Goal: Task Accomplishment & Management: Complete application form

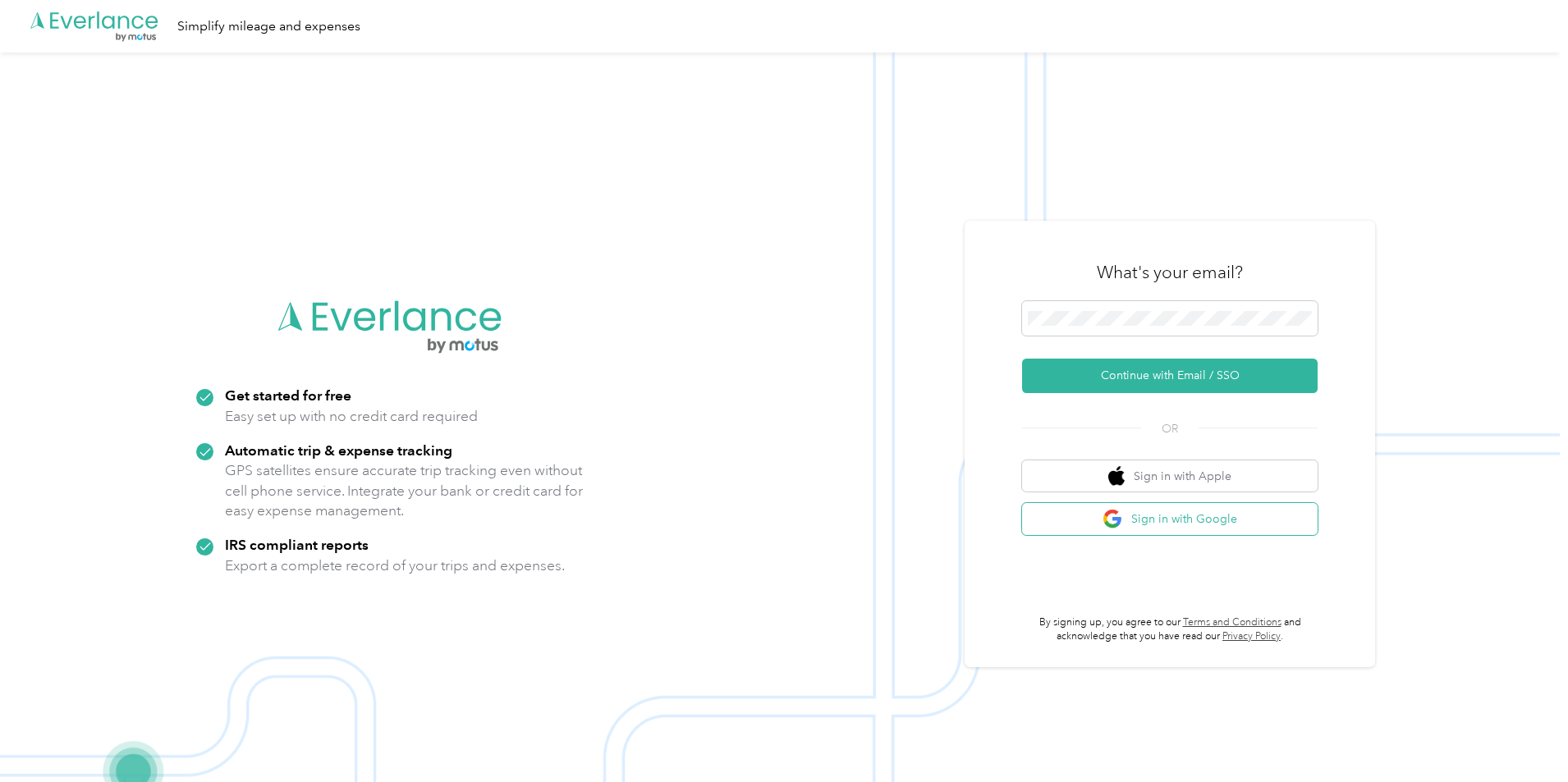
click at [1156, 525] on button "Sign in with Google" at bounding box center [1169, 518] width 295 height 32
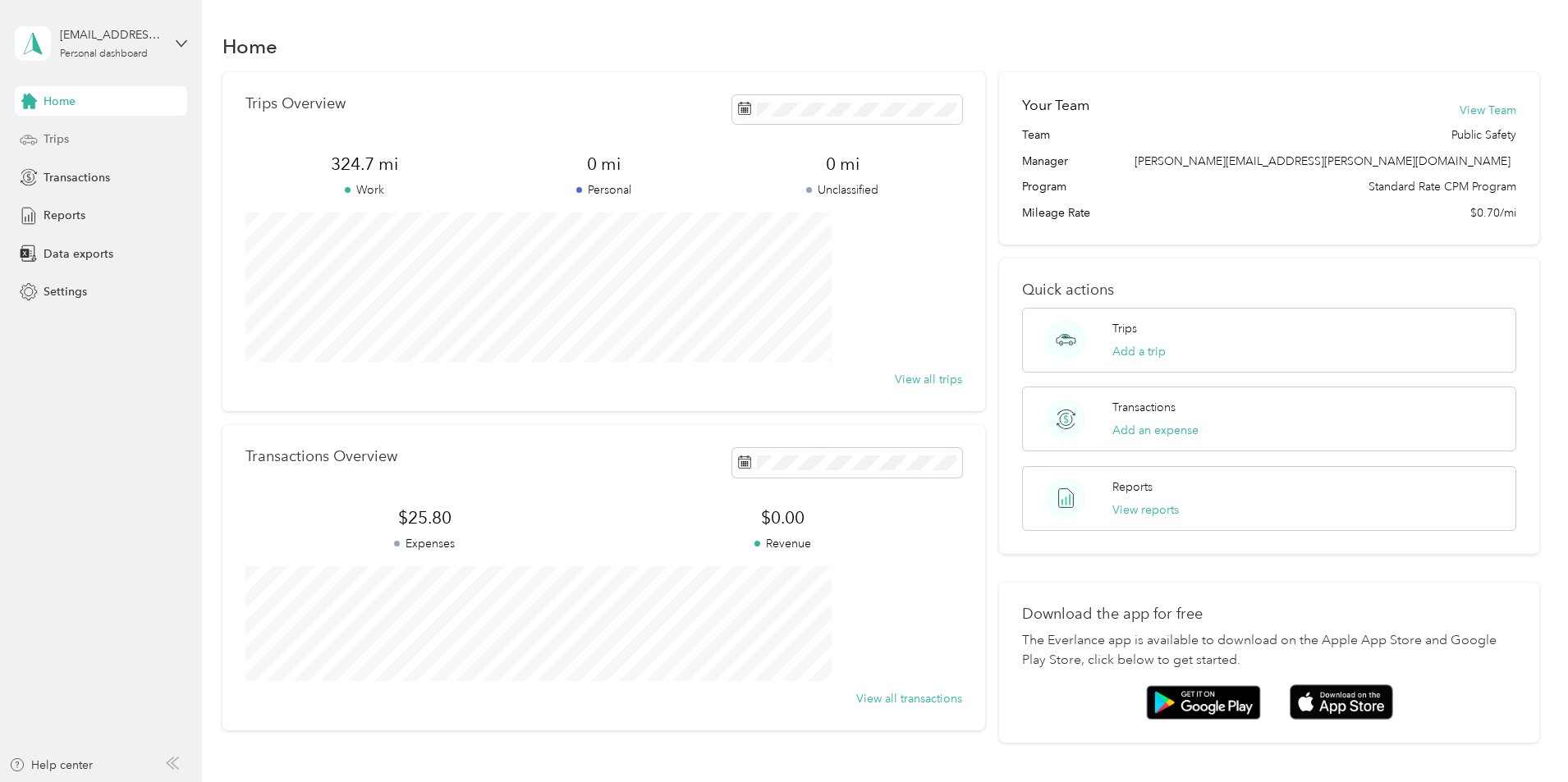
click at [80, 143] on div "Trips" at bounding box center [100, 139] width 172 height 30
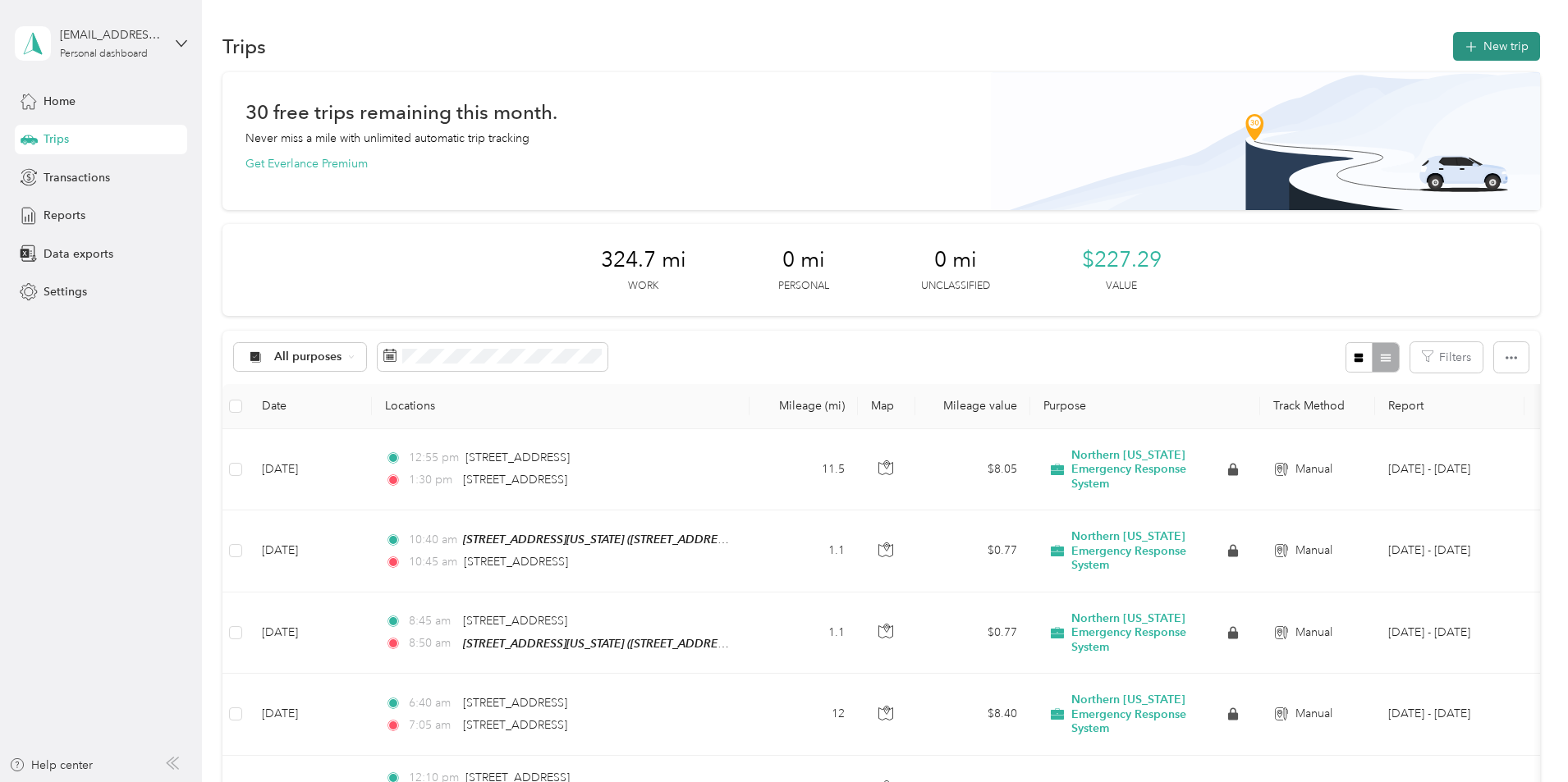
click at [1453, 48] on button "New trip" at bounding box center [1497, 46] width 87 height 29
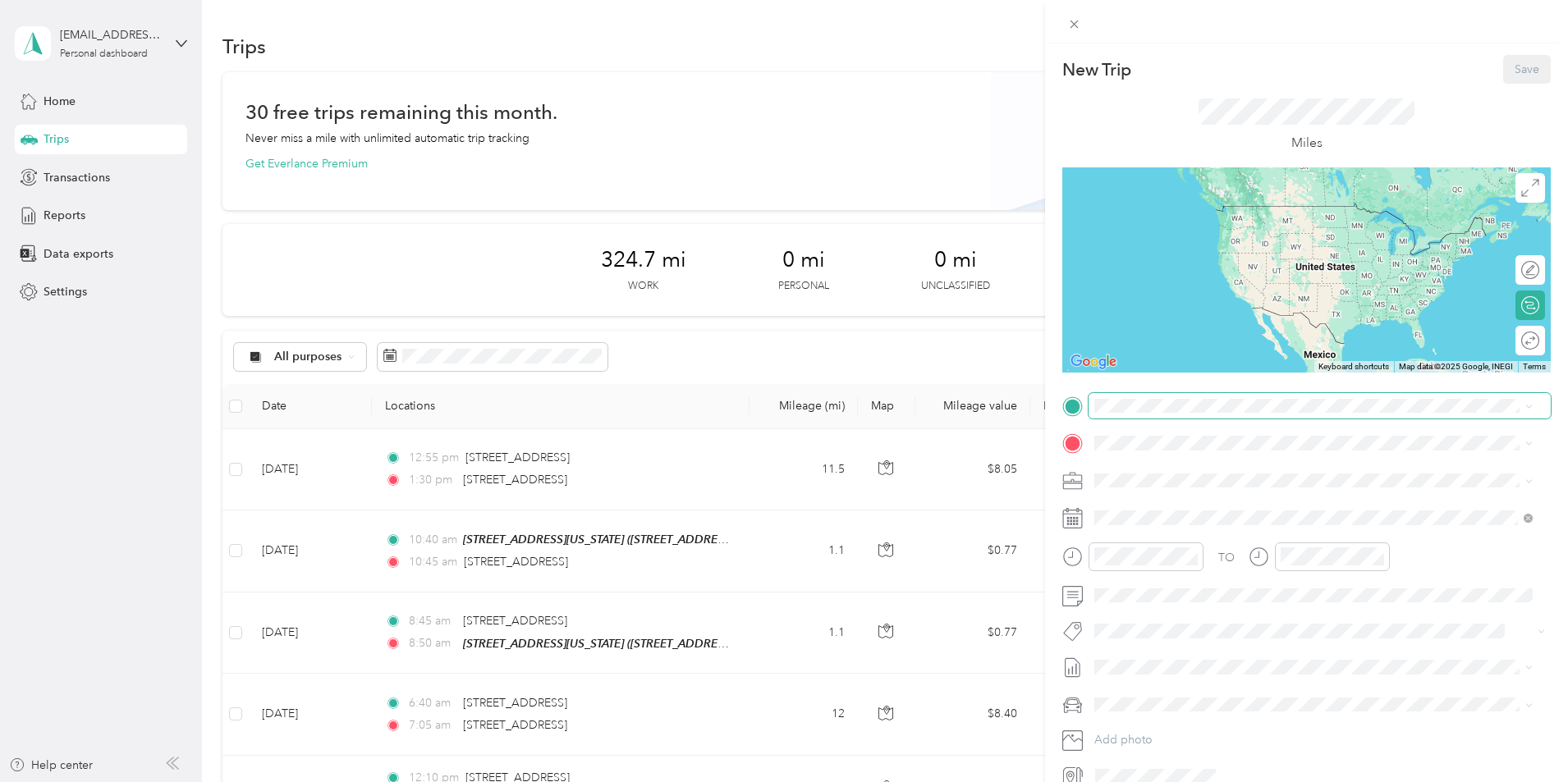
click at [1146, 411] on span at bounding box center [1320, 406] width 462 height 27
click at [1149, 471] on span "[STREET_ADDRESS][US_STATE]" at bounding box center [1208, 465] width 164 height 15
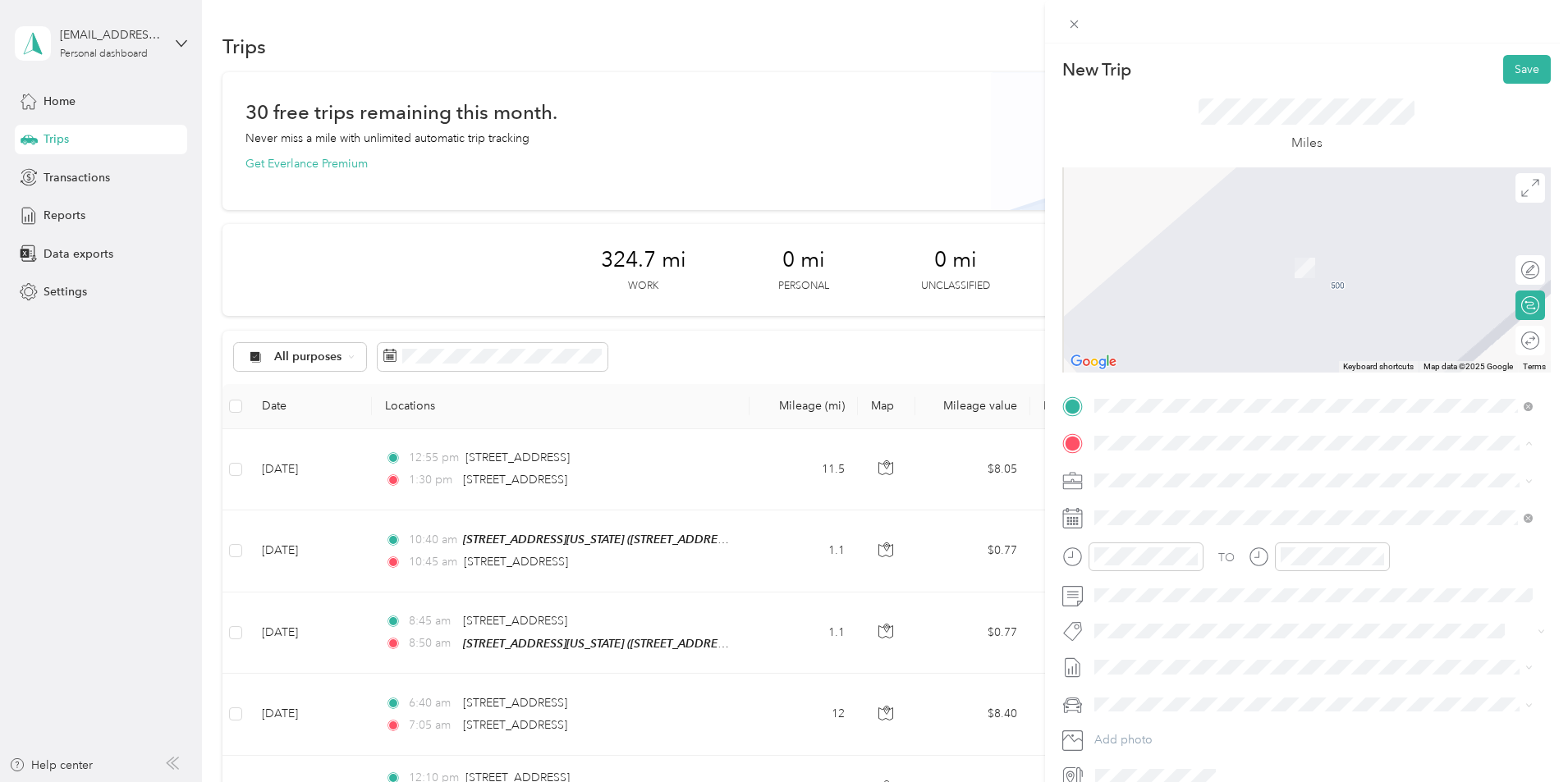
click at [1293, 517] on div "TEAM [STREET_ADDRESS][US_STATE] [STREET_ADDRESS][US_STATE]" at bounding box center [1240, 520] width 229 height 40
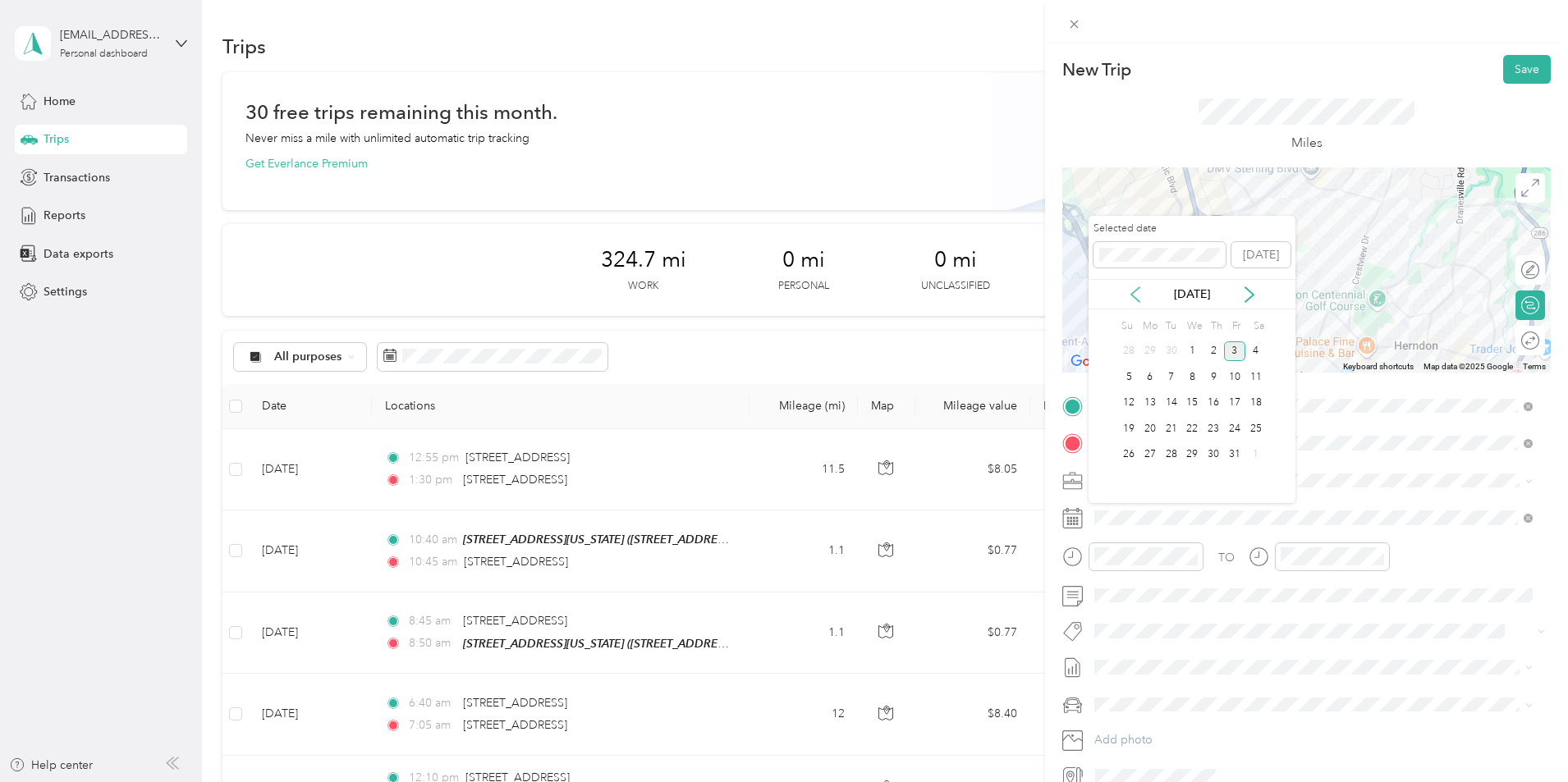
click at [1132, 293] on icon at bounding box center [1136, 294] width 9 height 15
click at [1237, 430] on div "26" at bounding box center [1234, 429] width 21 height 21
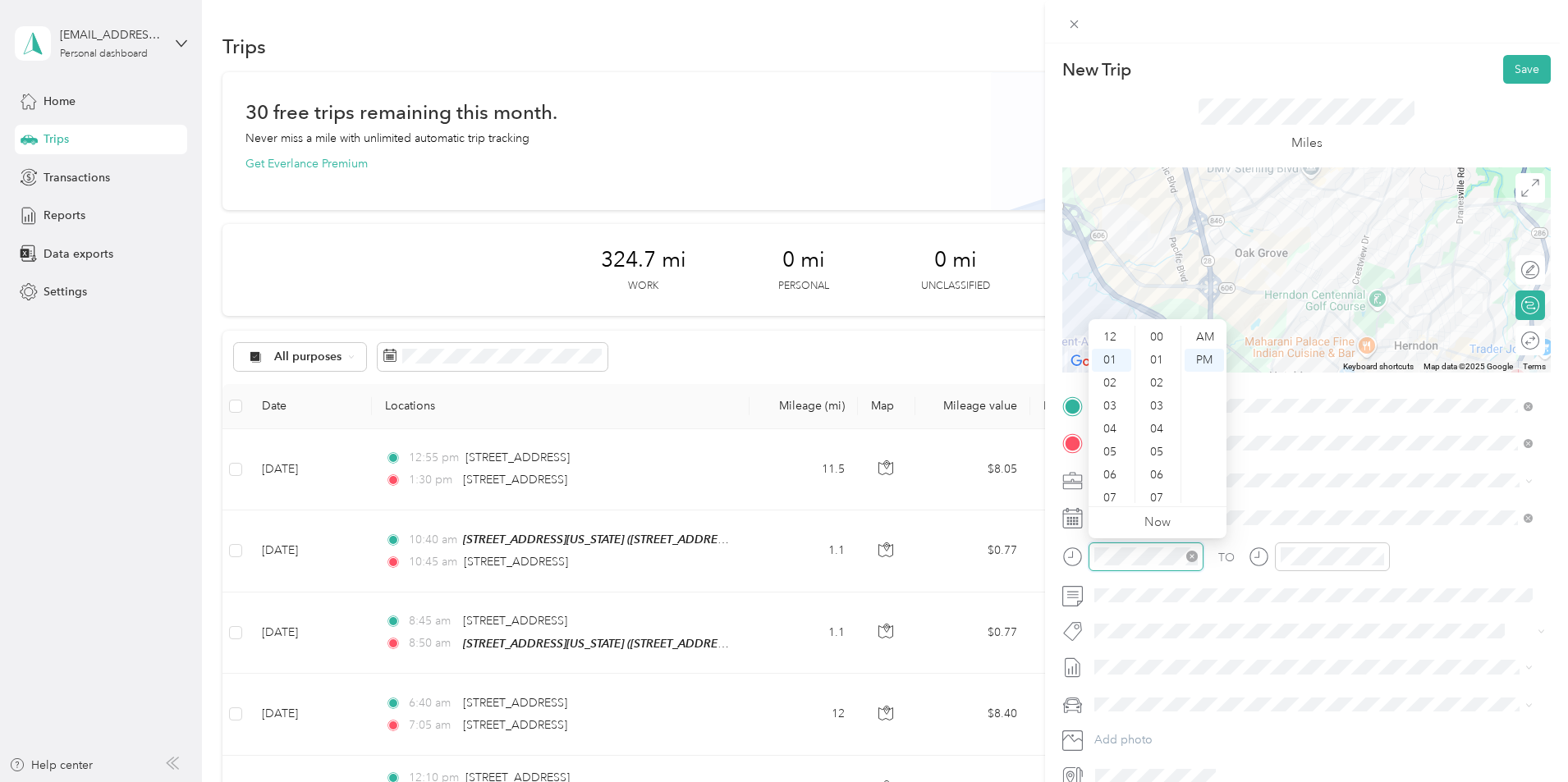
scroll to position [23, 0]
click at [1114, 400] on div "04" at bounding box center [1112, 406] width 39 height 23
click at [1164, 456] on div "32" at bounding box center [1158, 452] width 39 height 23
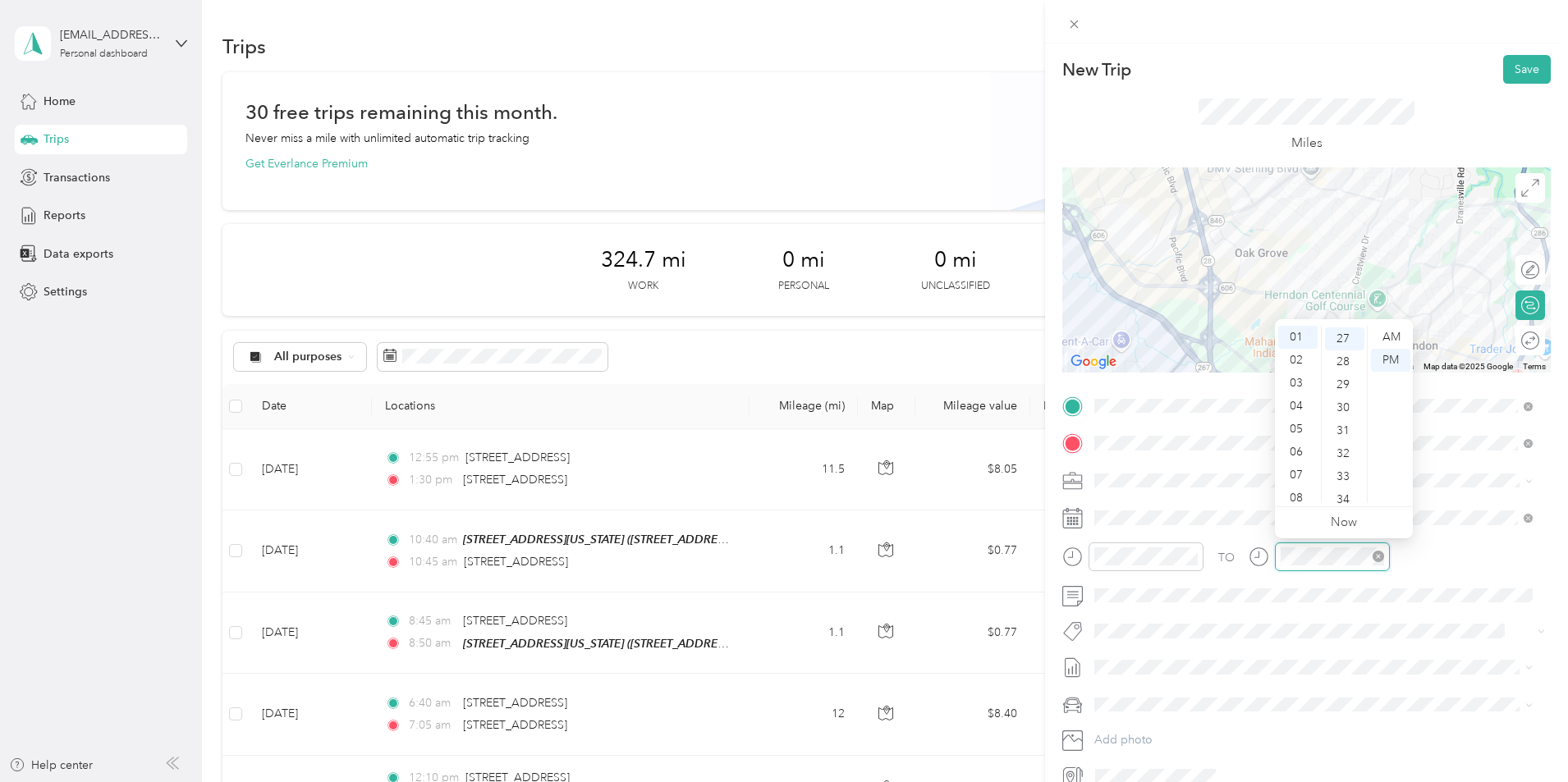
scroll to position [620, 0]
click at [1303, 402] on div "04" at bounding box center [1298, 406] width 39 height 23
click at [1346, 484] on div "48" at bounding box center [1345, 491] width 39 height 23
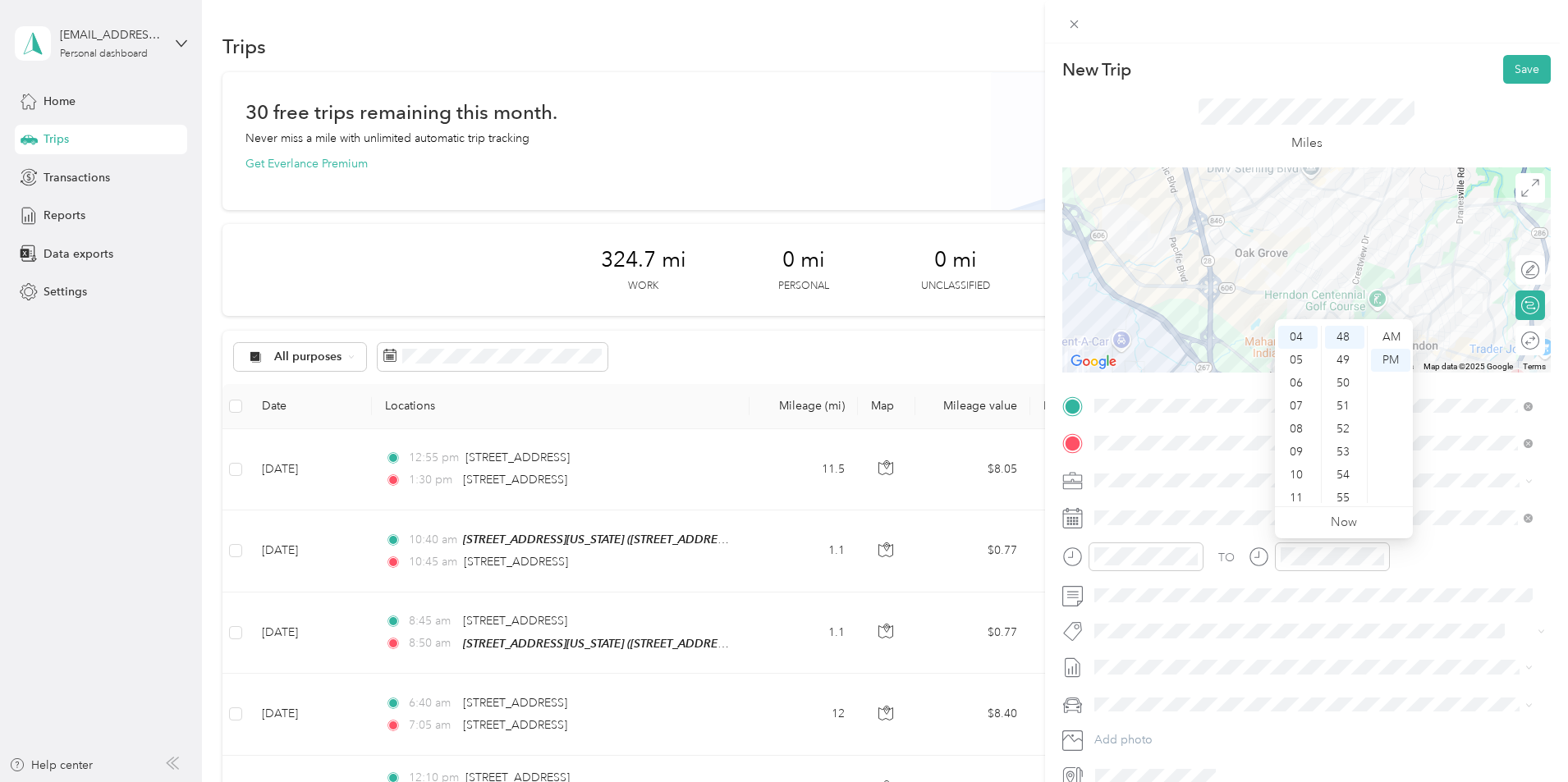
click at [1435, 550] on div "TO" at bounding box center [1306, 562] width 489 height 40
click at [1118, 683] on div "TO Add photo" at bounding box center [1306, 590] width 489 height 396
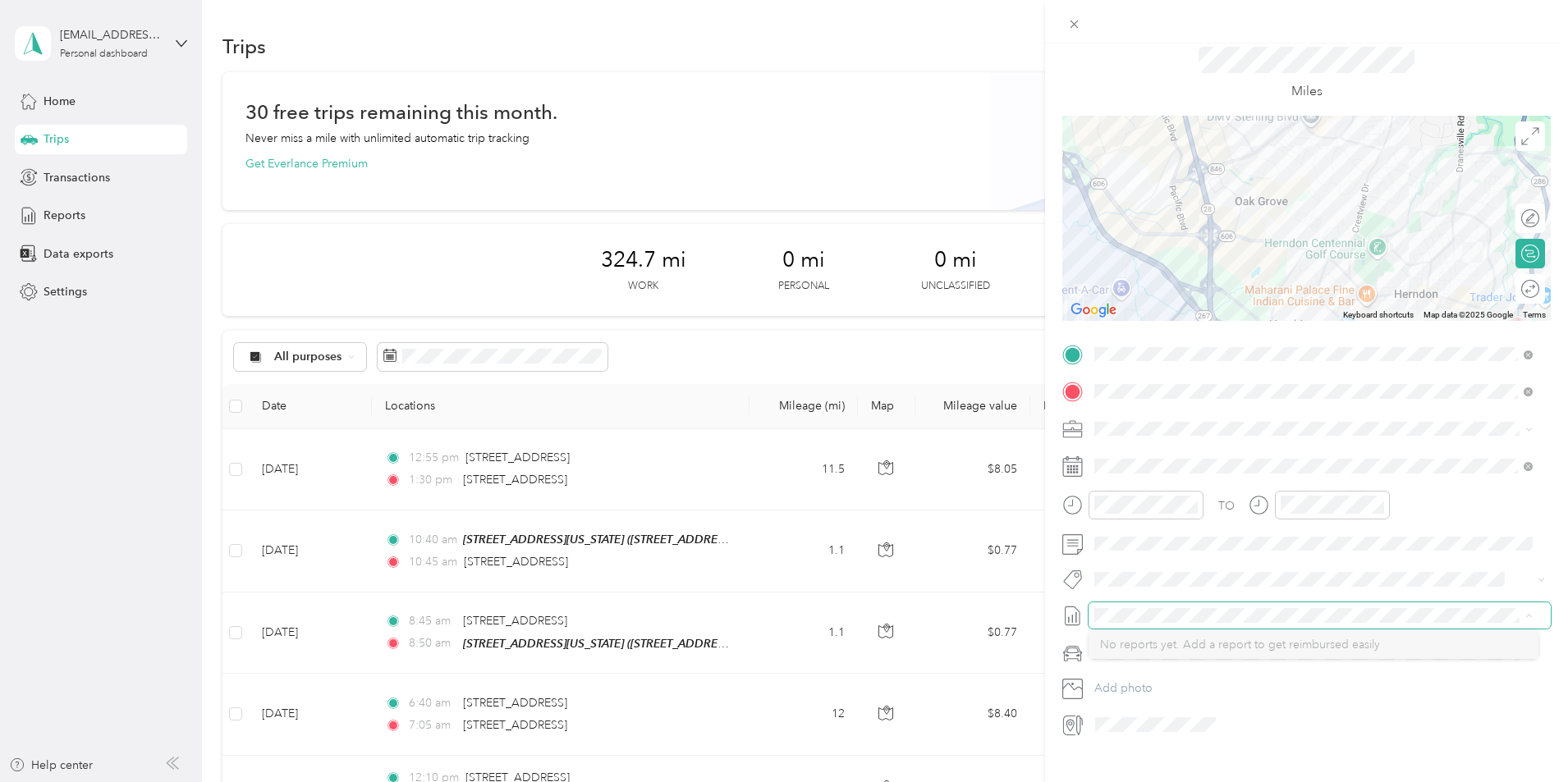
scroll to position [80, 0]
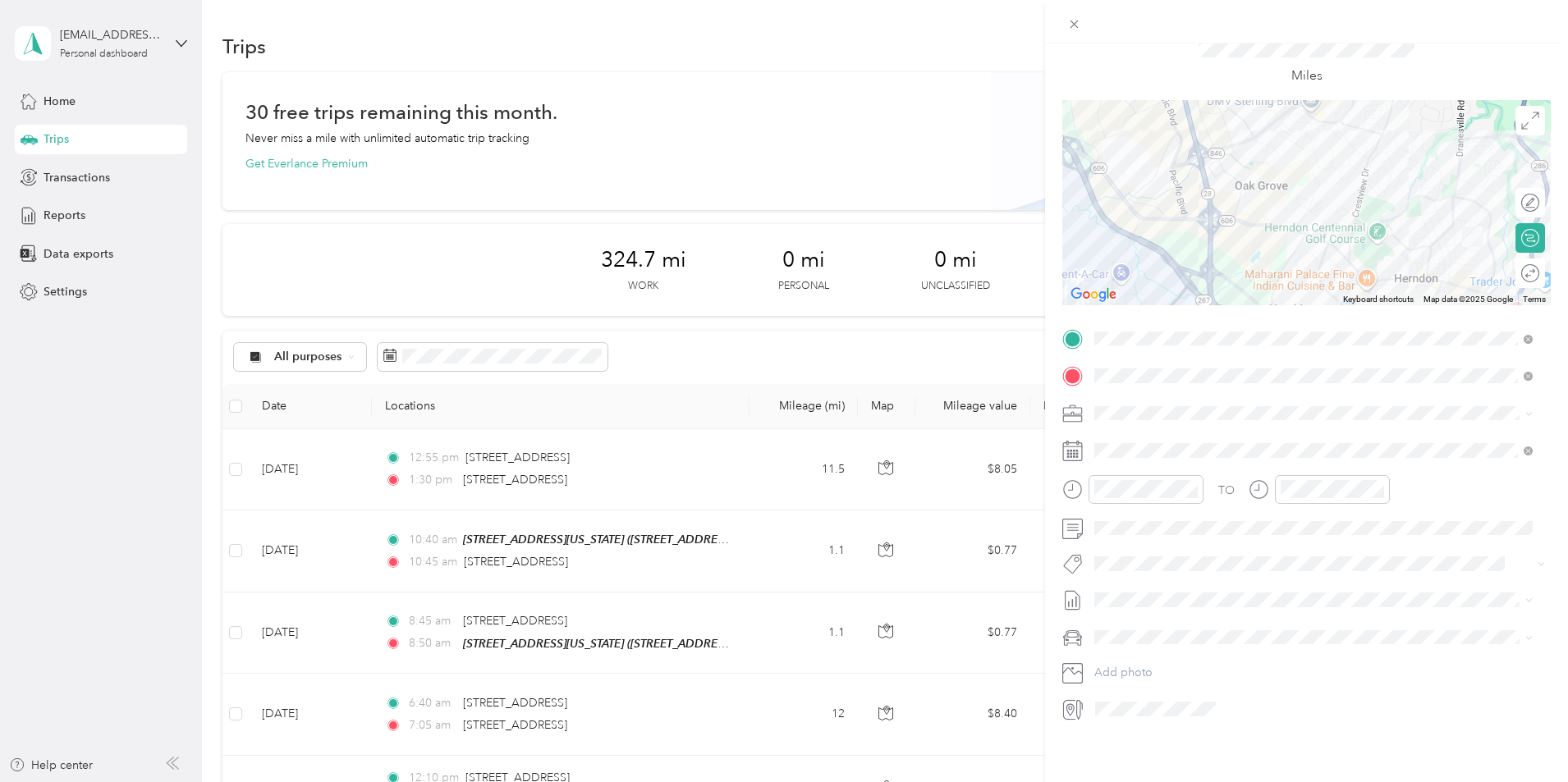
click at [1097, 638] on div "TO Add photo" at bounding box center [1306, 524] width 489 height 396
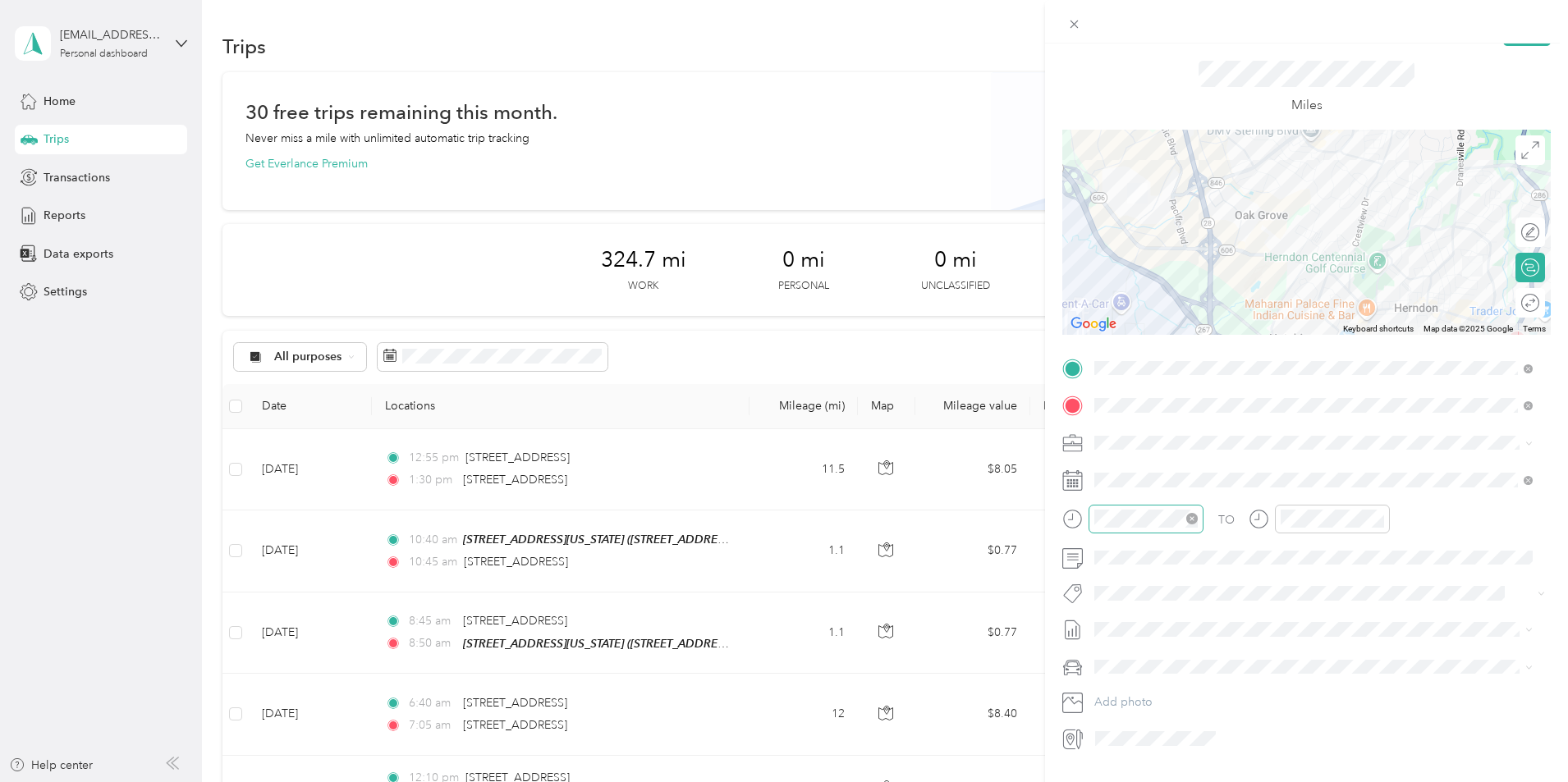
scroll to position [0, 0]
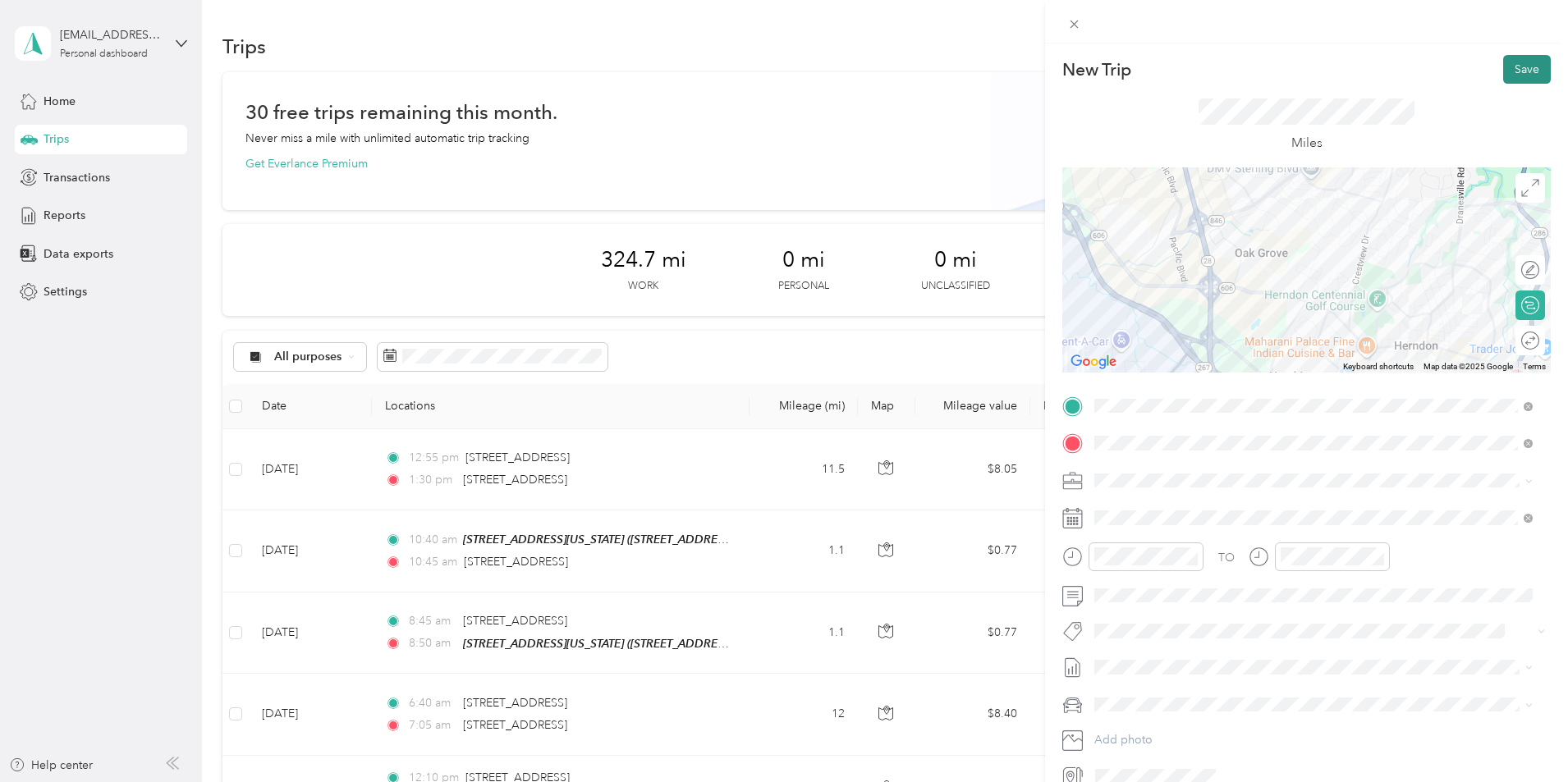
click at [1503, 62] on button "Save" at bounding box center [1527, 69] width 48 height 29
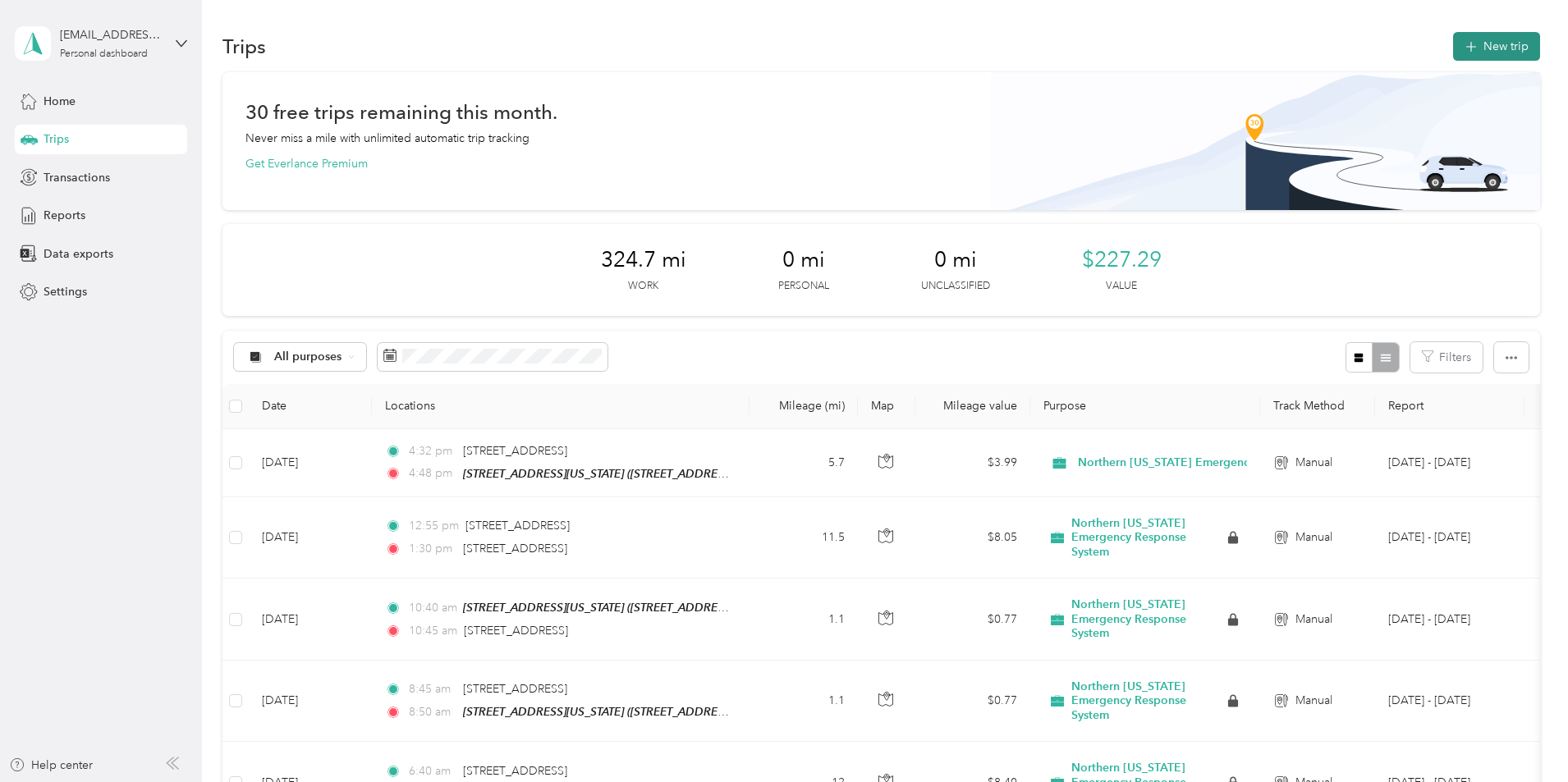
click at [1461, 48] on icon "button" at bounding box center [1470, 47] width 19 height 19
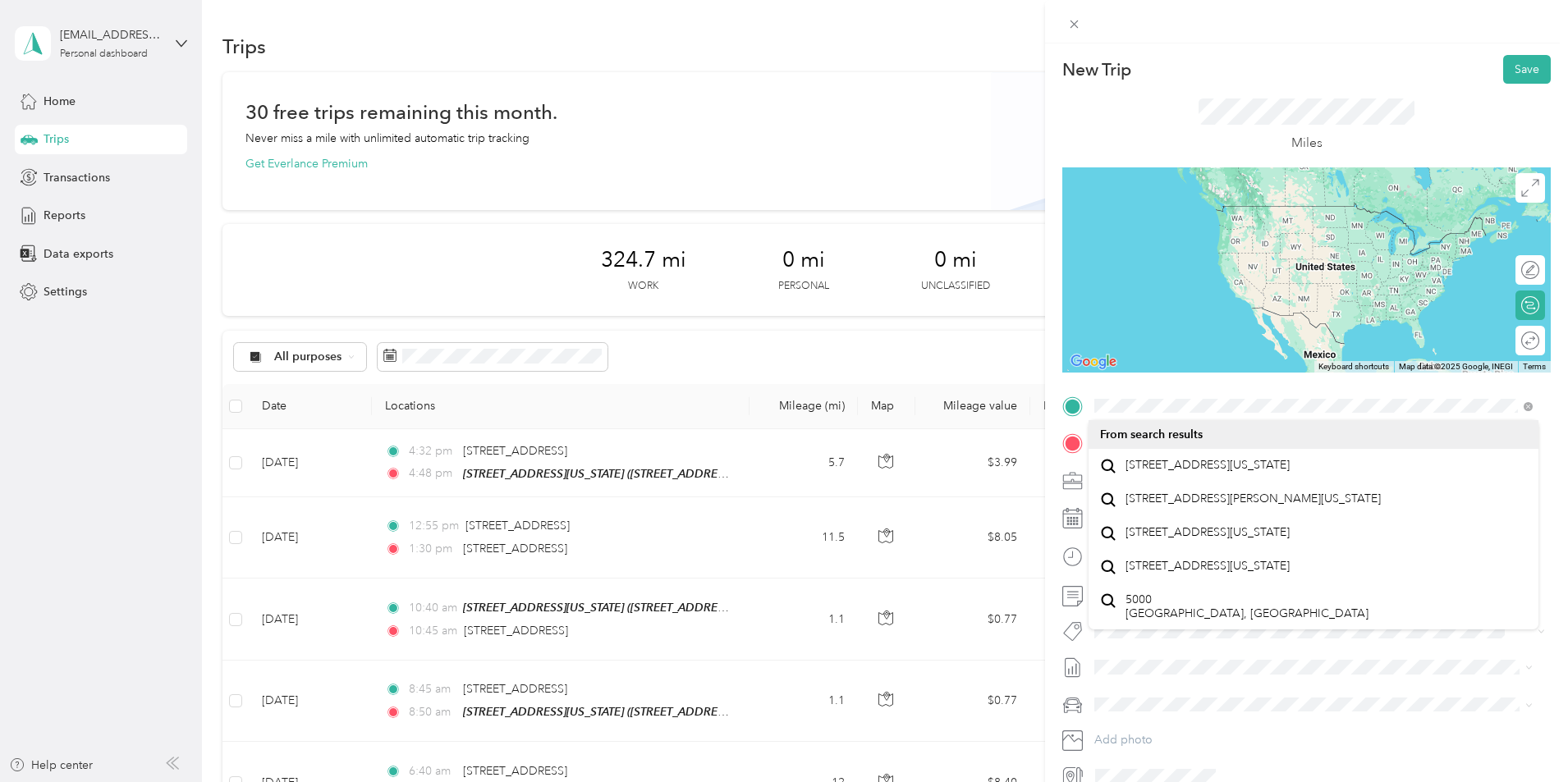
click at [1186, 469] on span "[STREET_ADDRESS][US_STATE]" at bounding box center [1208, 465] width 164 height 15
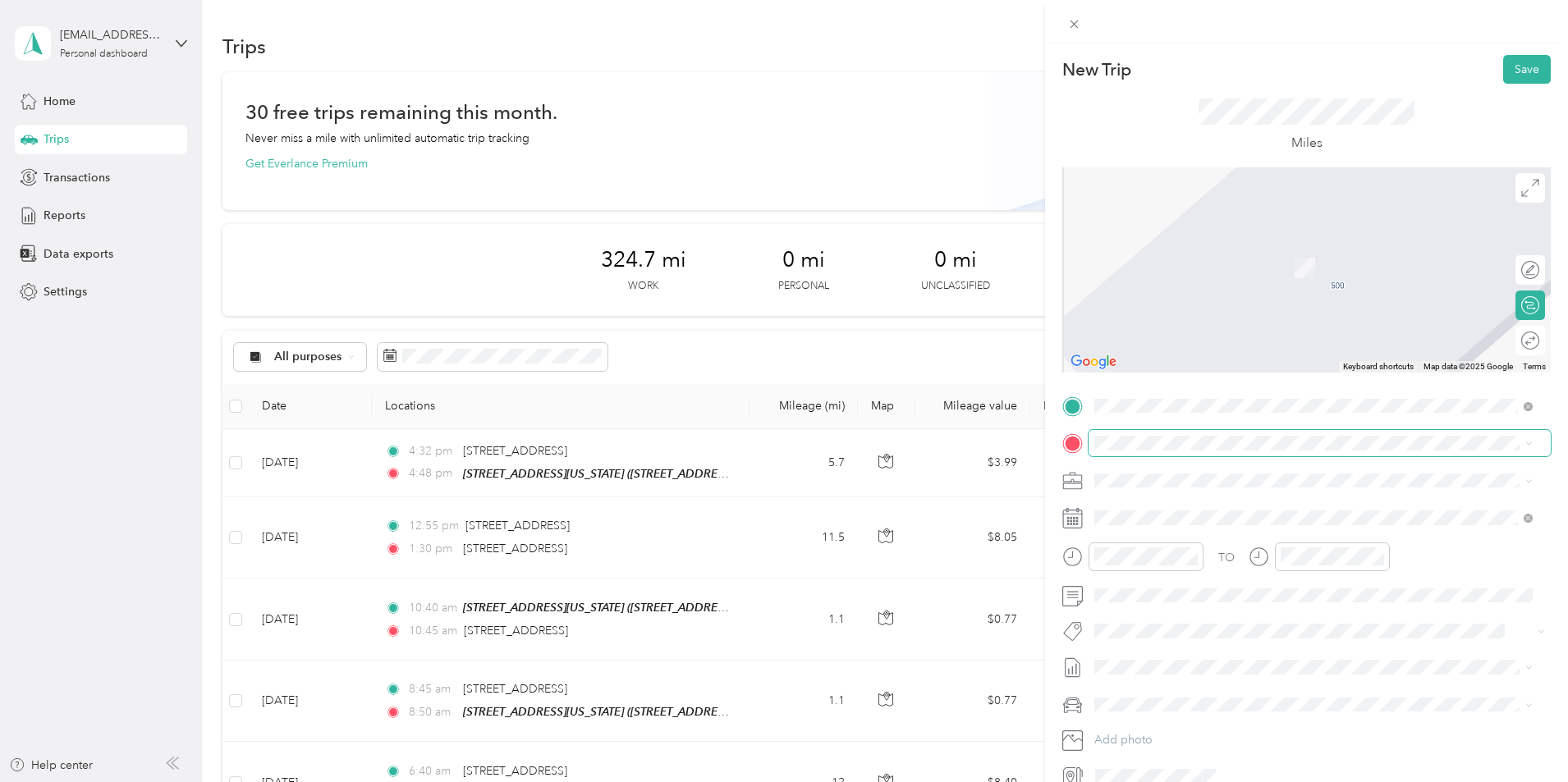
click at [1184, 432] on span at bounding box center [1320, 443] width 462 height 27
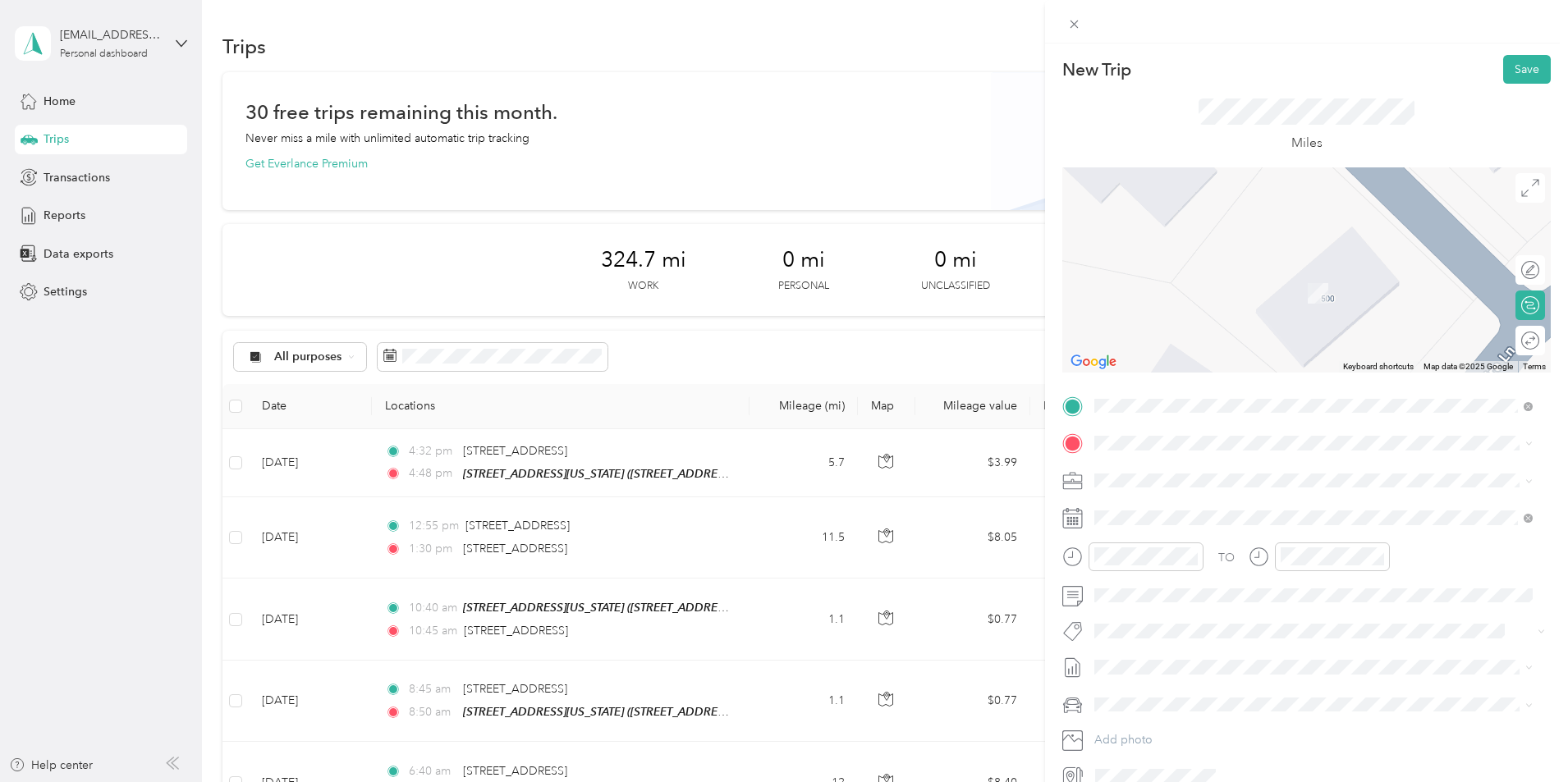
click at [1174, 492] on div "Lorton [US_STATE], [GEOGRAPHIC_DATA]" at bounding box center [1313, 507] width 427 height 34
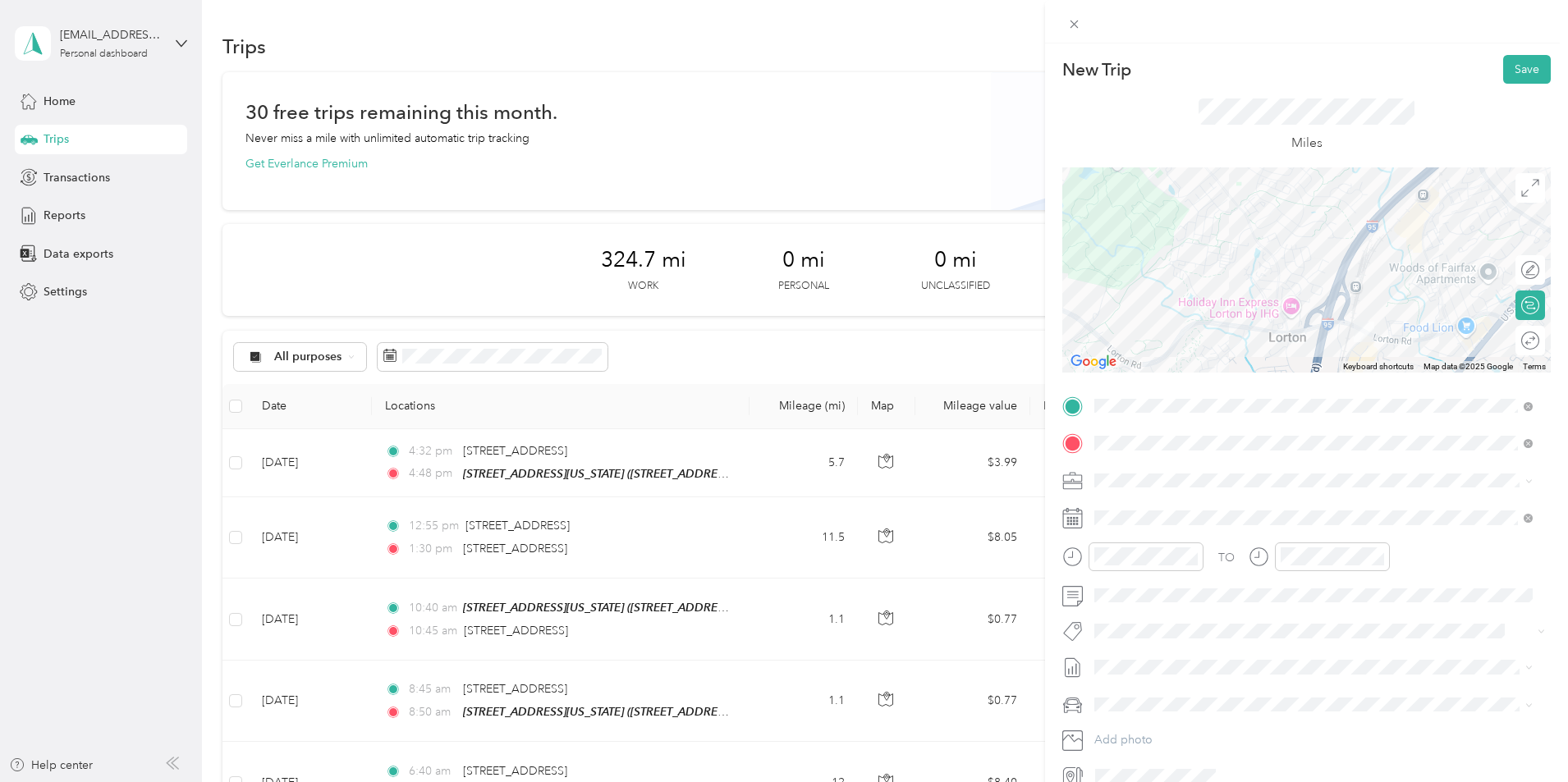
drag, startPoint x: 1395, startPoint y: 269, endPoint x: 1293, endPoint y: 384, distance: 153.7
click at [1293, 384] on div "New Trip Save This trip cannot be edited because it is either under review, app…" at bounding box center [1306, 422] width 489 height 734
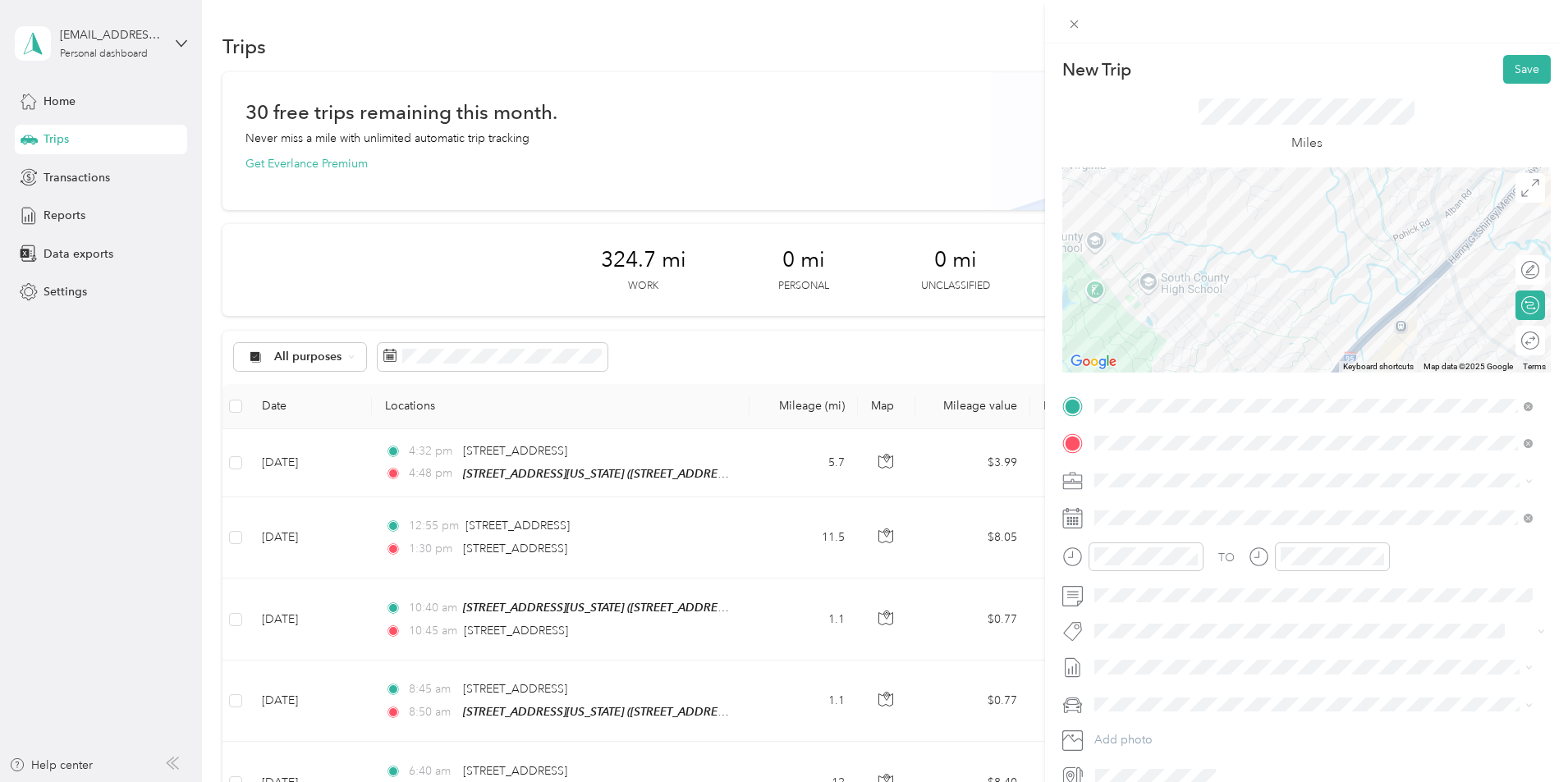
drag, startPoint x: 1267, startPoint y: 239, endPoint x: 1252, endPoint y: 363, distance: 124.9
click at [1252, 363] on div at bounding box center [1306, 270] width 489 height 205
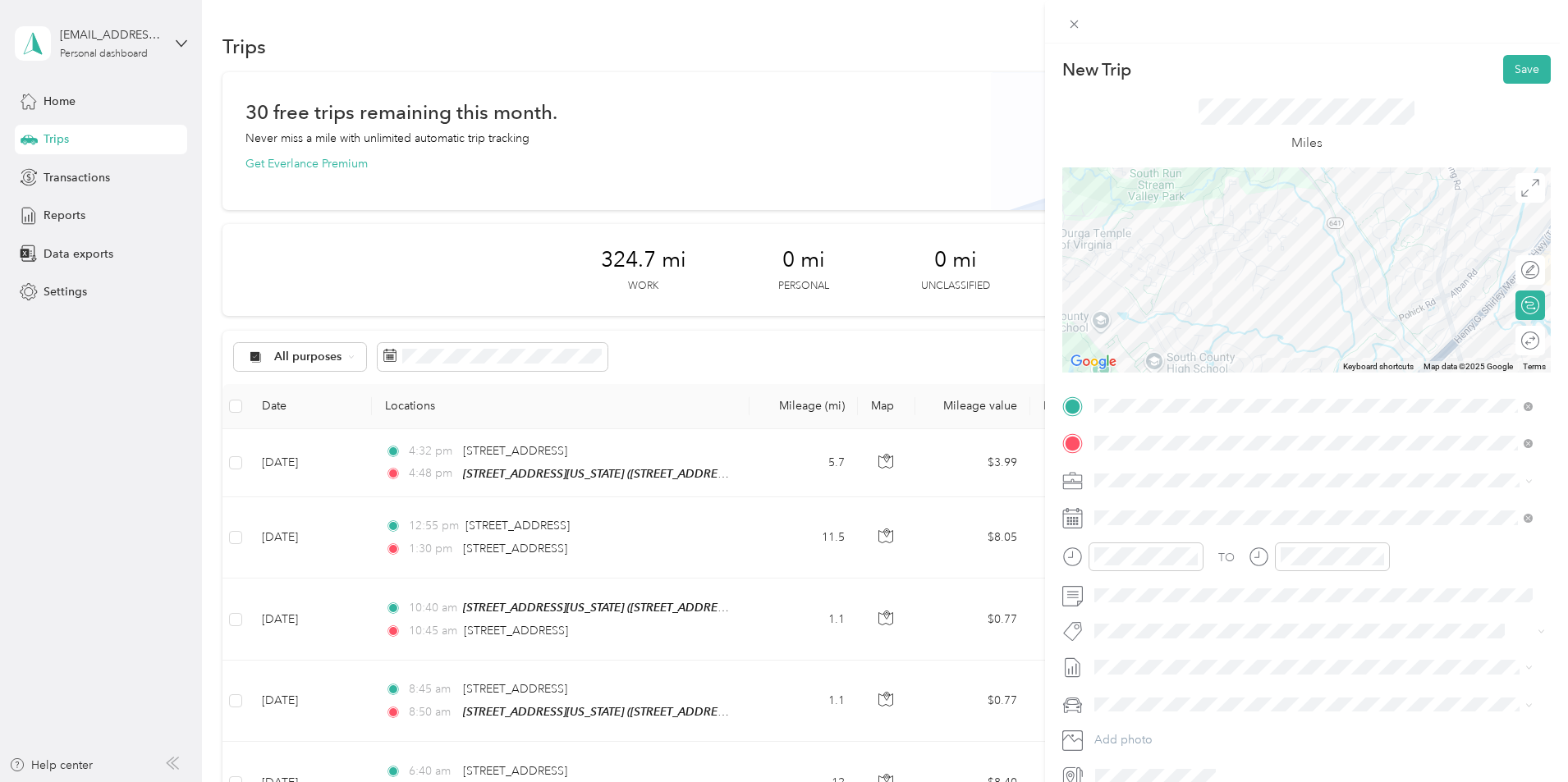
drag, startPoint x: 1295, startPoint y: 277, endPoint x: 1300, endPoint y: 358, distance: 81.2
click at [1300, 358] on div at bounding box center [1306, 270] width 489 height 205
drag, startPoint x: 1329, startPoint y: 276, endPoint x: 1259, endPoint y: 212, distance: 94.8
click at [1259, 212] on div at bounding box center [1306, 270] width 489 height 205
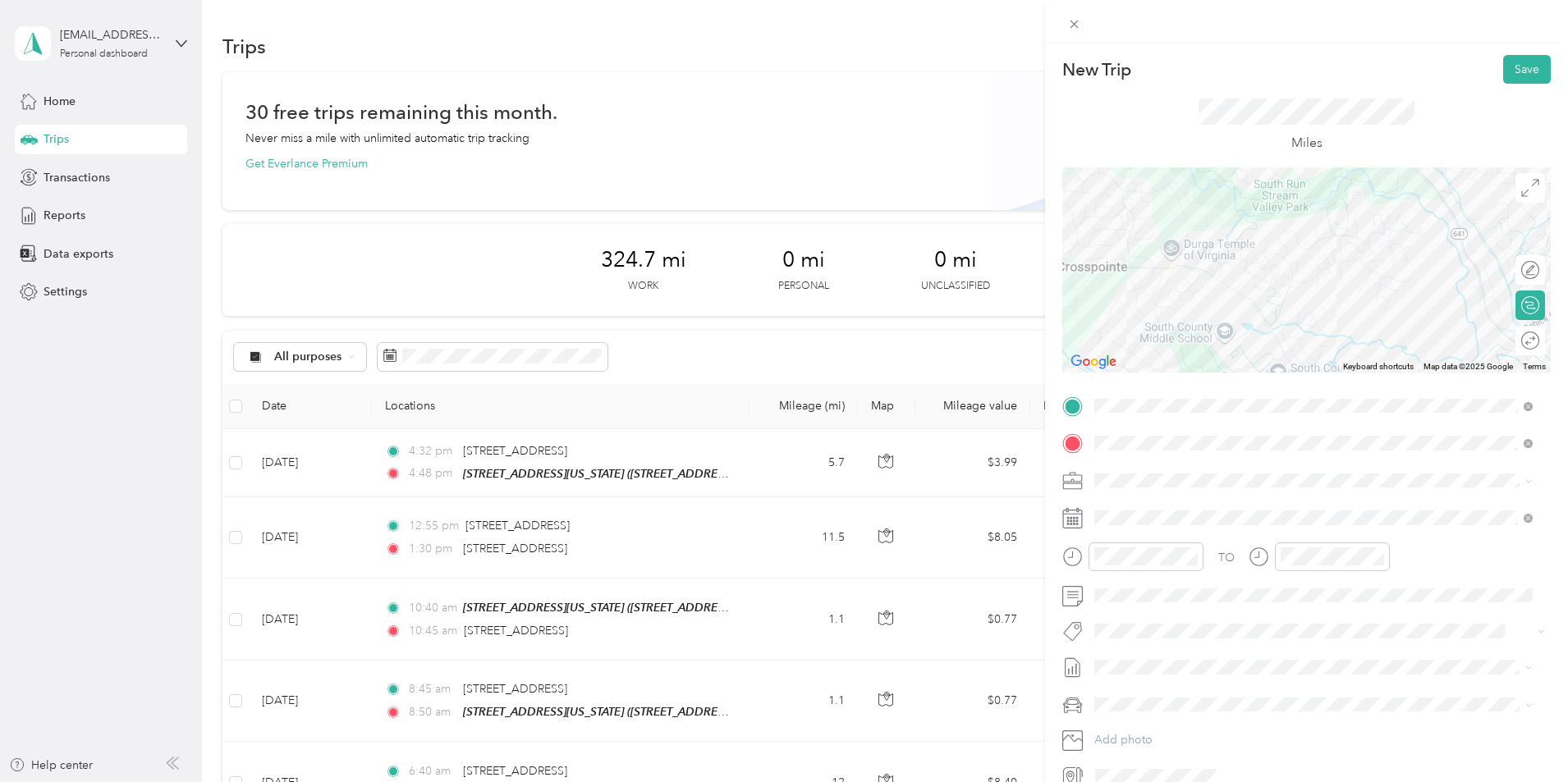
drag, startPoint x: 1254, startPoint y: 241, endPoint x: 1446, endPoint y: 320, distance: 207.6
click at [1446, 320] on div at bounding box center [1306, 270] width 489 height 205
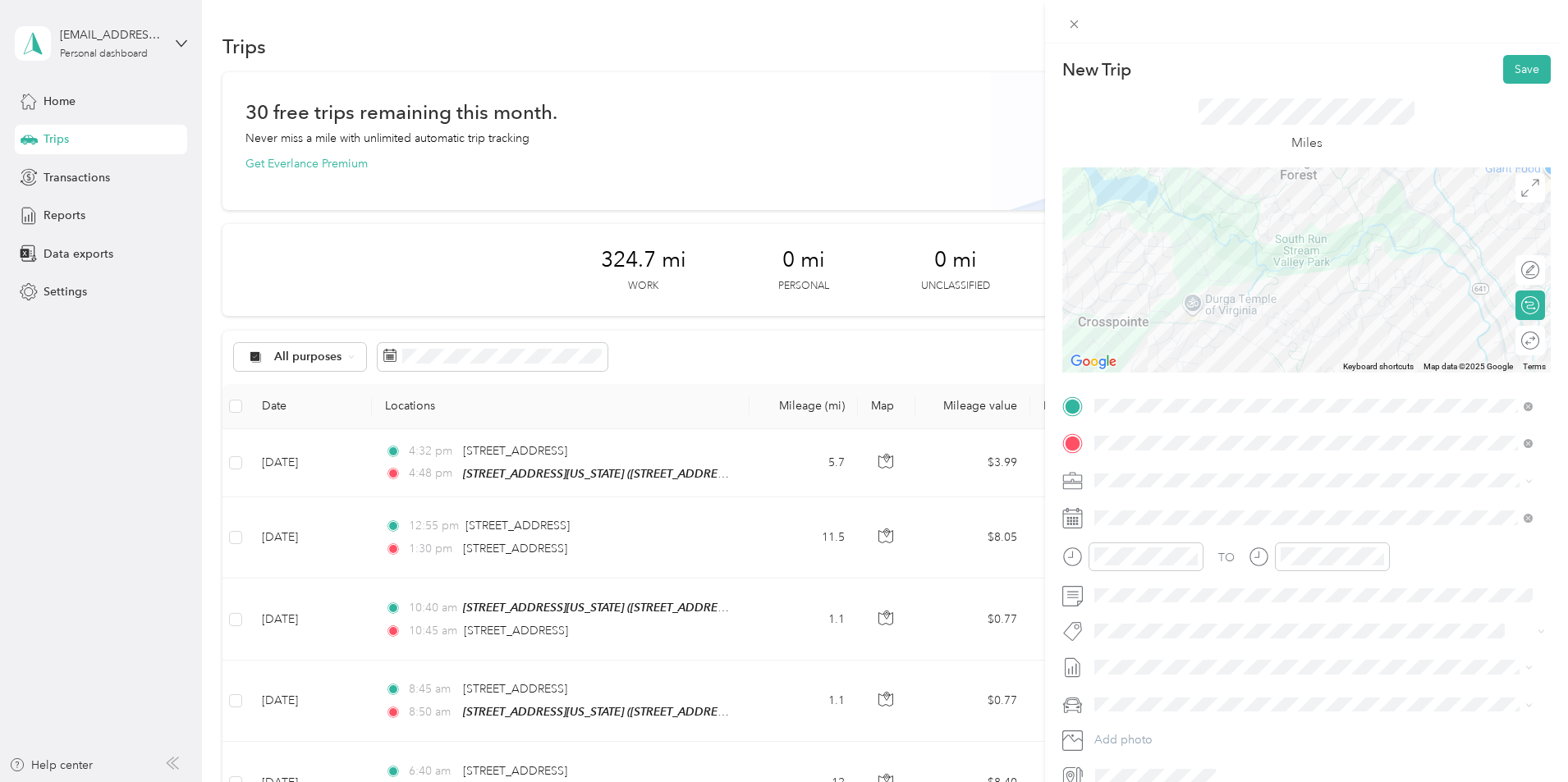
drag, startPoint x: 1333, startPoint y: 271, endPoint x: 1354, endPoint y: 328, distance: 60.7
click at [1354, 328] on div at bounding box center [1306, 270] width 489 height 205
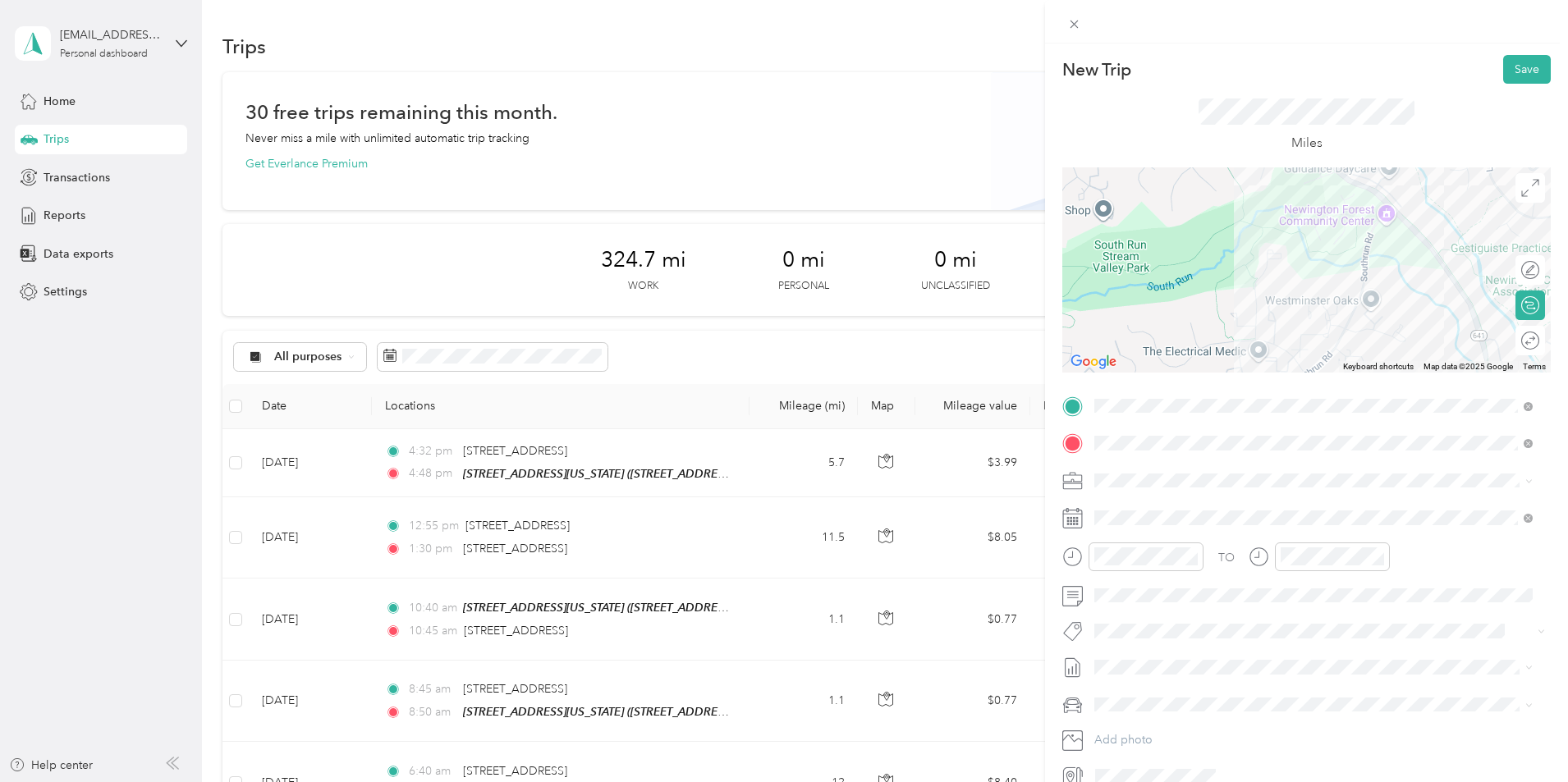
drag, startPoint x: 1367, startPoint y: 293, endPoint x: 1128, endPoint y: 356, distance: 247.2
click at [1128, 356] on div at bounding box center [1306, 270] width 489 height 205
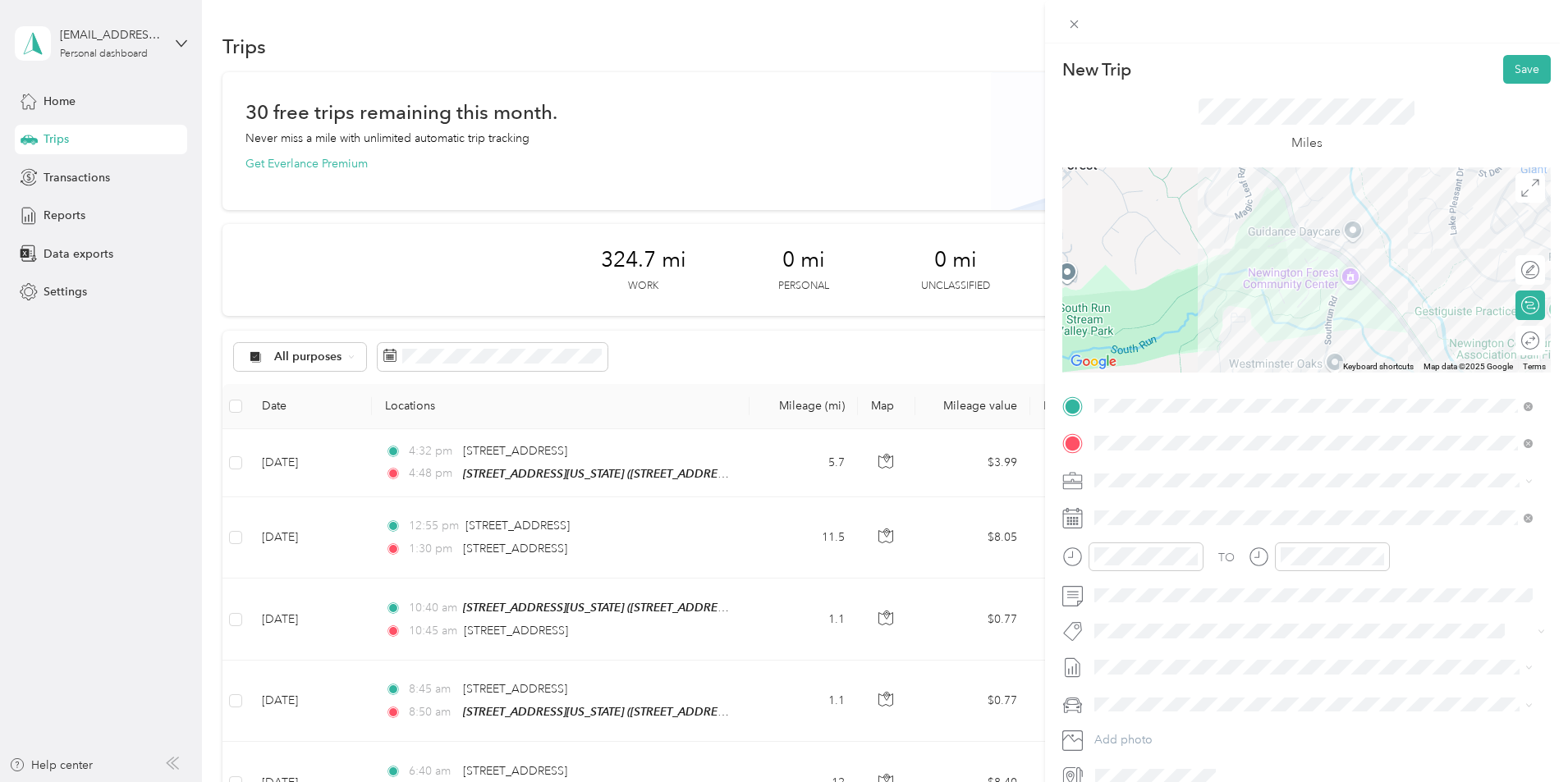
drag, startPoint x: 1197, startPoint y: 247, endPoint x: 1161, endPoint y: 311, distance: 73.4
click at [1161, 311] on div at bounding box center [1306, 270] width 489 height 205
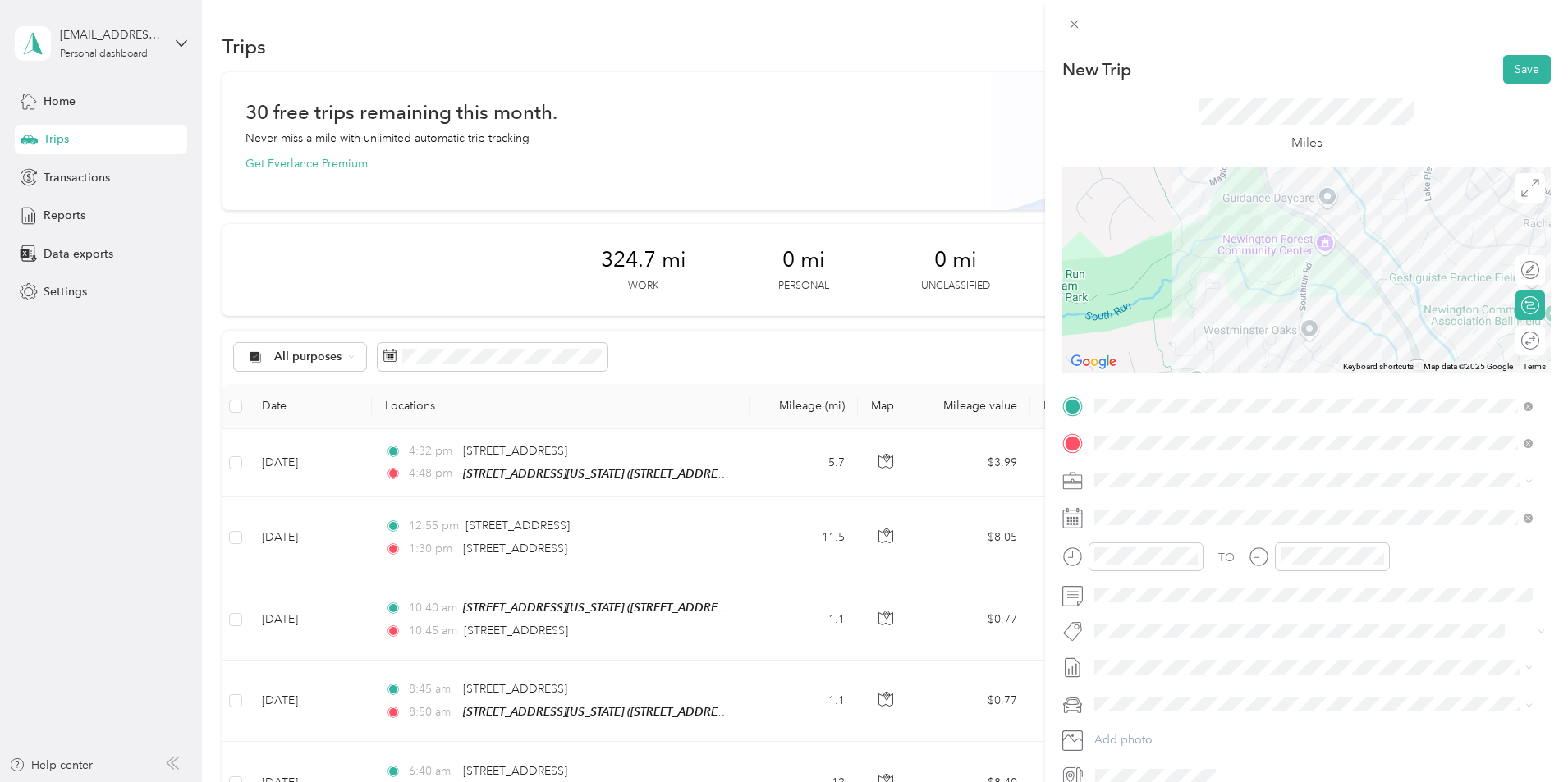
drag, startPoint x: 1399, startPoint y: 262, endPoint x: 1335, endPoint y: 153, distance: 126.4
click at [1335, 153] on div "New Trip Save This trip cannot be edited because it is either under review, app…" at bounding box center [1306, 422] width 489 height 734
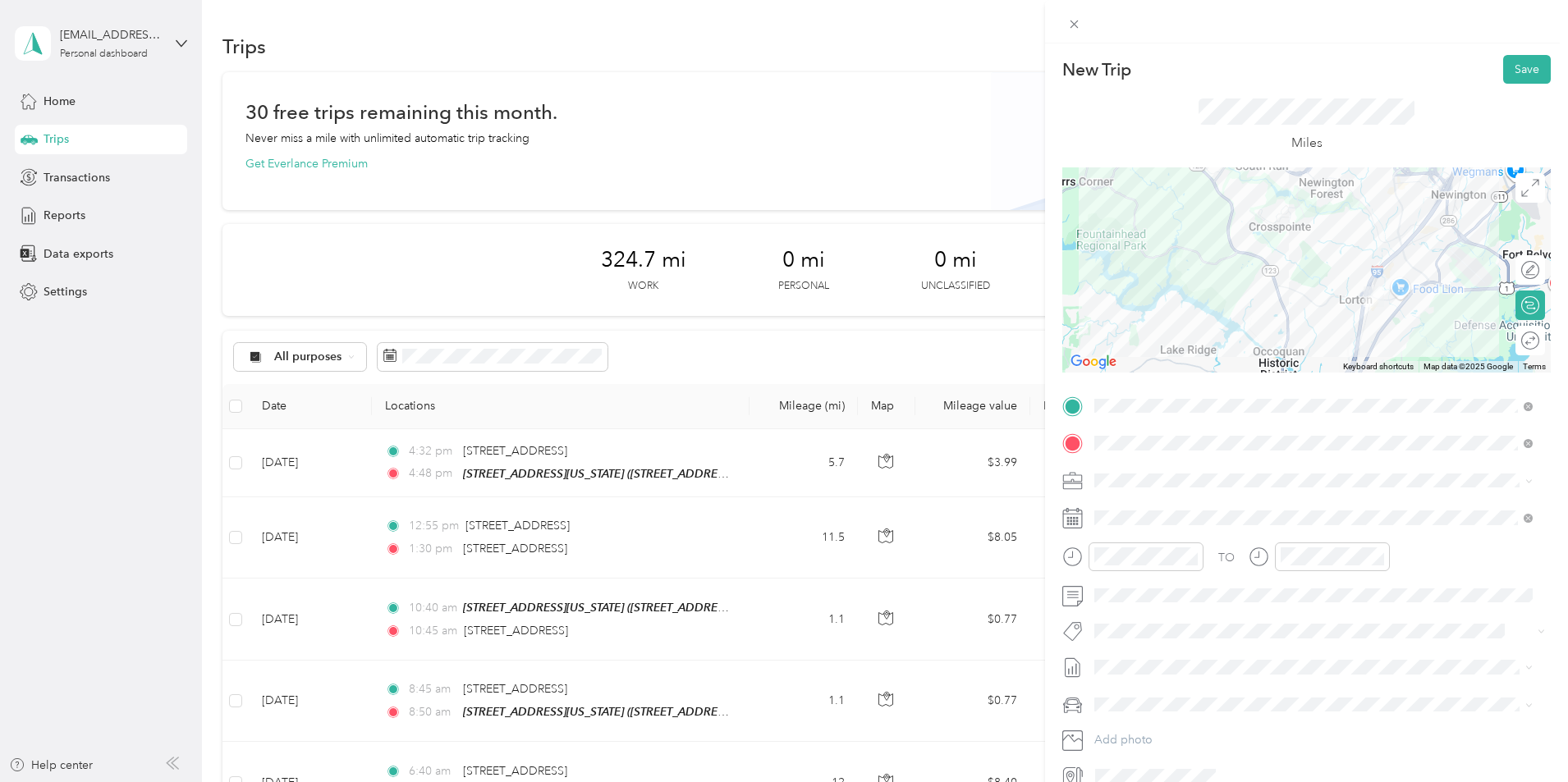
drag, startPoint x: 1296, startPoint y: 303, endPoint x: 1310, endPoint y: 271, distance: 34.9
click at [1310, 271] on div at bounding box center [1306, 270] width 489 height 205
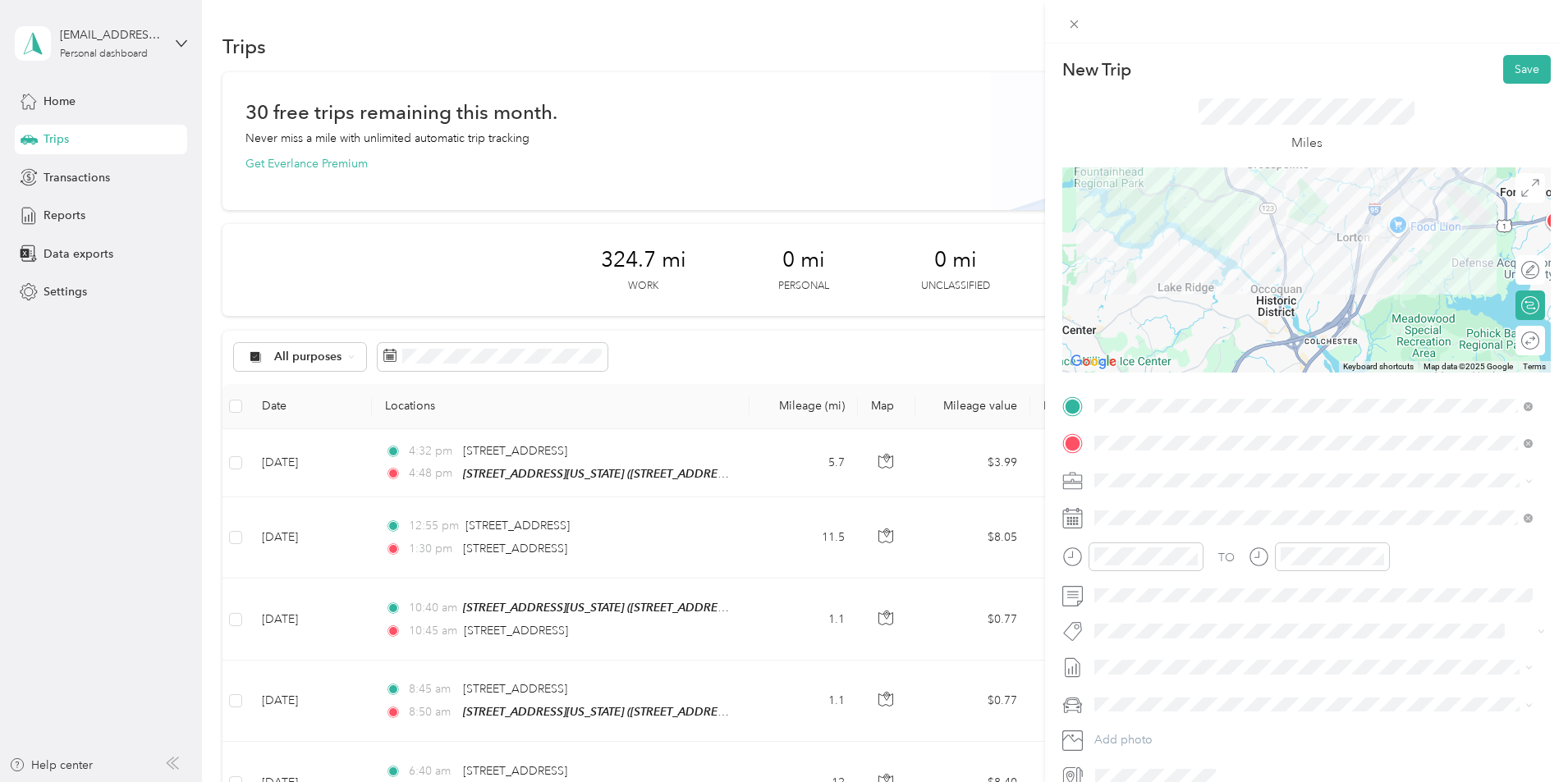
drag, startPoint x: 1281, startPoint y: 306, endPoint x: 1294, endPoint y: 220, distance: 87.0
click at [1294, 220] on div at bounding box center [1306, 270] width 489 height 205
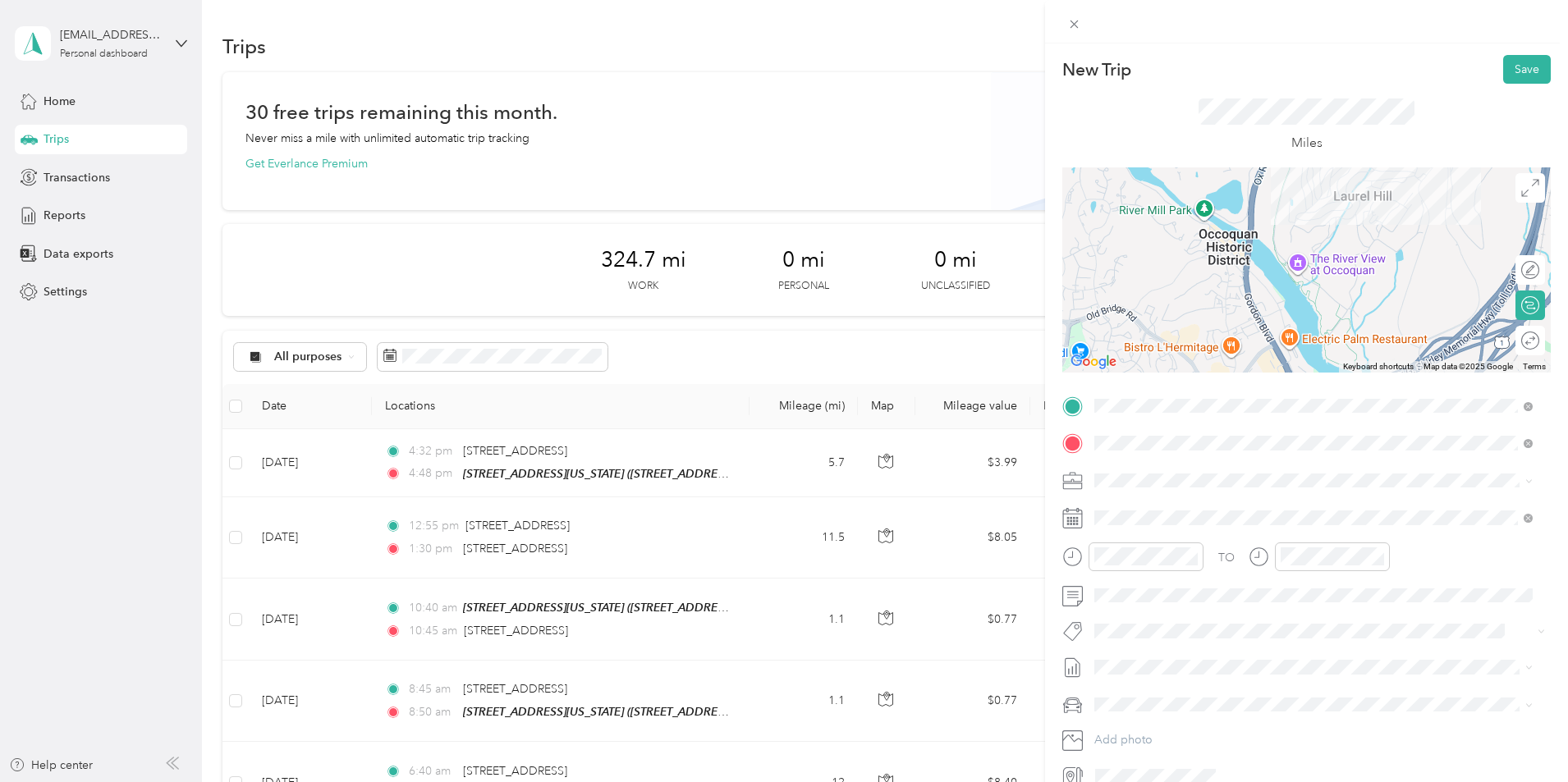
drag, startPoint x: 1318, startPoint y: 277, endPoint x: 1361, endPoint y: 324, distance: 63.7
click at [1361, 324] on div at bounding box center [1306, 270] width 489 height 205
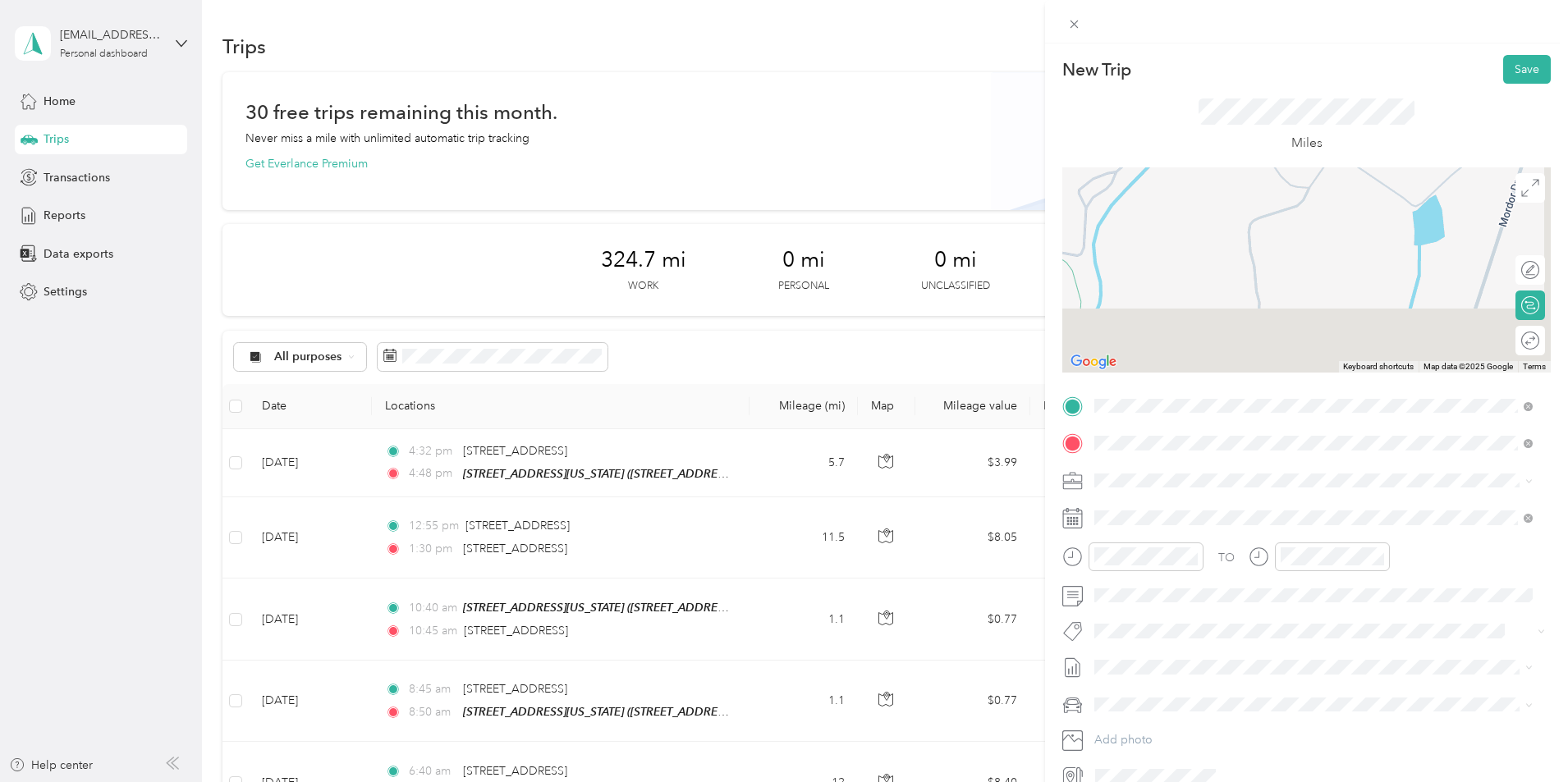
drag, startPoint x: 1348, startPoint y: 282, endPoint x: 1315, endPoint y: 144, distance: 141.9
click at [1315, 144] on div "New Trip Save This trip cannot be edited because it is either under review, app…" at bounding box center [1306, 422] width 489 height 734
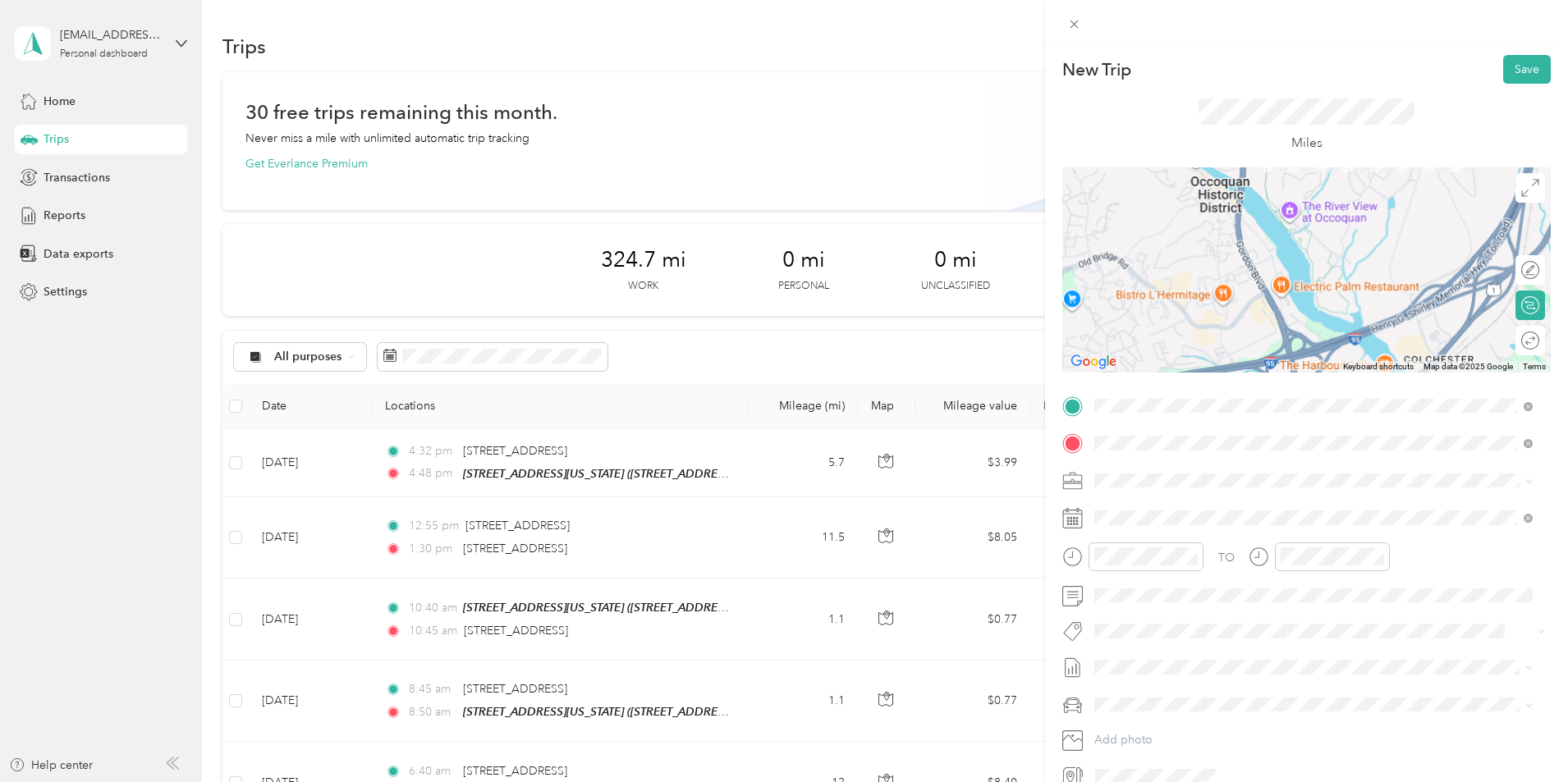
drag, startPoint x: 1340, startPoint y: 281, endPoint x: 1340, endPoint y: 251, distance: 30.0
click at [1340, 251] on div at bounding box center [1306, 270] width 489 height 205
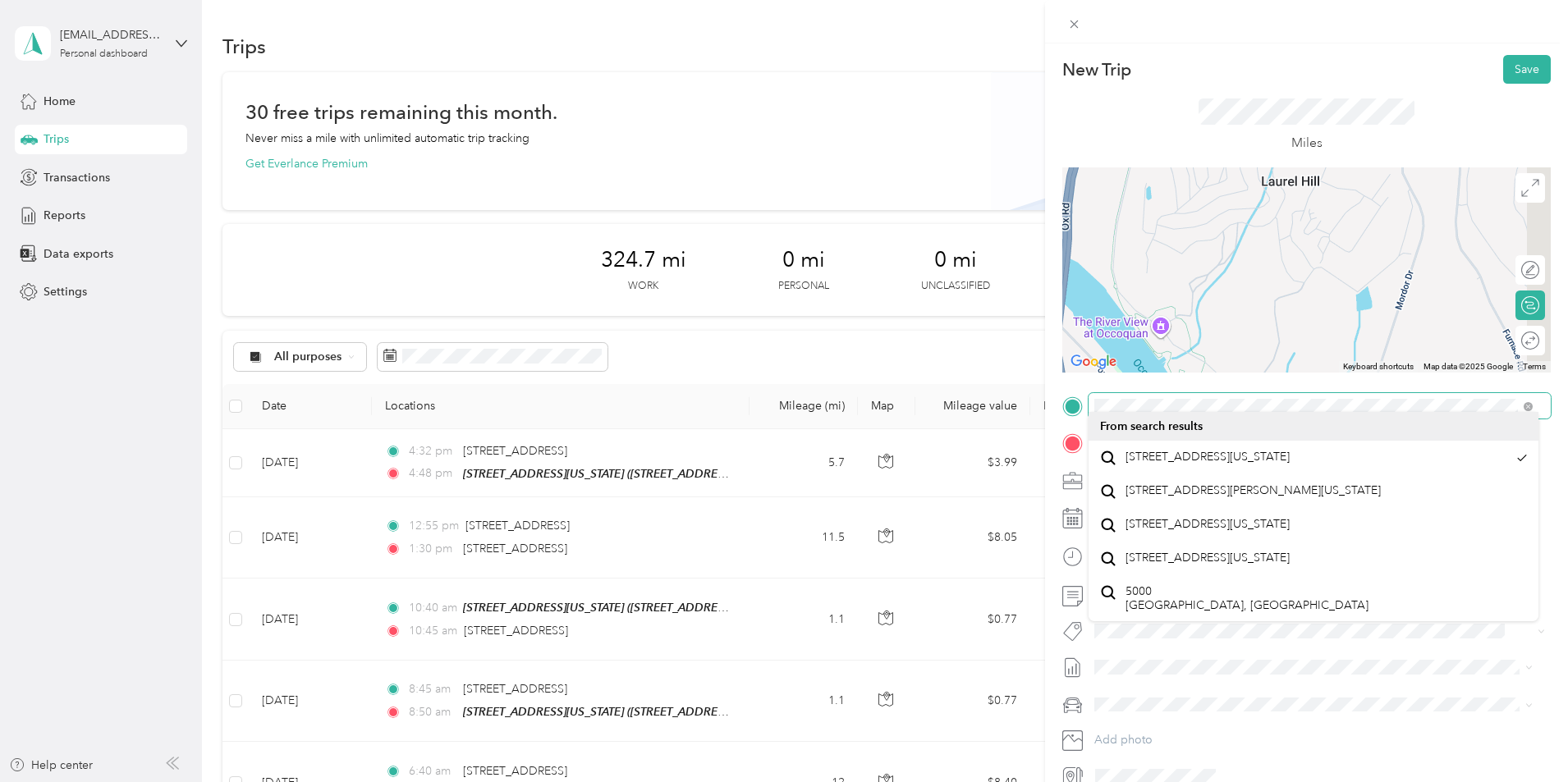
drag, startPoint x: 1373, startPoint y: 246, endPoint x: 1317, endPoint y: 423, distance: 185.6
click at [1317, 781] on div "New Trip Save This trip cannot be edited because it is either under review, app…" at bounding box center [780, 782] width 1559 height 0
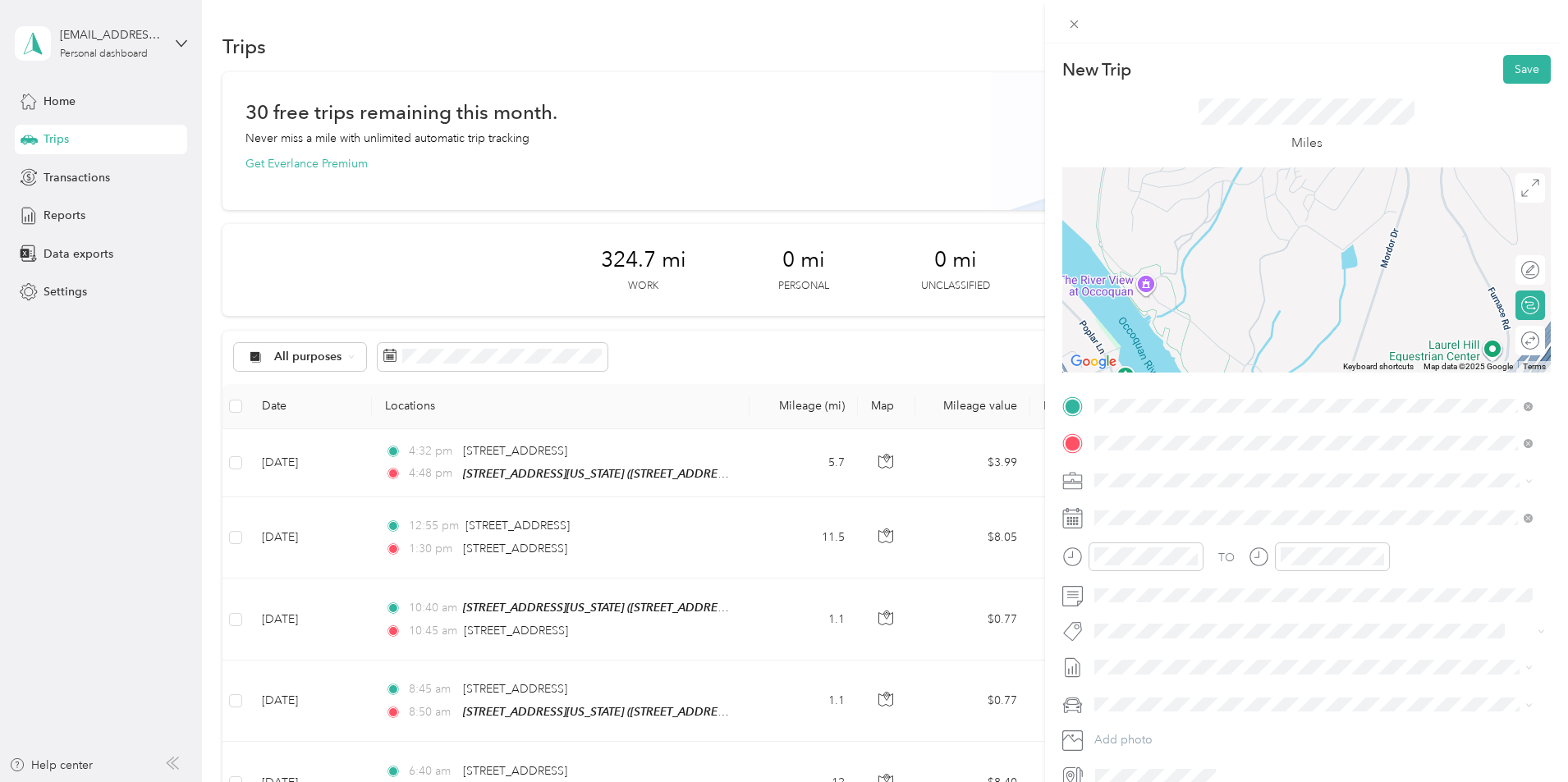
drag, startPoint x: 1314, startPoint y: 291, endPoint x: 1319, endPoint y: 237, distance: 54.2
click at [1319, 237] on div at bounding box center [1306, 270] width 489 height 205
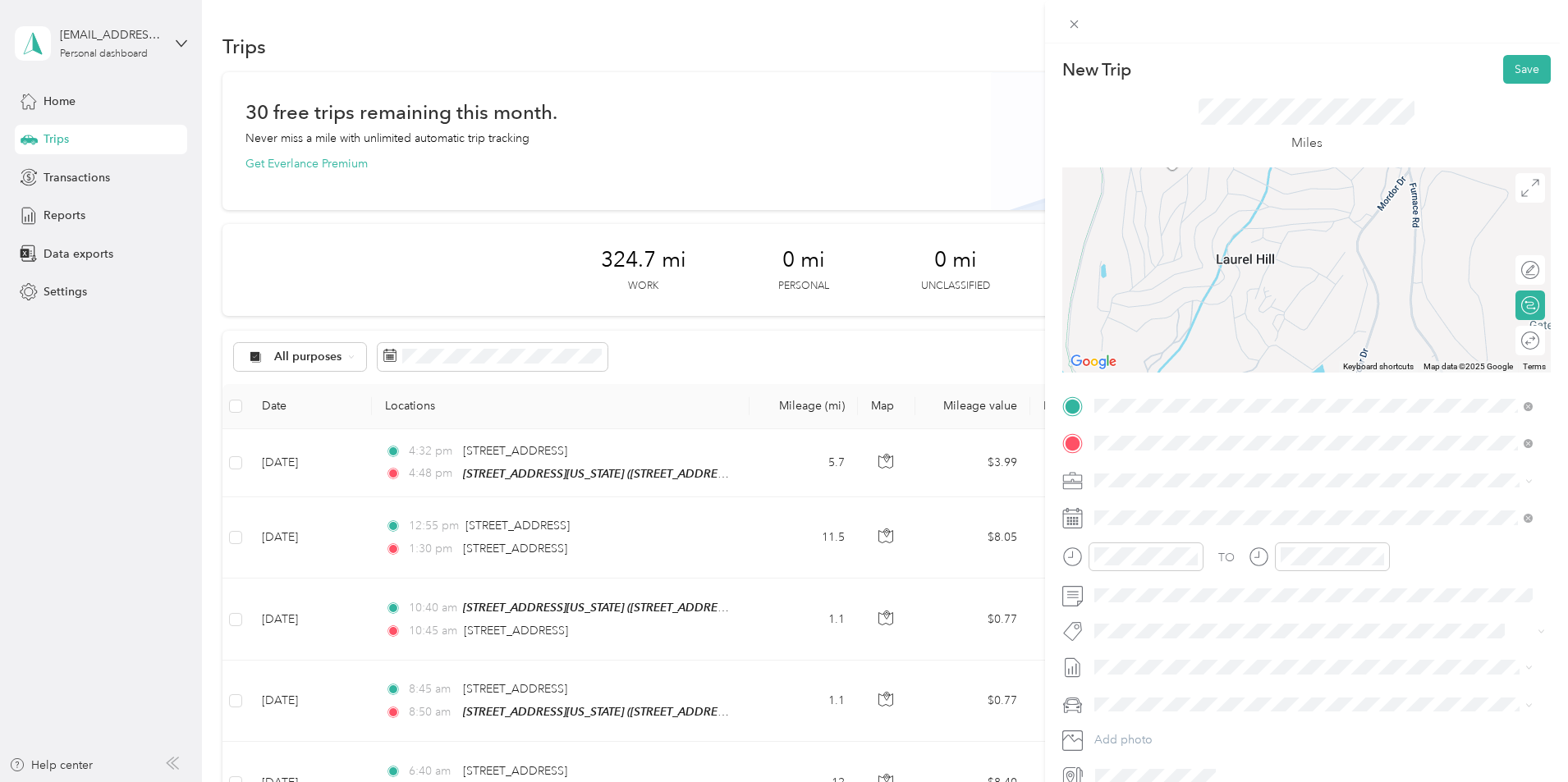
drag, startPoint x: 1330, startPoint y: 251, endPoint x: 1295, endPoint y: 342, distance: 97.5
click at [1295, 342] on div at bounding box center [1306, 270] width 489 height 205
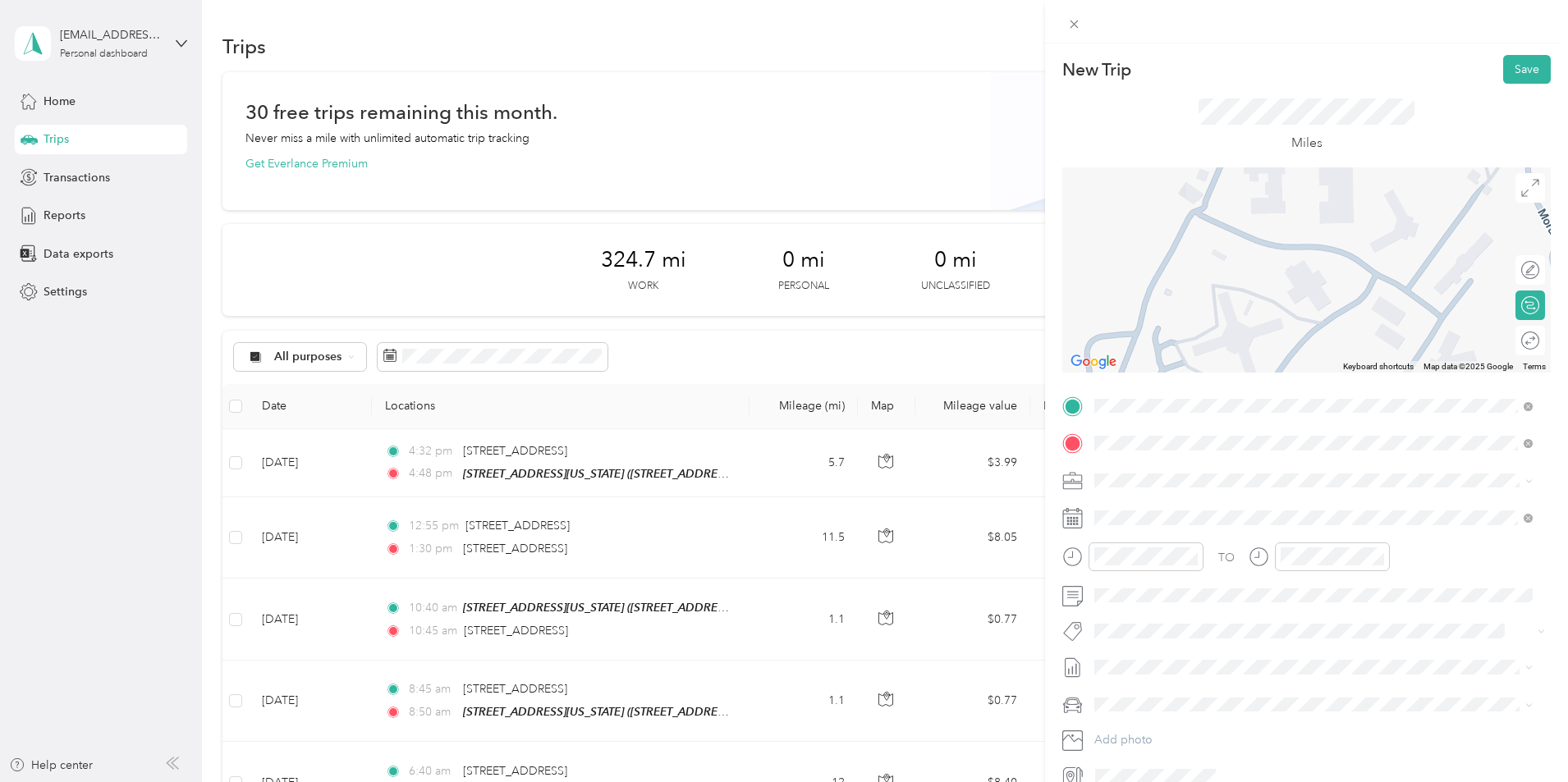
drag, startPoint x: 1331, startPoint y: 247, endPoint x: 1506, endPoint y: 209, distance: 179.1
click at [1506, 210] on div at bounding box center [1306, 270] width 489 height 205
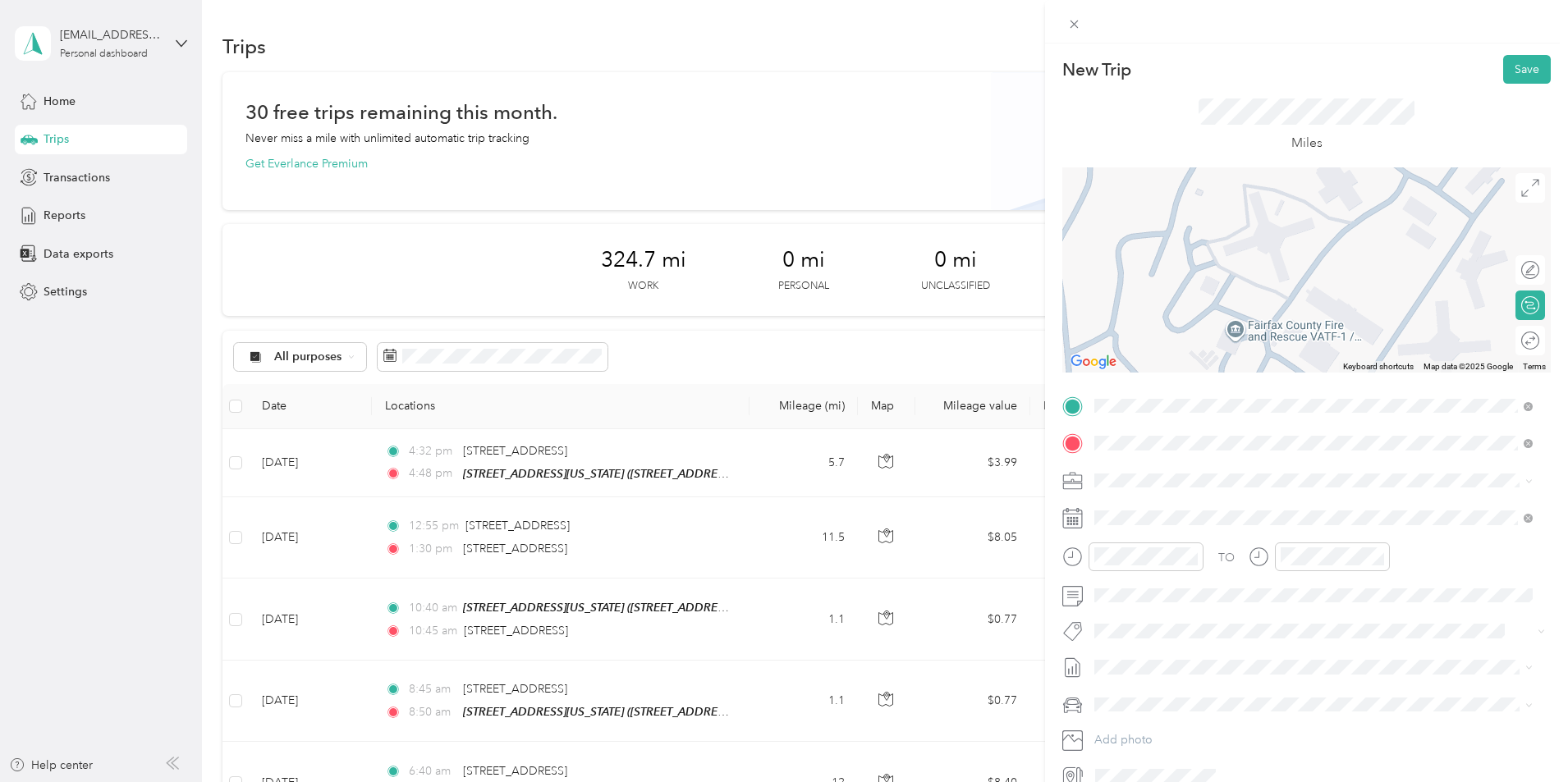
drag, startPoint x: 1186, startPoint y: 252, endPoint x: 1199, endPoint y: 217, distance: 37.3
click at [1199, 217] on div at bounding box center [1306, 270] width 489 height 205
click at [1241, 319] on div at bounding box center [1306, 270] width 489 height 205
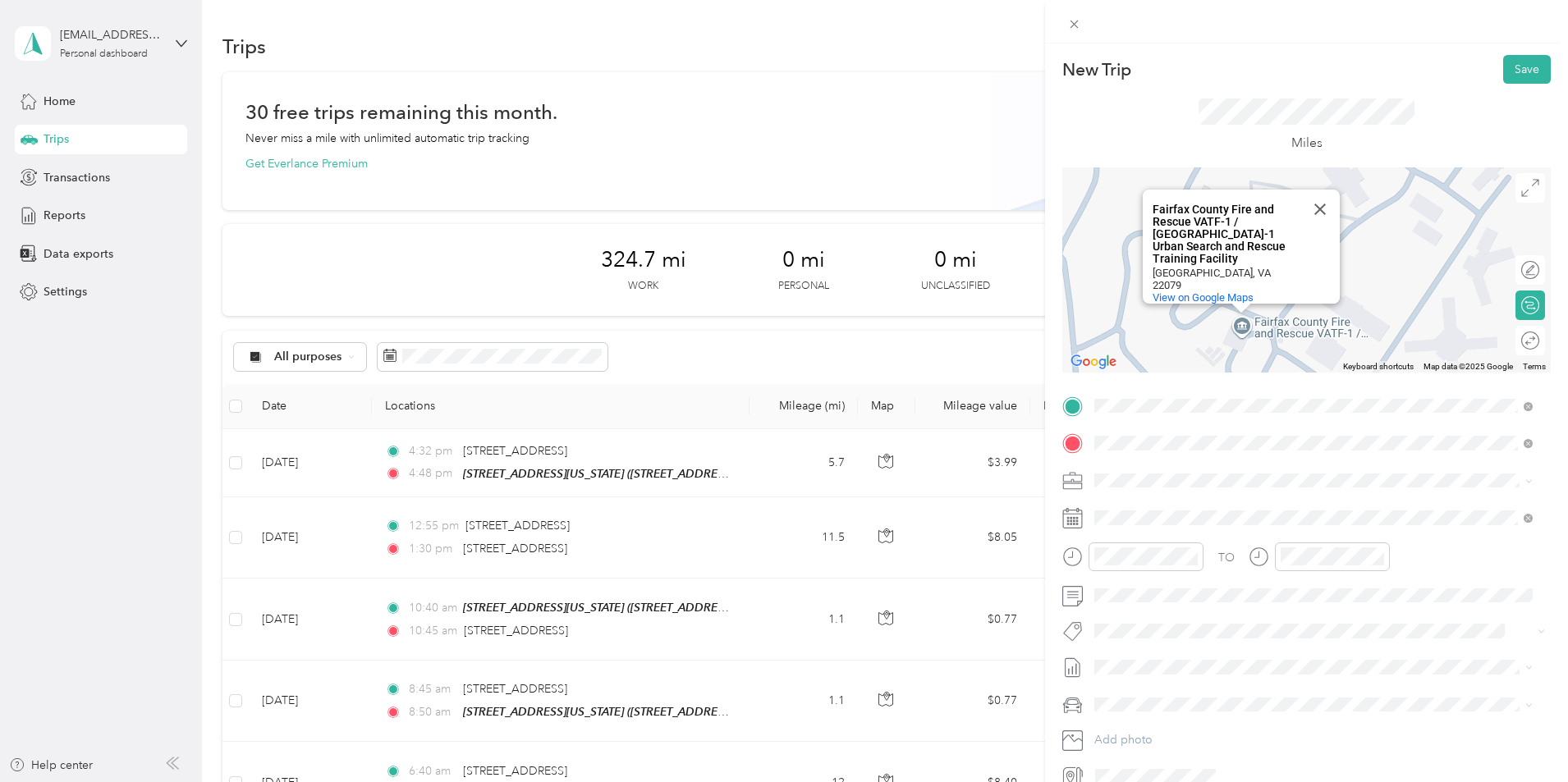
click at [1286, 332] on div "Fairfax County Fire and Rescue VATF-1 / [GEOGRAPHIC_DATA]-1 Urban Search and Re…" at bounding box center [1306, 270] width 489 height 205
click at [1242, 432] on span at bounding box center [1320, 443] width 462 height 27
click at [1254, 228] on div "Fairfax County Fire and Rescue VATF-1 / [GEOGRAPHIC_DATA]-1 Urban Search and Re…" at bounding box center [1226, 234] width 148 height 62
click at [1205, 291] on span "View on Google Maps" at bounding box center [1203, 297] width 101 height 12
click at [1167, 433] on span at bounding box center [1320, 443] width 462 height 27
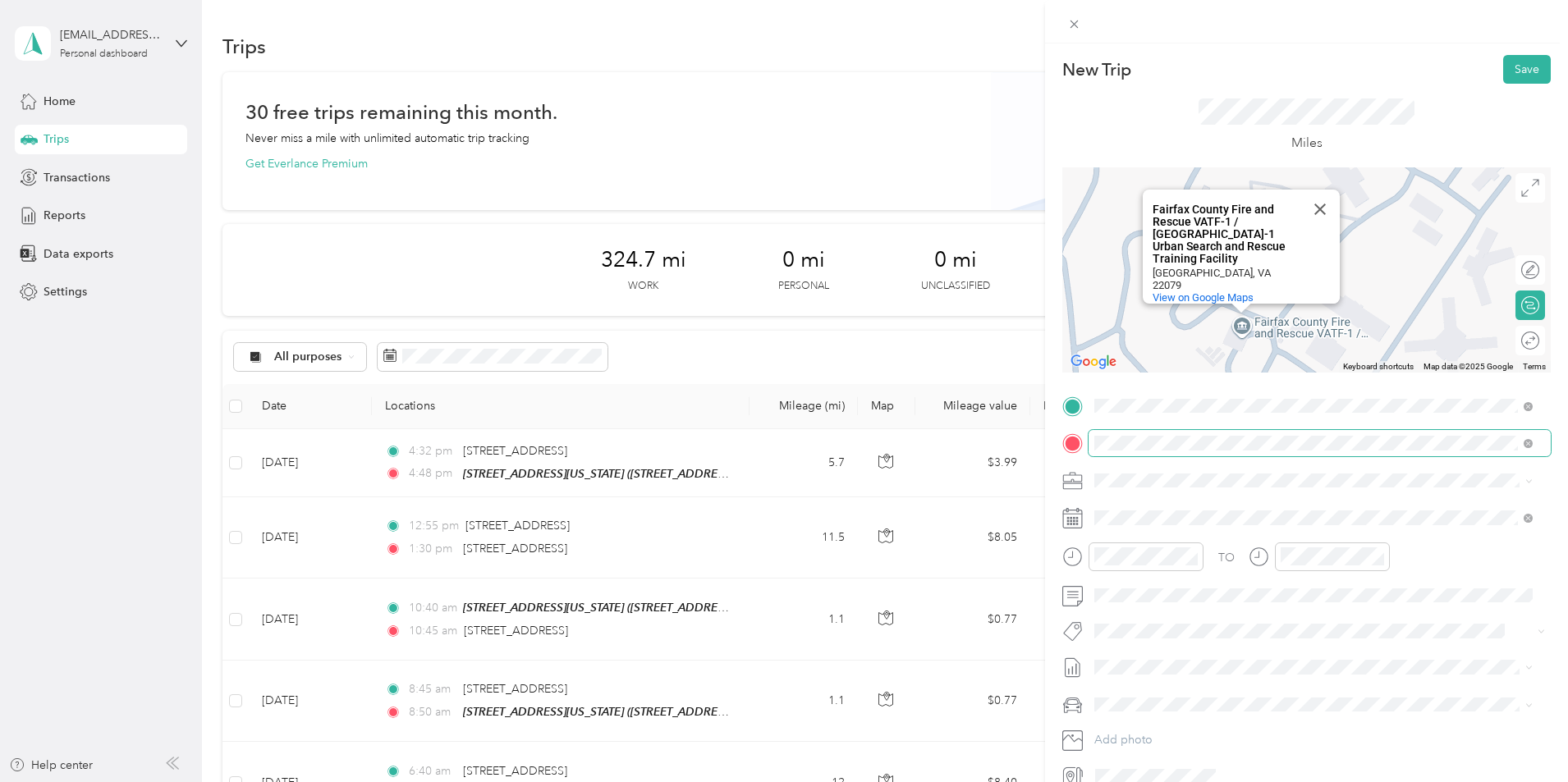
click at [1167, 433] on span at bounding box center [1320, 443] width 462 height 27
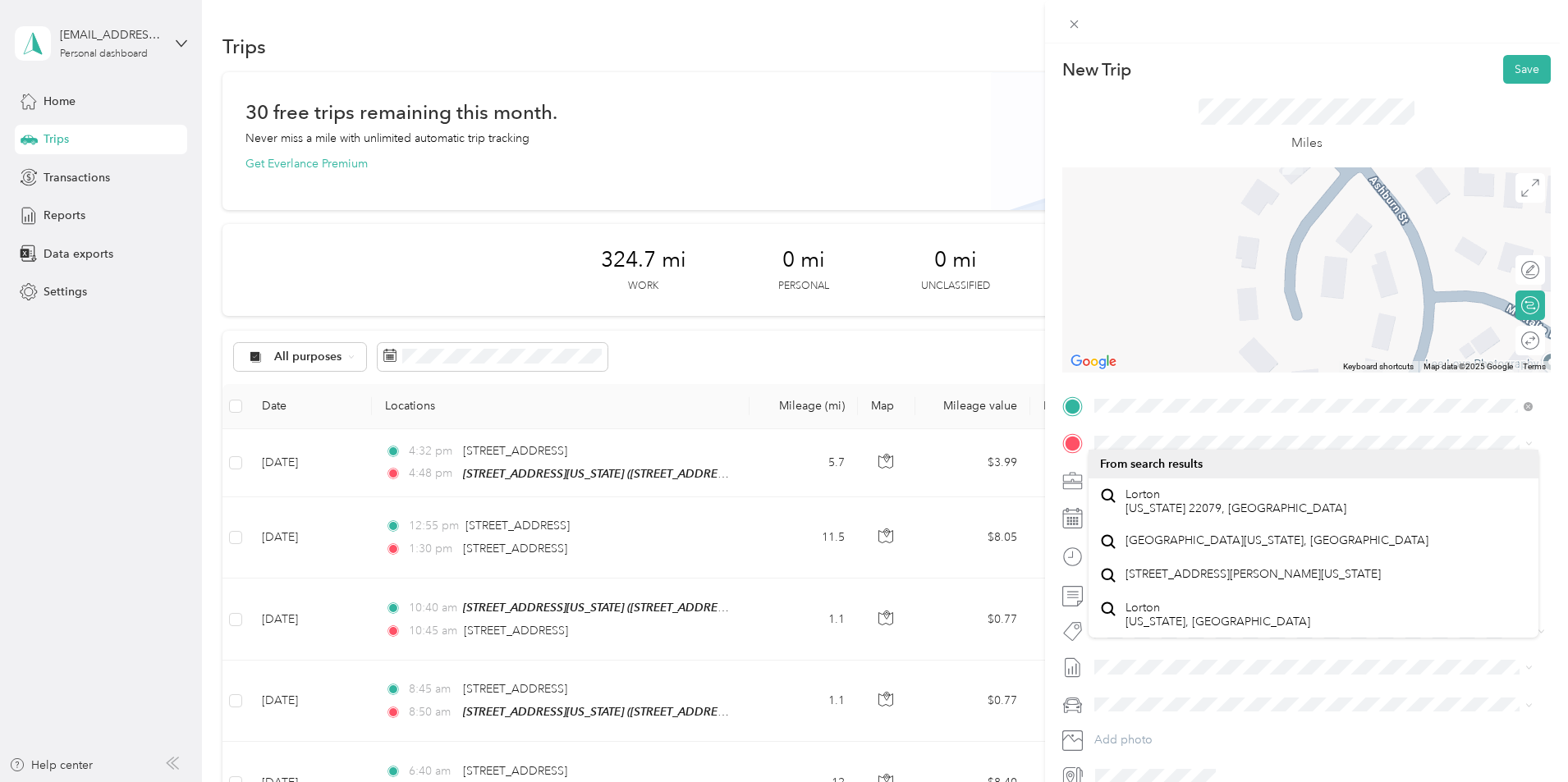
drag, startPoint x: 1395, startPoint y: 319, endPoint x: 1345, endPoint y: 164, distance: 162.9
click at [1345, 164] on div "New Trip Save This trip cannot be edited because it is either under review, app…" at bounding box center [1306, 422] width 489 height 734
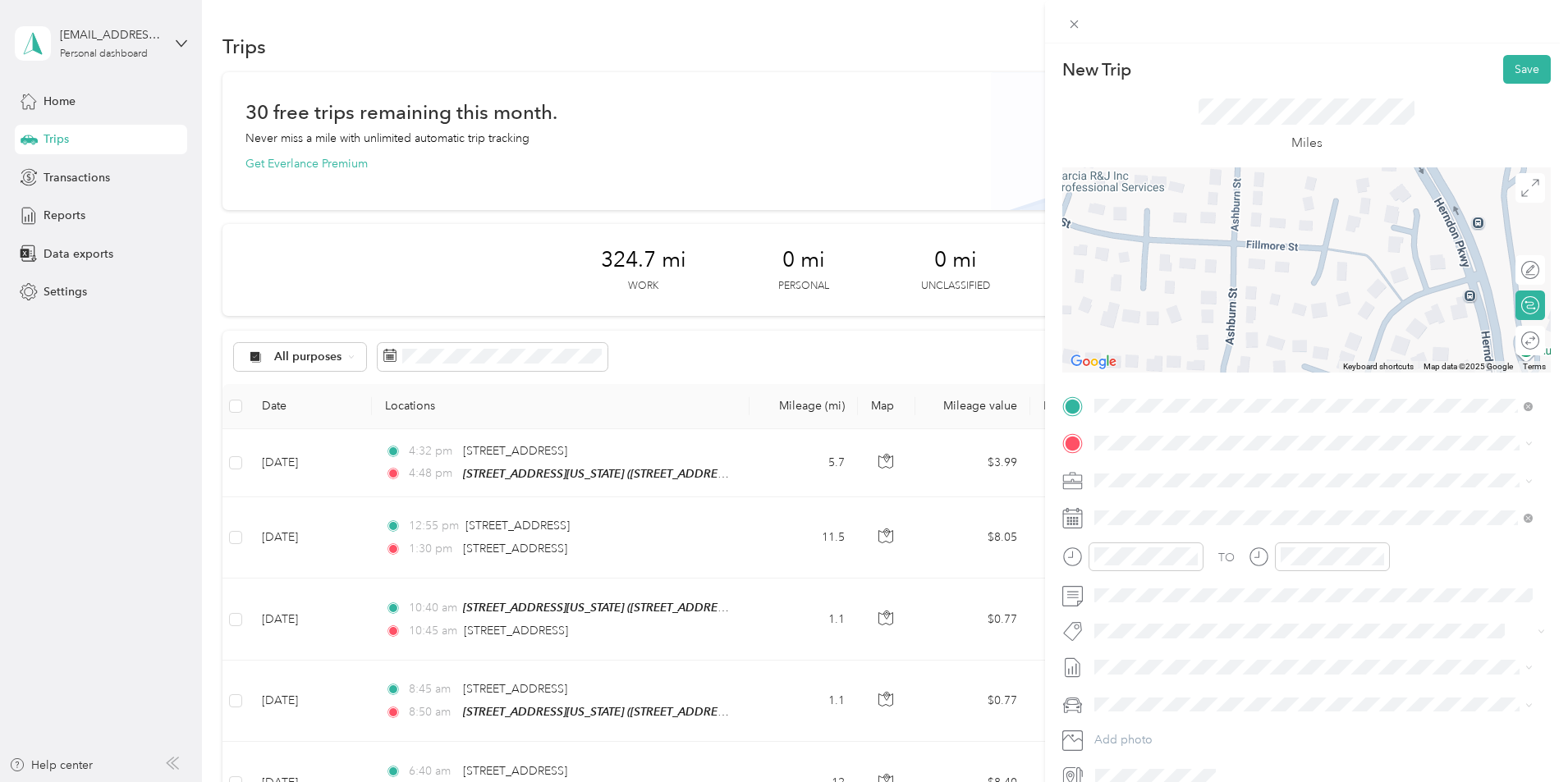
click at [1234, 116] on div "New Trip Save This trip cannot be edited because it is either under review, app…" at bounding box center [1306, 422] width 489 height 734
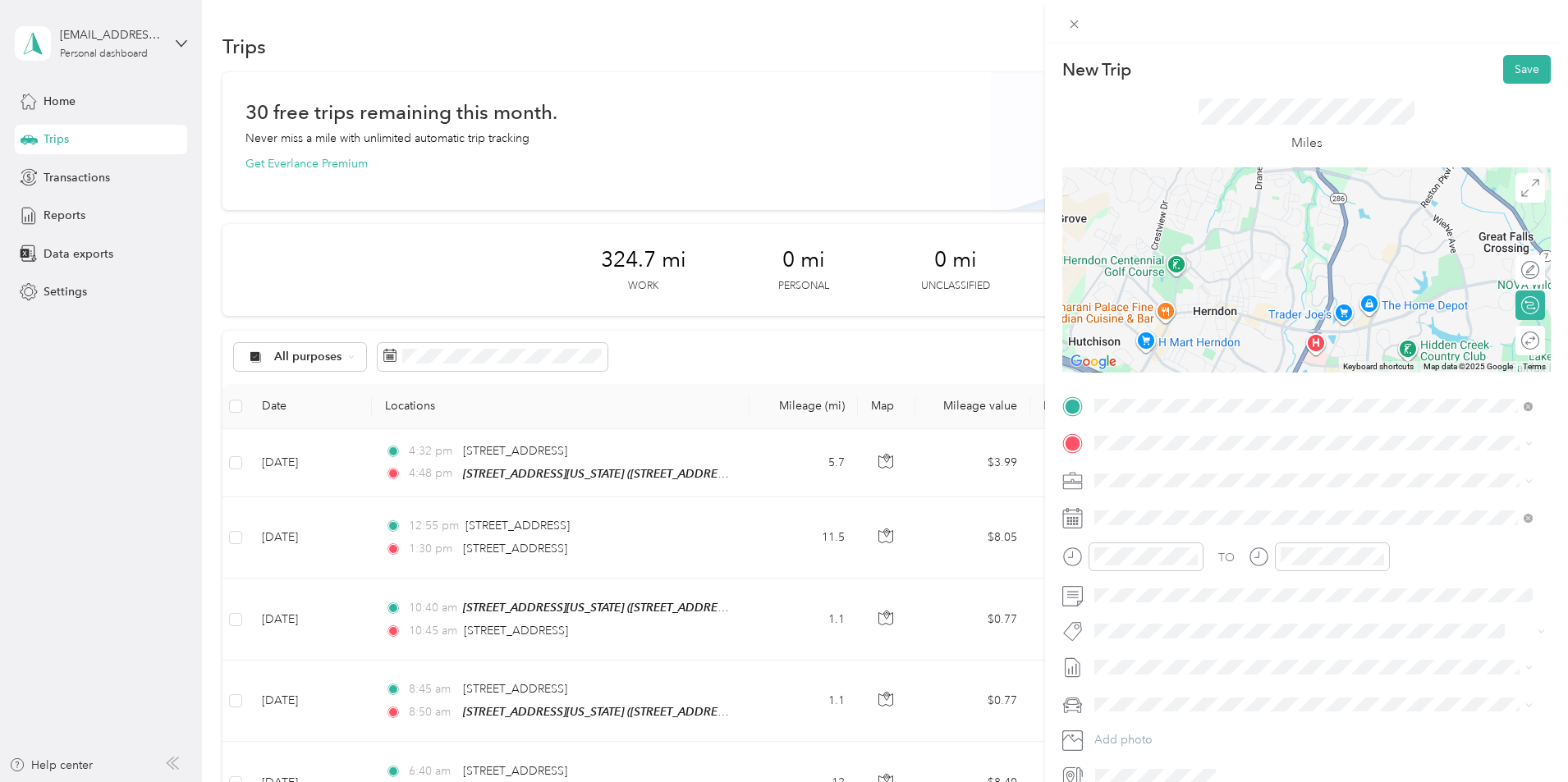
drag, startPoint x: 1291, startPoint y: 324, endPoint x: 1179, endPoint y: 7, distance: 336.2
click at [1179, 3] on div "New Trip Save This trip cannot be edited because it is either under review, app…" at bounding box center [1306, 412] width 523 height 826
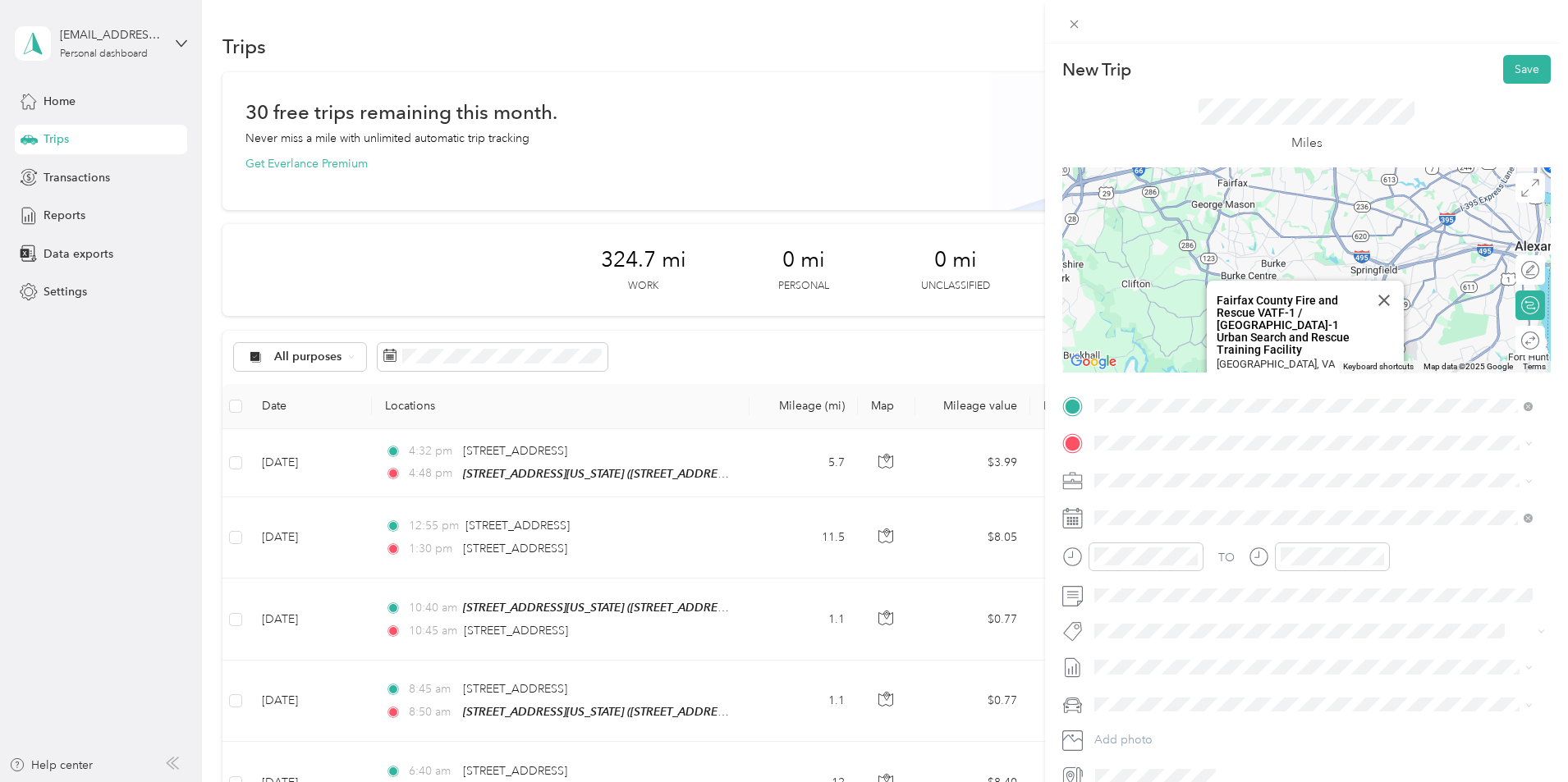
drag, startPoint x: 1327, startPoint y: 321, endPoint x: 1217, endPoint y: 170, distance: 186.8
click at [1210, 156] on div "New Trip Save This trip cannot be edited because it is either under review, app…" at bounding box center [1306, 422] width 489 height 734
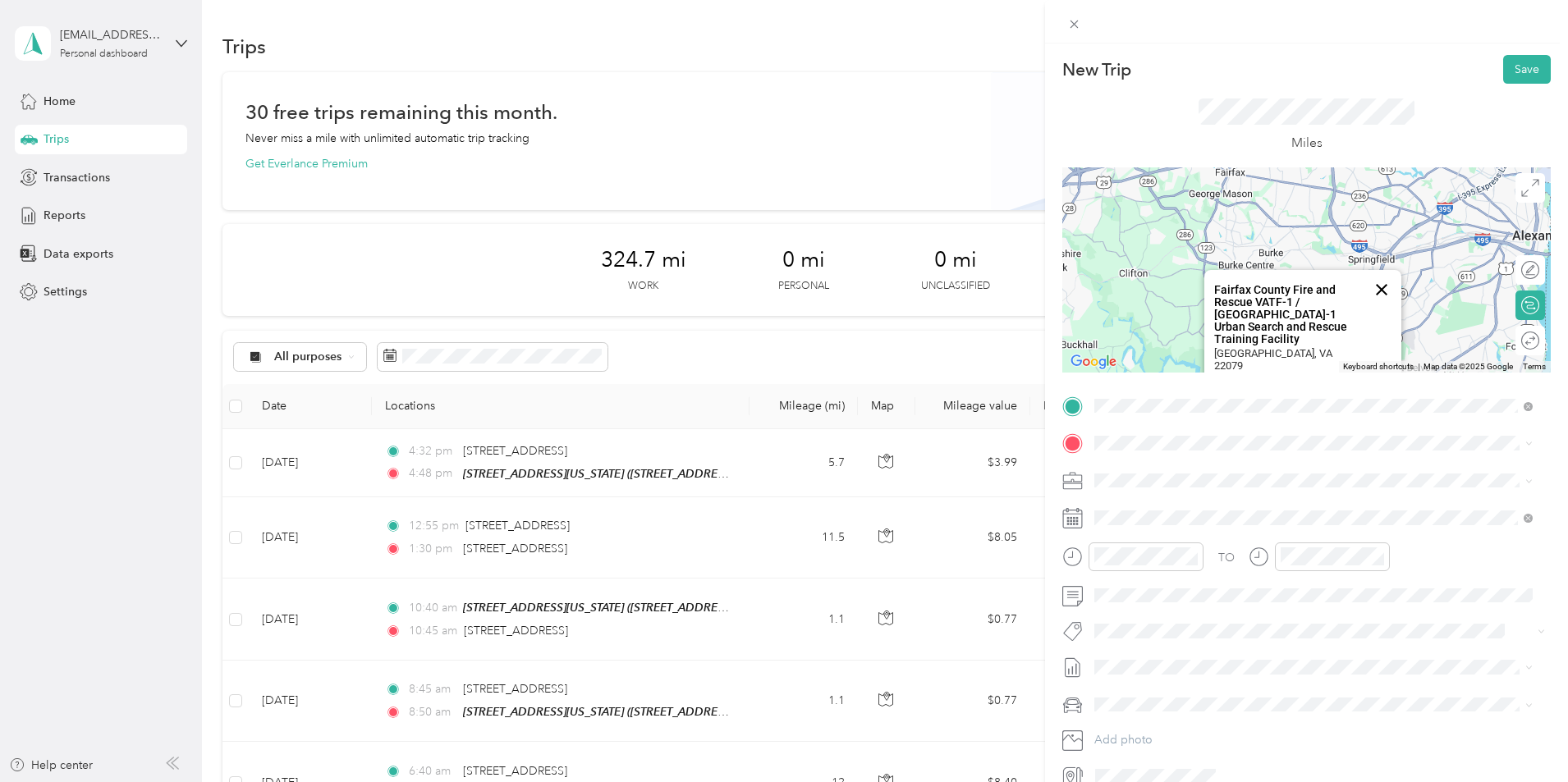
click at [1373, 298] on button "Close" at bounding box center [1381, 290] width 39 height 39
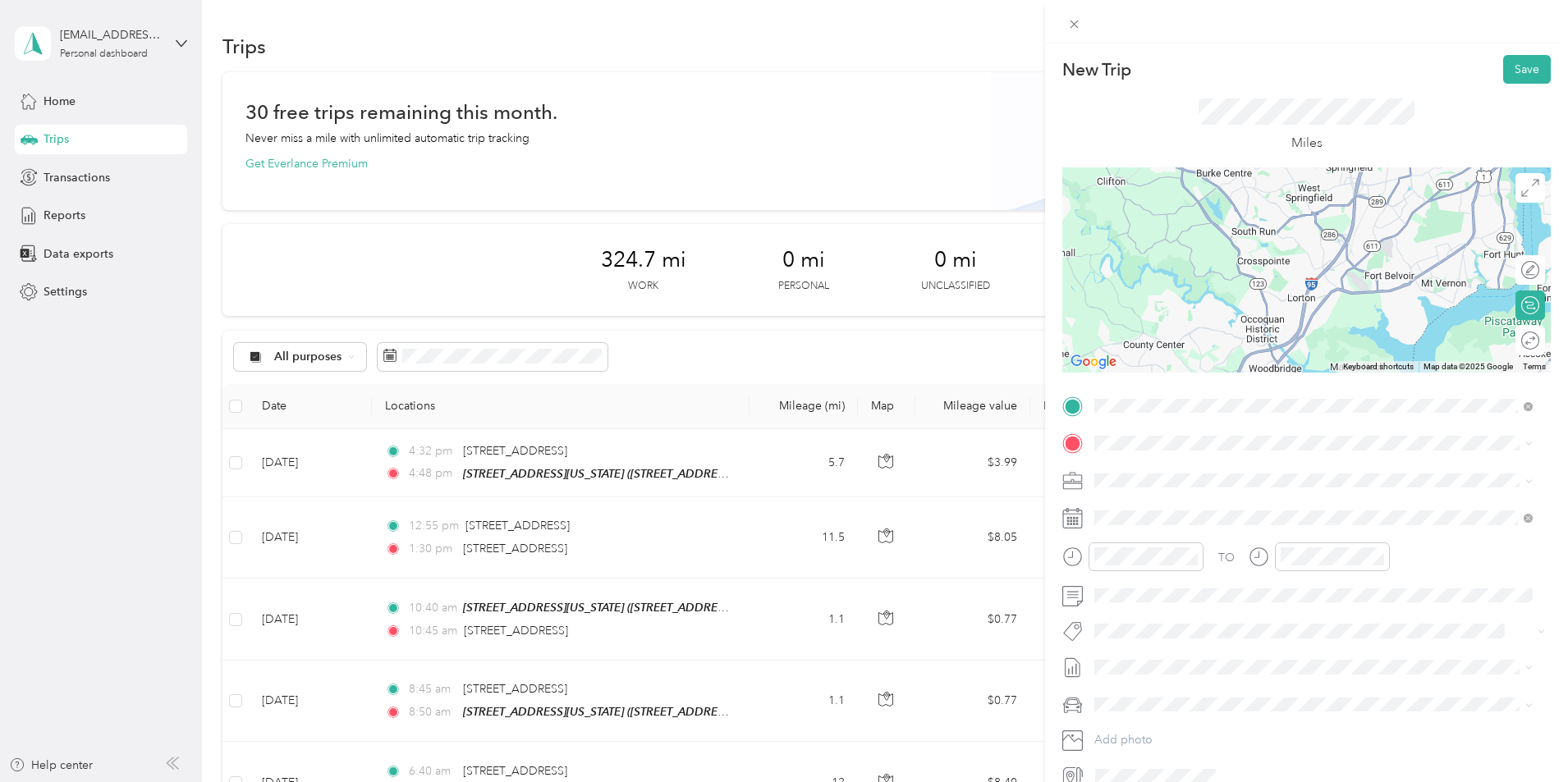
drag, startPoint x: 1280, startPoint y: 310, endPoint x: 1256, endPoint y: 210, distance: 102.8
click at [1256, 210] on div at bounding box center [1306, 270] width 489 height 205
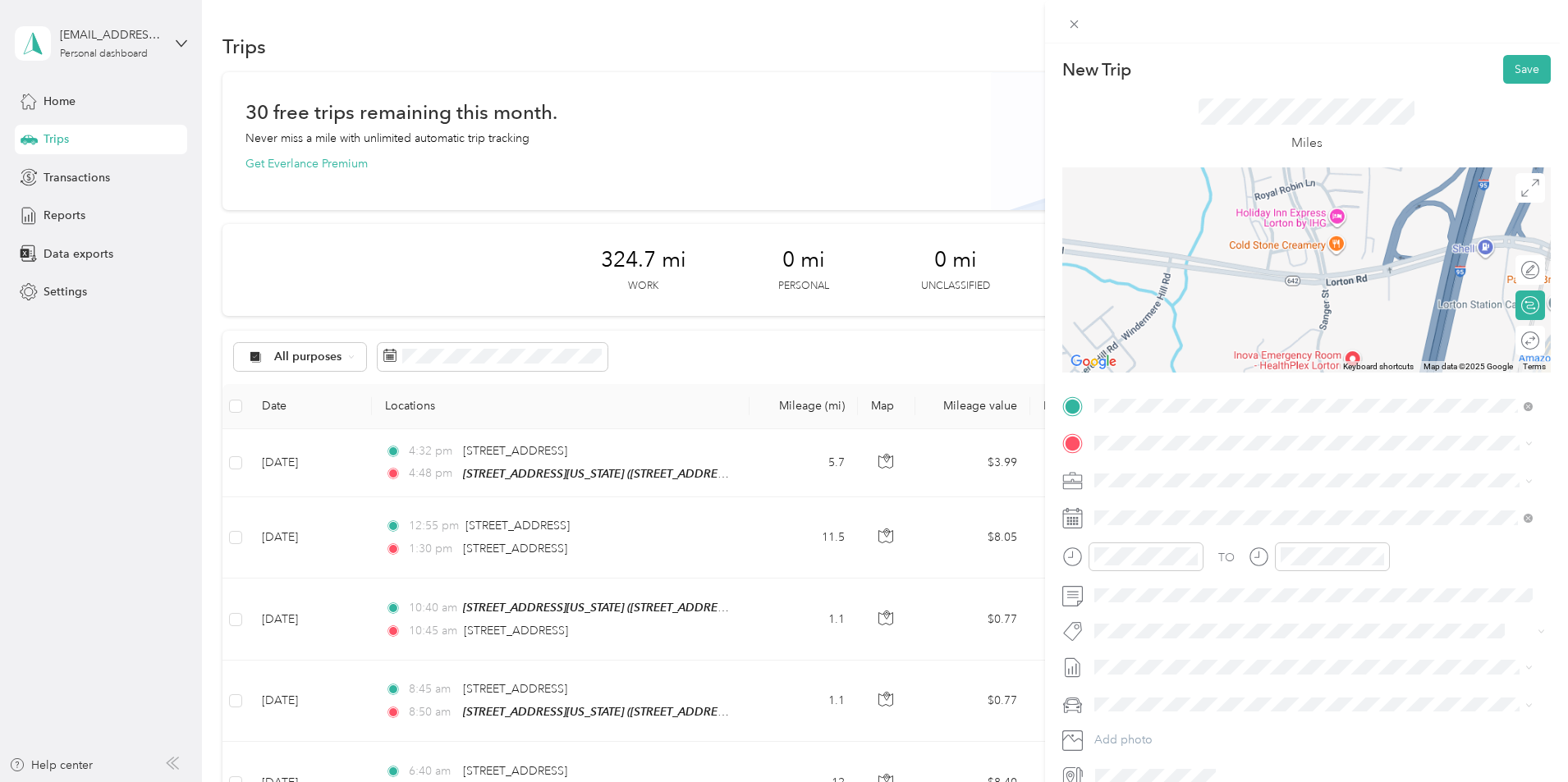
drag, startPoint x: 1330, startPoint y: 276, endPoint x: 1128, endPoint y: 344, distance: 213.1
click at [1128, 344] on div at bounding box center [1306, 270] width 489 height 205
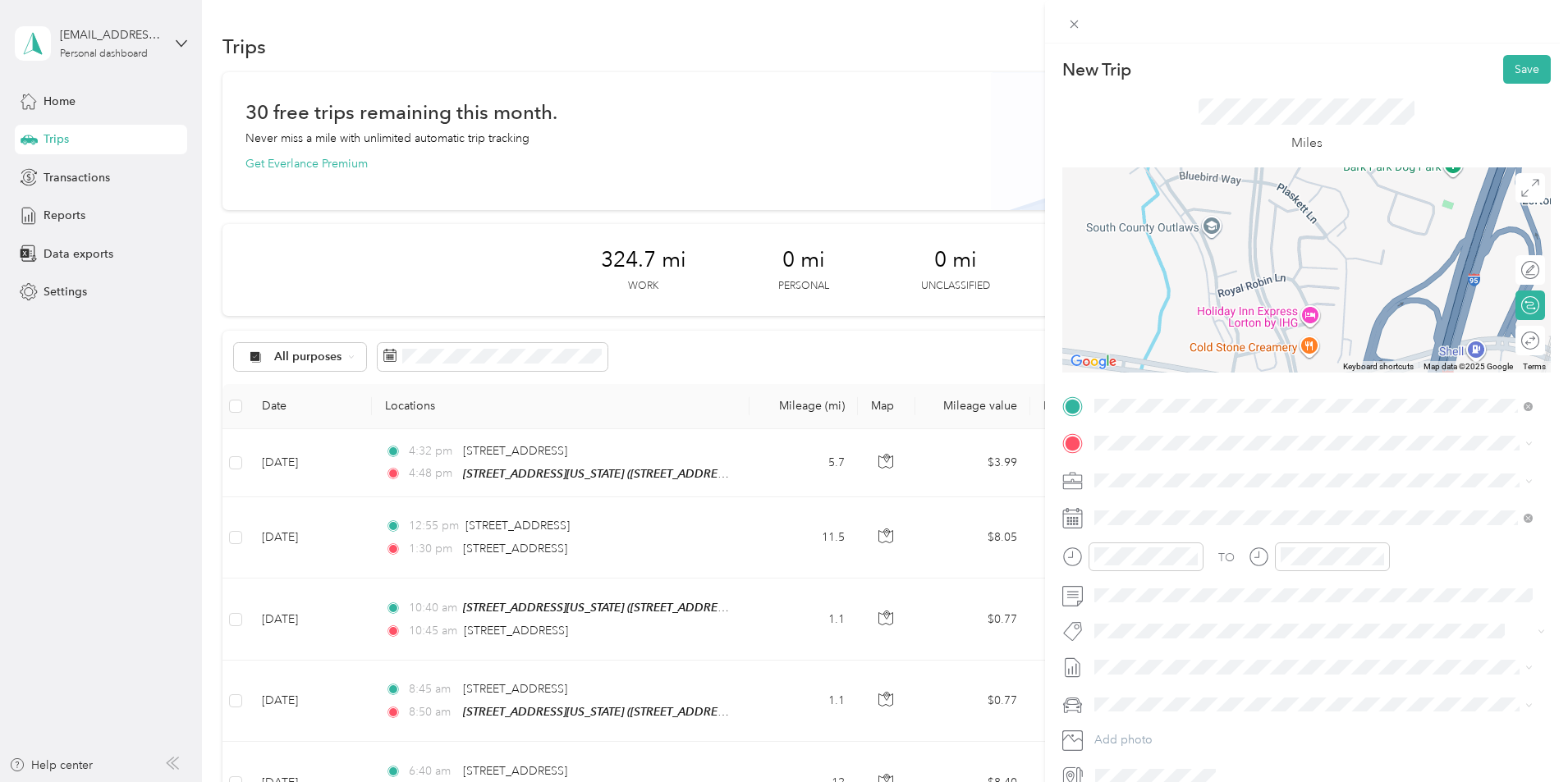
drag, startPoint x: 1265, startPoint y: 243, endPoint x: 1265, endPoint y: 331, distance: 88.0
click at [1259, 340] on div at bounding box center [1306, 270] width 489 height 205
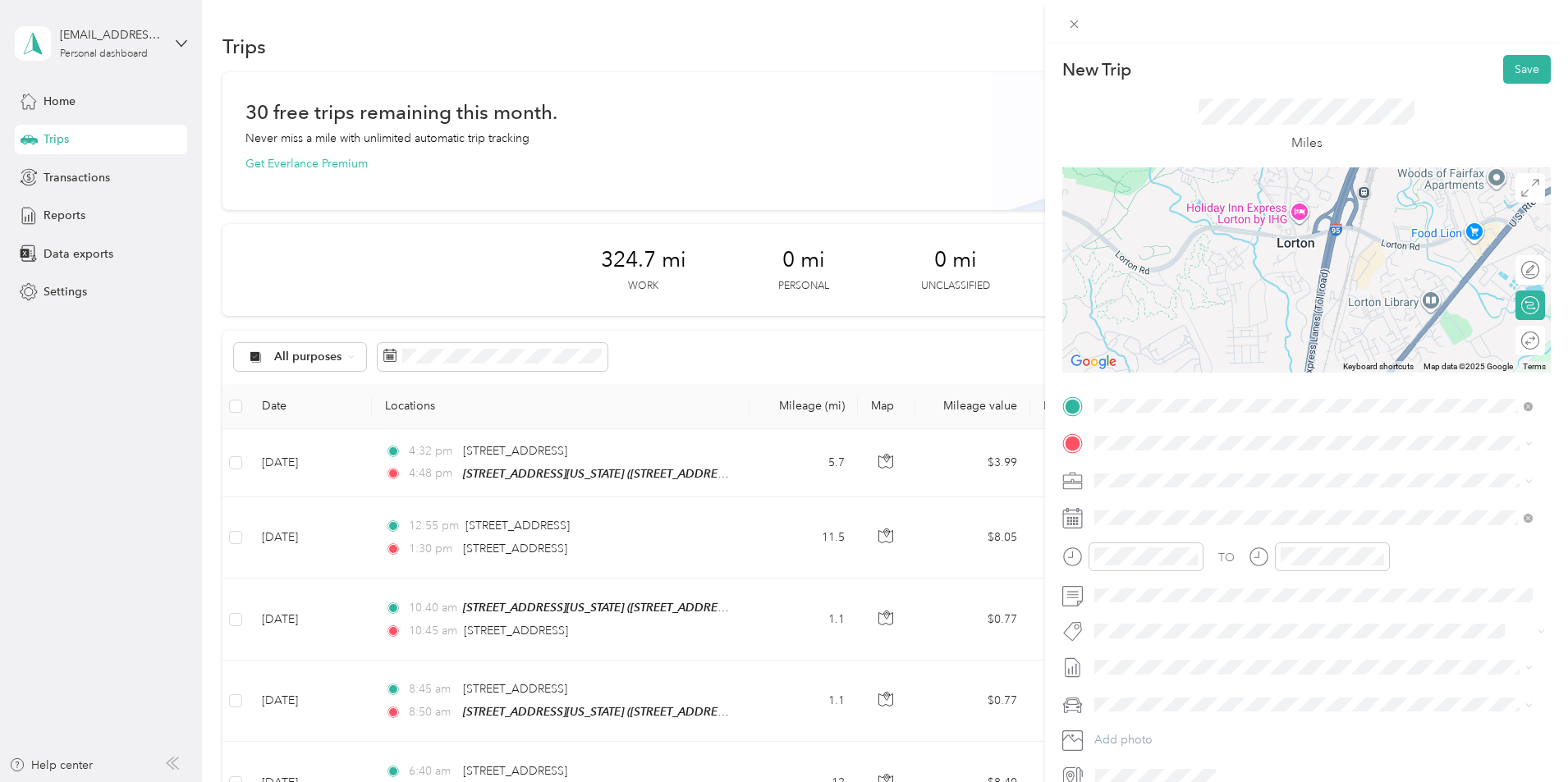
drag, startPoint x: 1306, startPoint y: 227, endPoint x: 1302, endPoint y: 169, distance: 58.1
click at [1302, 169] on div at bounding box center [1306, 270] width 489 height 205
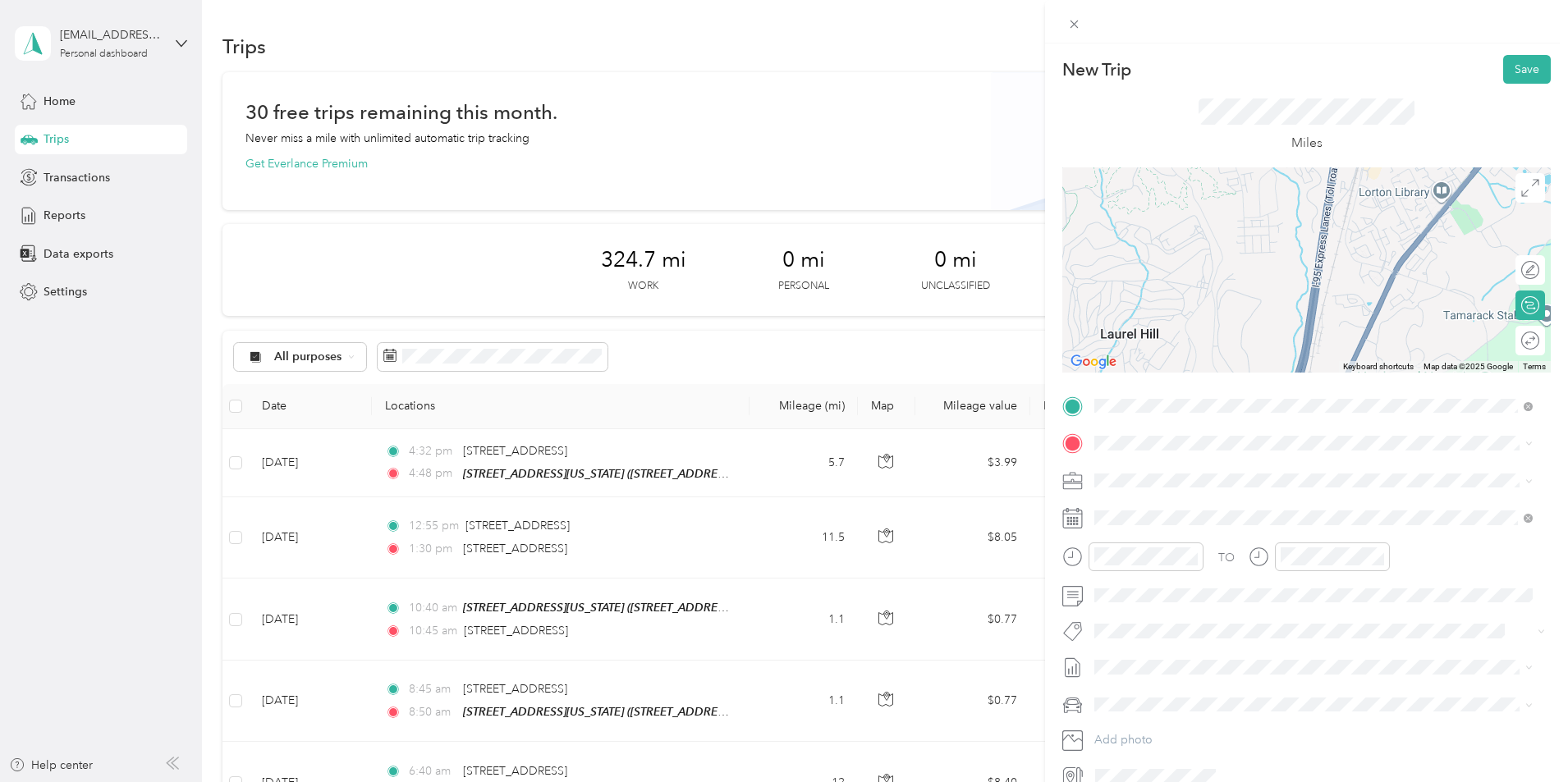
drag, startPoint x: 1289, startPoint y: 286, endPoint x: 1290, endPoint y: 191, distance: 95.0
click at [1290, 191] on div at bounding box center [1306, 270] width 489 height 205
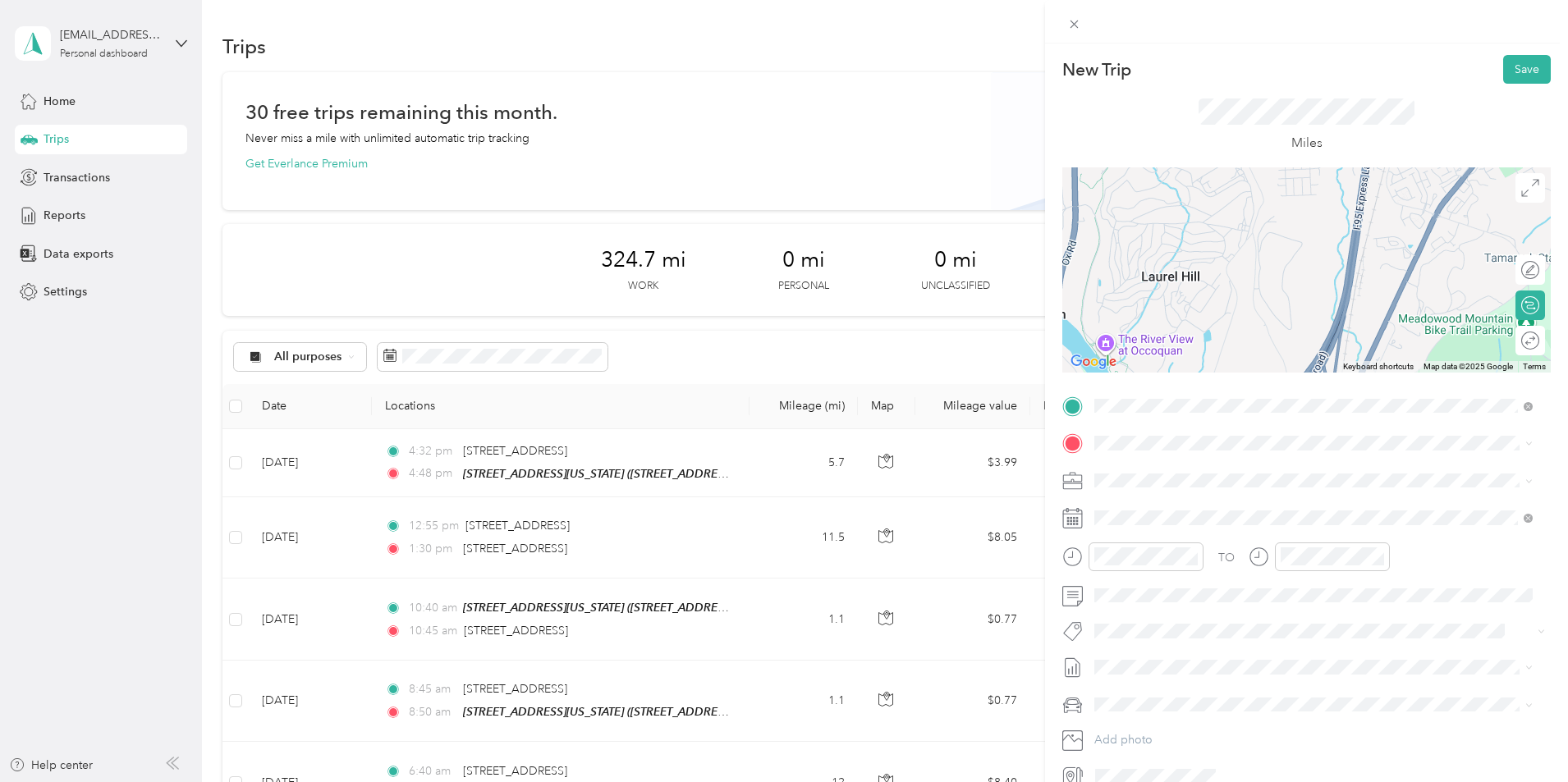
drag, startPoint x: 1235, startPoint y: 292, endPoint x: 1295, endPoint y: 185, distance: 122.7
click at [1295, 185] on div at bounding box center [1306, 270] width 489 height 205
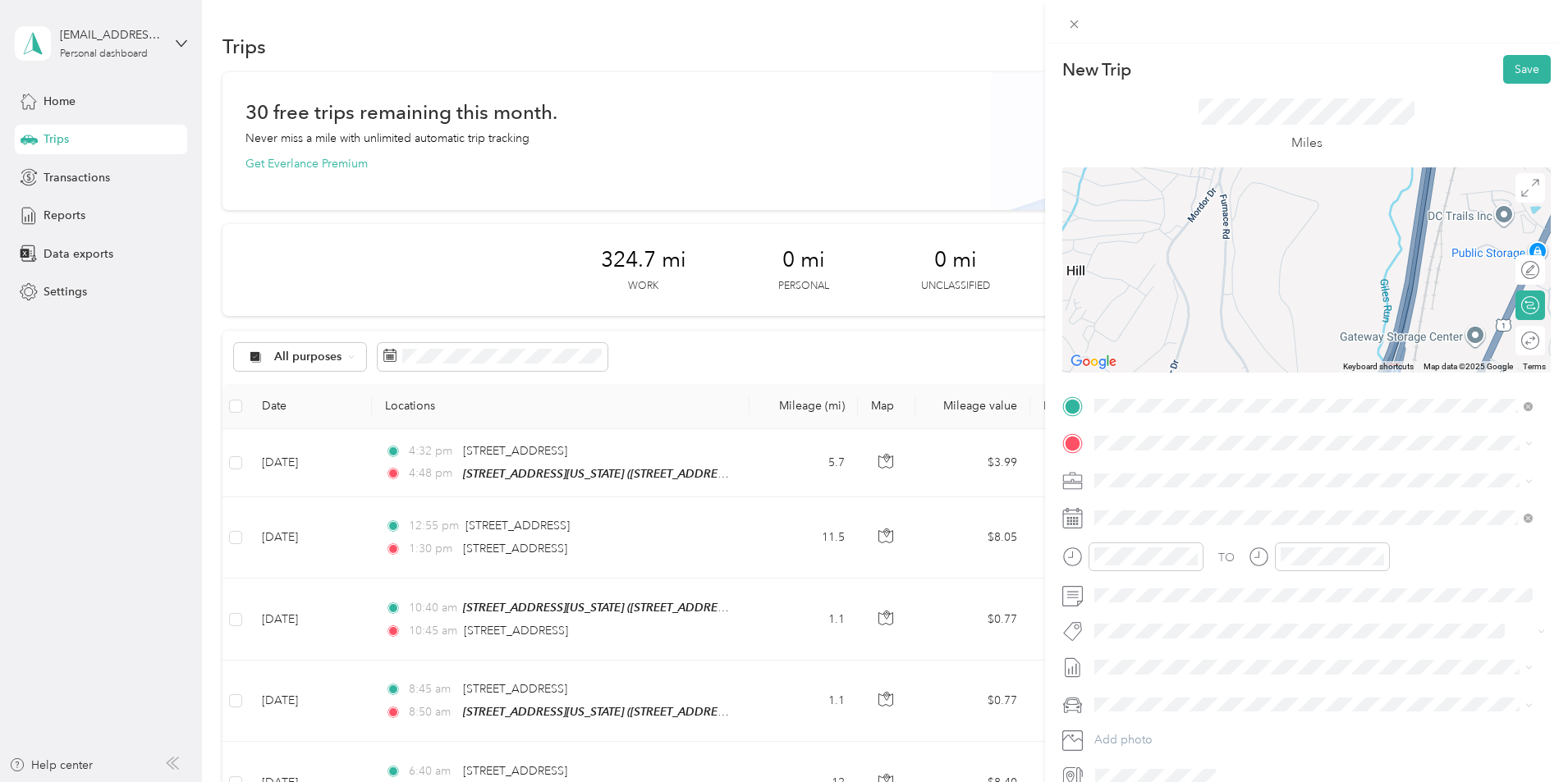
drag, startPoint x: 1197, startPoint y: 316, endPoint x: 1170, endPoint y: 361, distance: 52.5
click at [1170, 361] on div at bounding box center [1306, 270] width 489 height 205
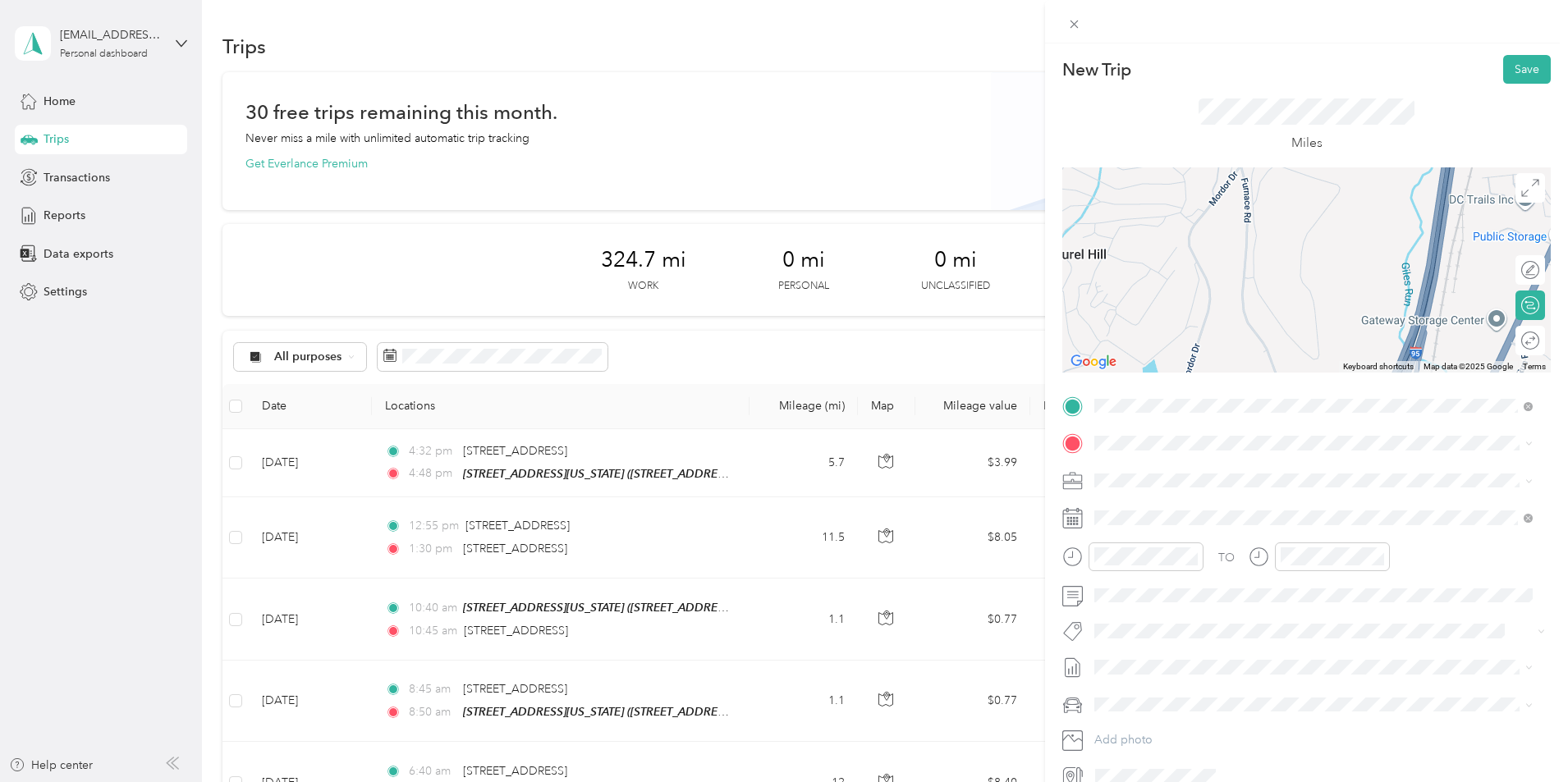
drag, startPoint x: 1195, startPoint y: 286, endPoint x: 1273, endPoint y: 255, distance: 83.9
click at [1273, 255] on div at bounding box center [1306, 270] width 489 height 205
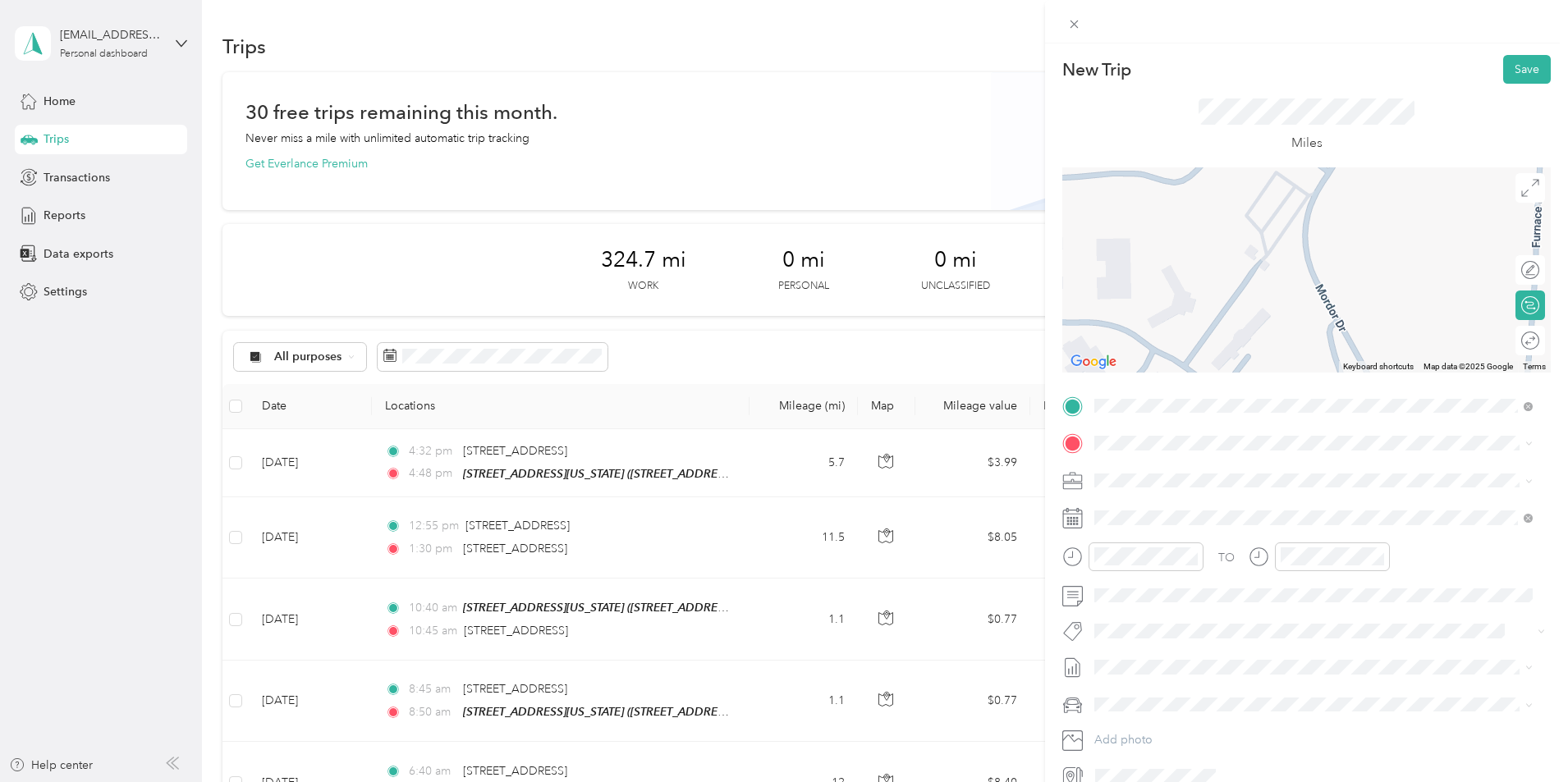
drag, startPoint x: 1216, startPoint y: 277, endPoint x: 1225, endPoint y: 374, distance: 97.4
click at [1211, 386] on div "New Trip Save This trip cannot be edited because it is either under review, app…" at bounding box center [1306, 422] width 489 height 734
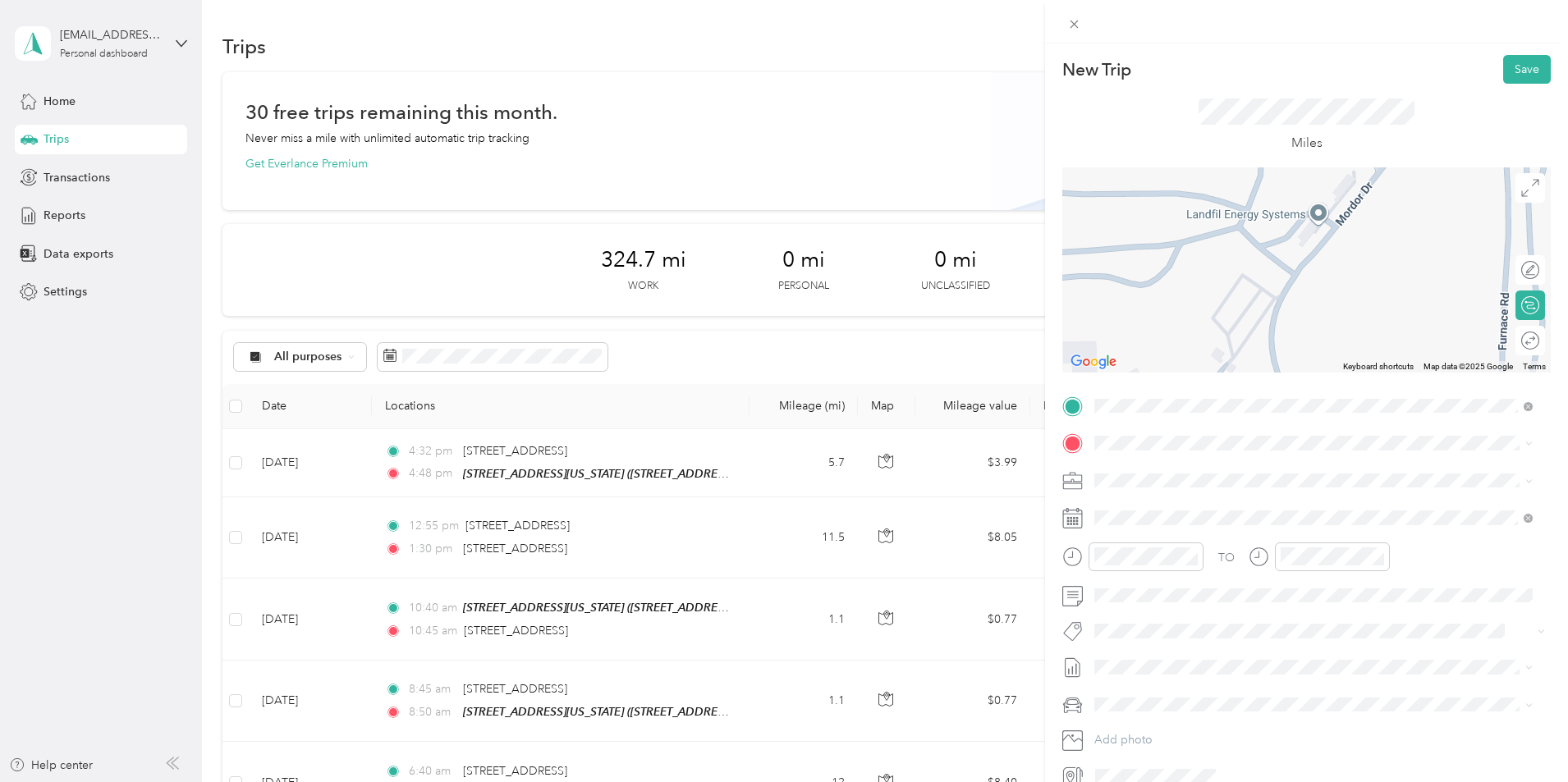
drag, startPoint x: 1280, startPoint y: 230, endPoint x: 1247, endPoint y: 306, distance: 82.9
click at [1247, 306] on div at bounding box center [1306, 270] width 489 height 205
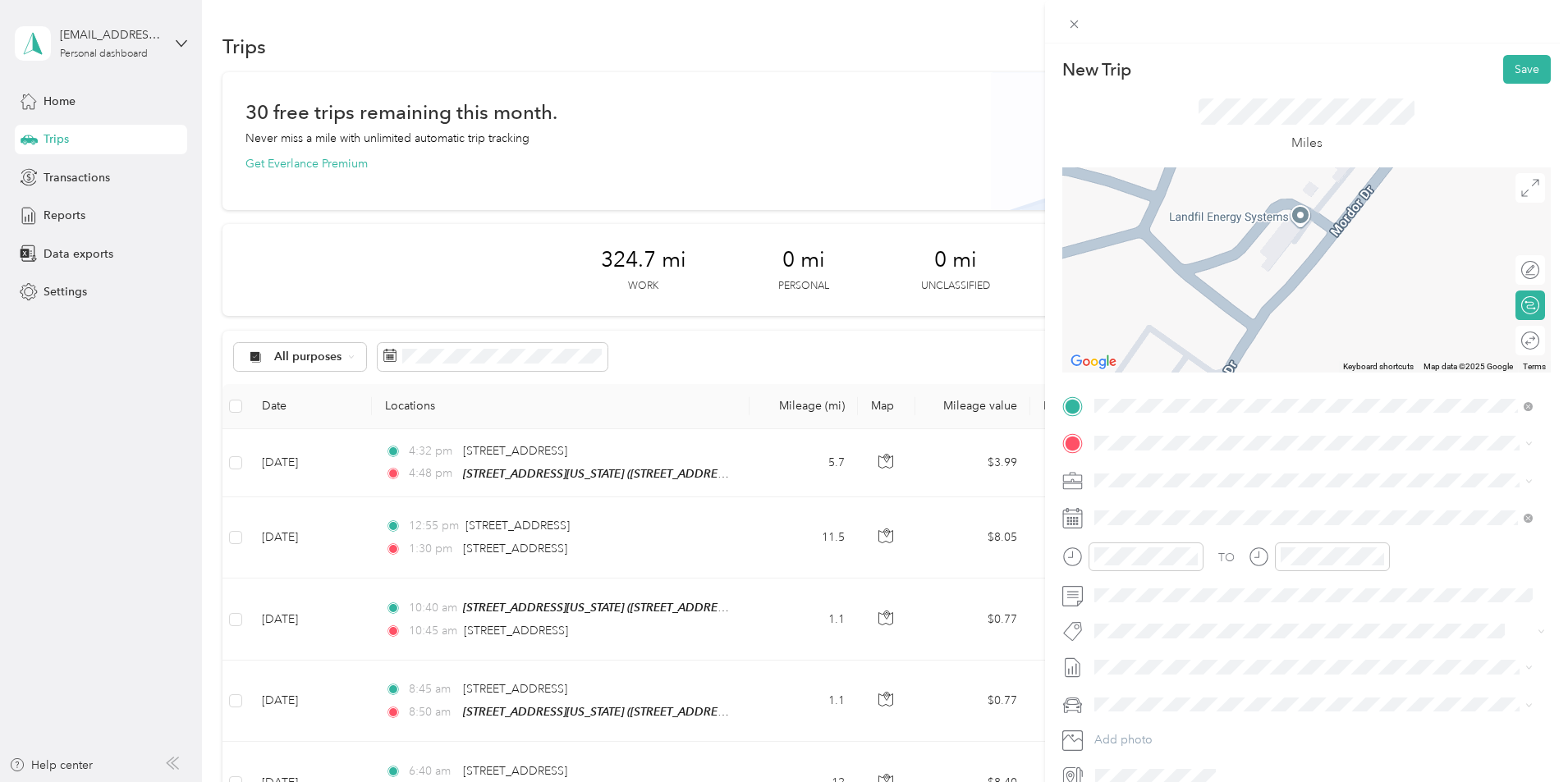
drag, startPoint x: 1280, startPoint y: 294, endPoint x: 1210, endPoint y: 356, distance: 93.5
click at [1210, 356] on div at bounding box center [1306, 270] width 489 height 205
click at [1289, 224] on div at bounding box center [1306, 270] width 489 height 205
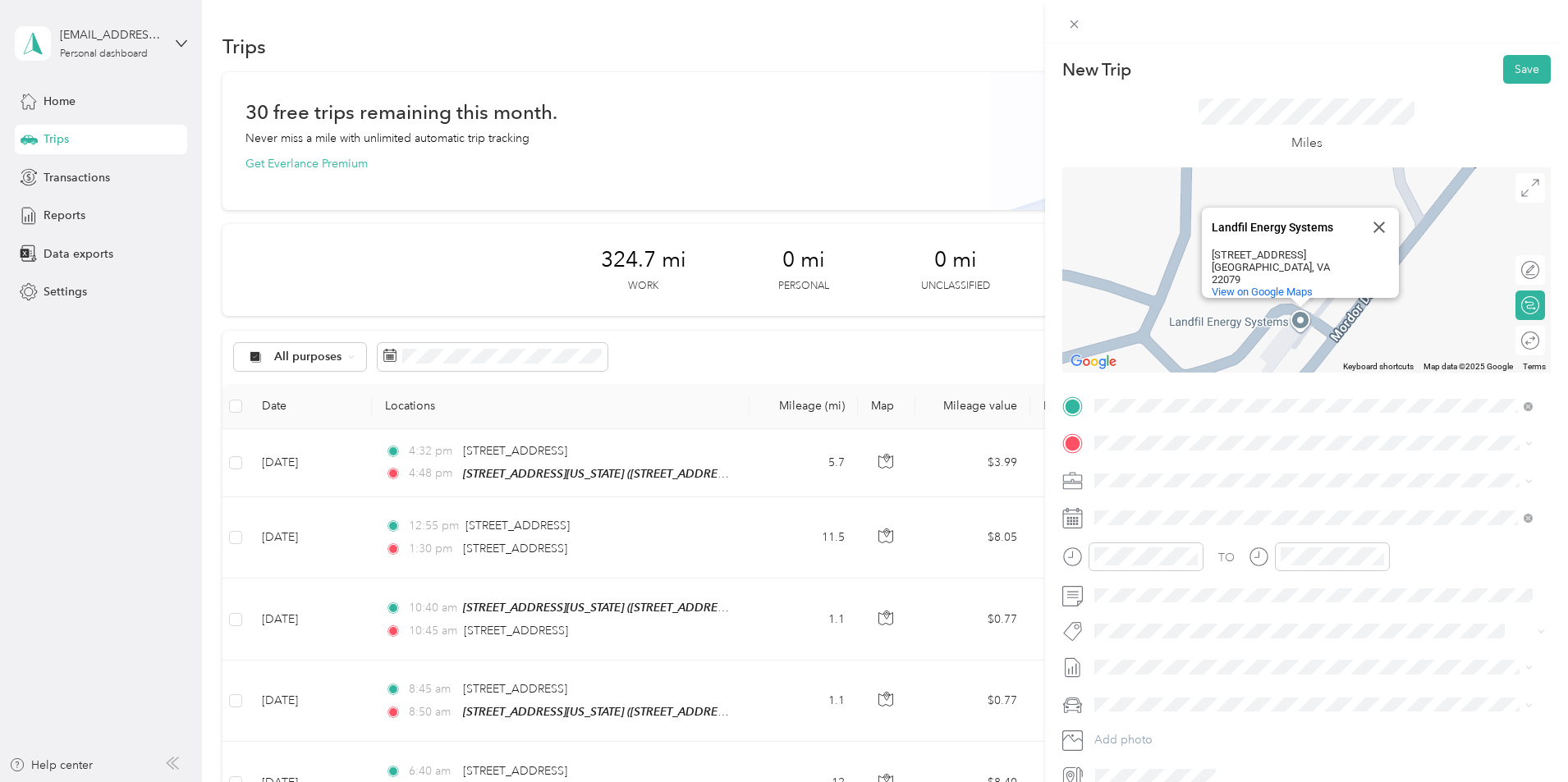
click at [1278, 507] on span "[STREET_ADDRESS][US_STATE]" at bounding box center [1208, 499] width 164 height 15
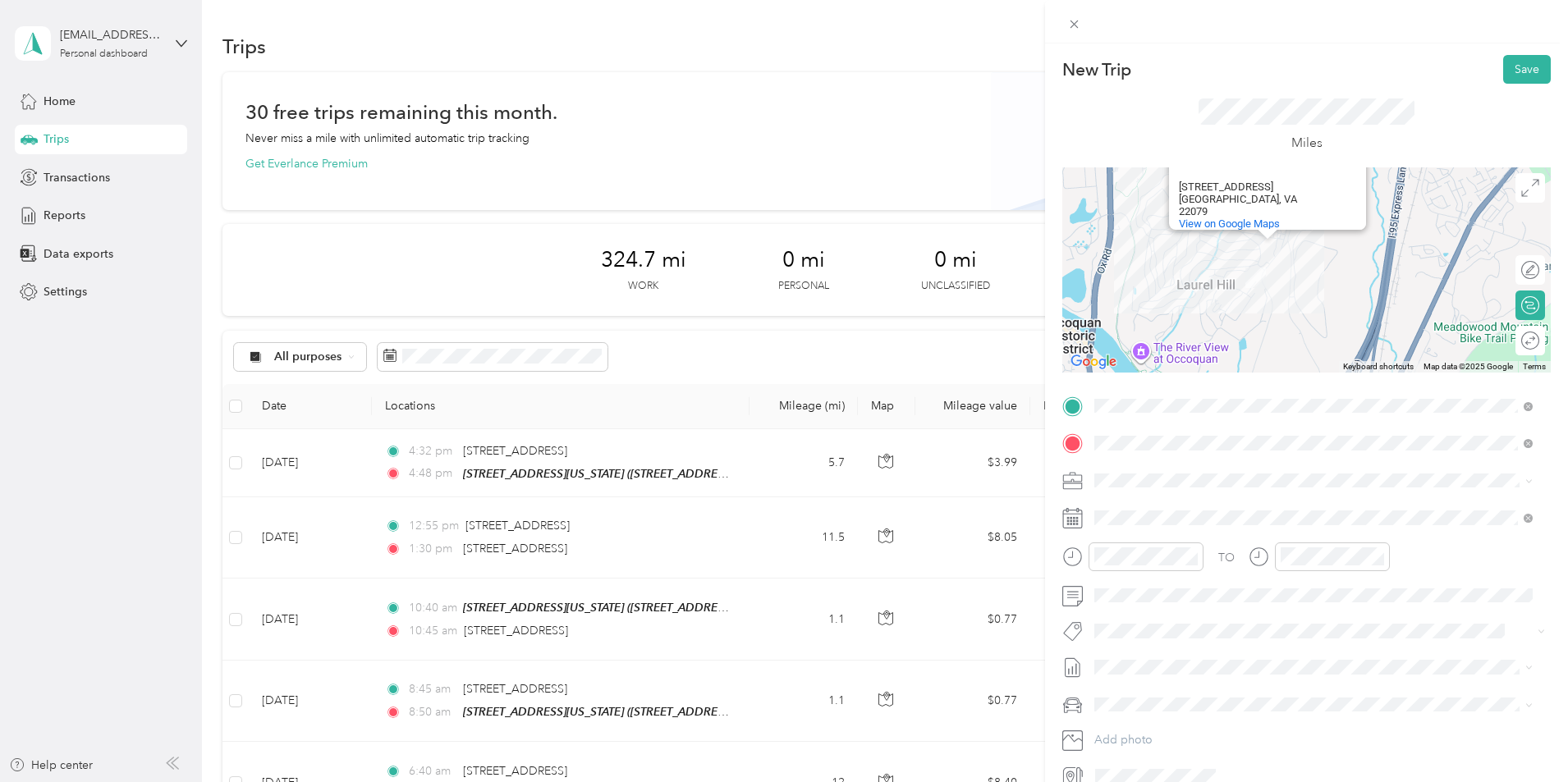
drag, startPoint x: 1232, startPoint y: 213, endPoint x: 1273, endPoint y: 341, distance: 134.4
click at [1273, 341] on div "Landfil Energy Systems Landfil Energy Systems [STREET_ADDRESS] View on Google M…" at bounding box center [1306, 270] width 489 height 205
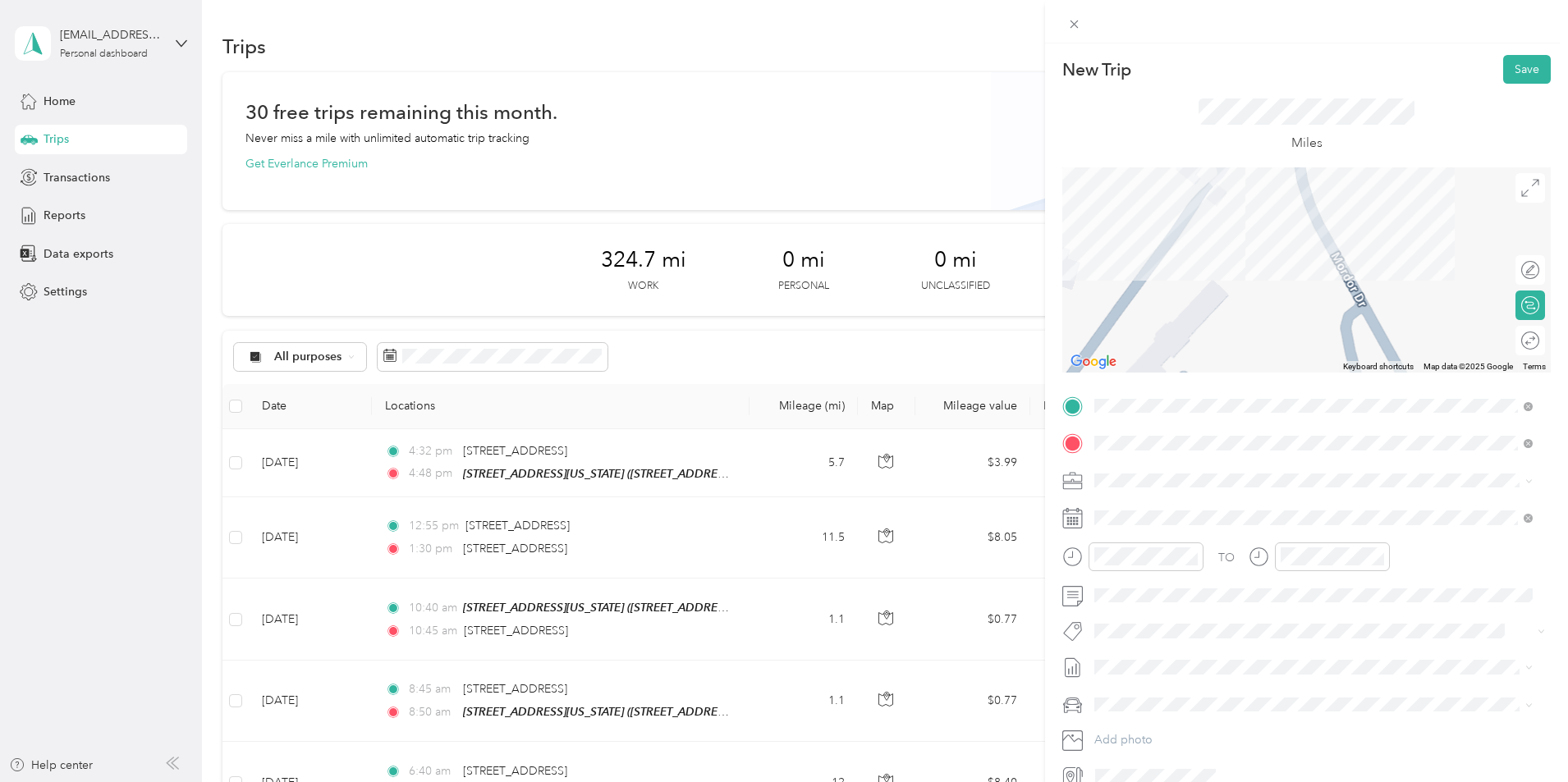
drag, startPoint x: 1223, startPoint y: 271, endPoint x: 1262, endPoint y: 388, distance: 123.3
click at [1262, 388] on div "New Trip Save This trip cannot be edited because it is either under review, app…" at bounding box center [1306, 422] width 489 height 734
drag, startPoint x: 1254, startPoint y: 226, endPoint x: 1246, endPoint y: 311, distance: 85.4
click at [1246, 311] on div "Landfil Energy Systems Landfil Energy Systems [STREET_ADDRESS] View on Google M…" at bounding box center [1306, 270] width 489 height 205
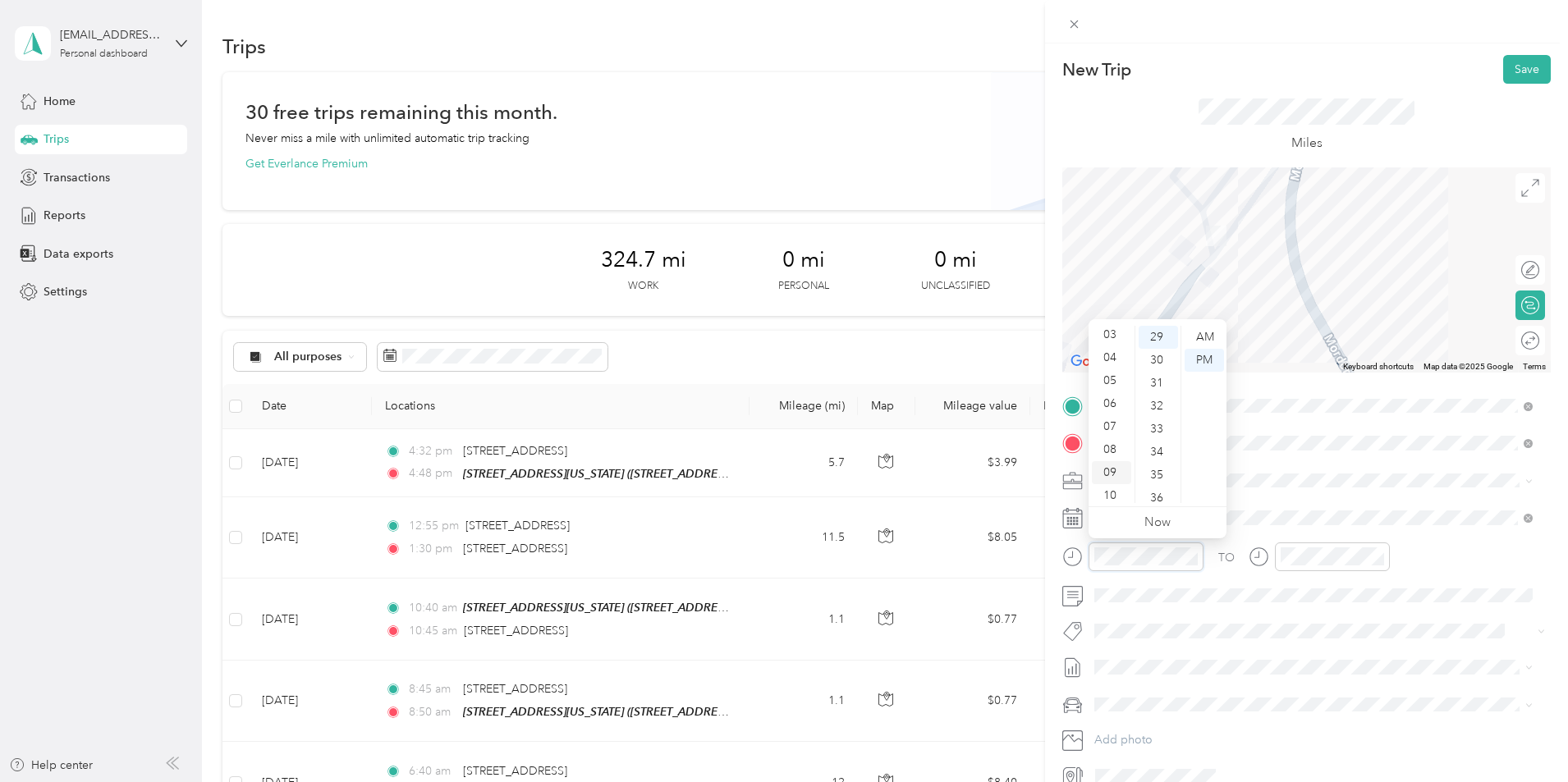
scroll to position [98, 0]
click at [1113, 428] on div "08" at bounding box center [1112, 423] width 39 height 23
click at [1163, 356] on div "08" at bounding box center [1158, 347] width 39 height 23
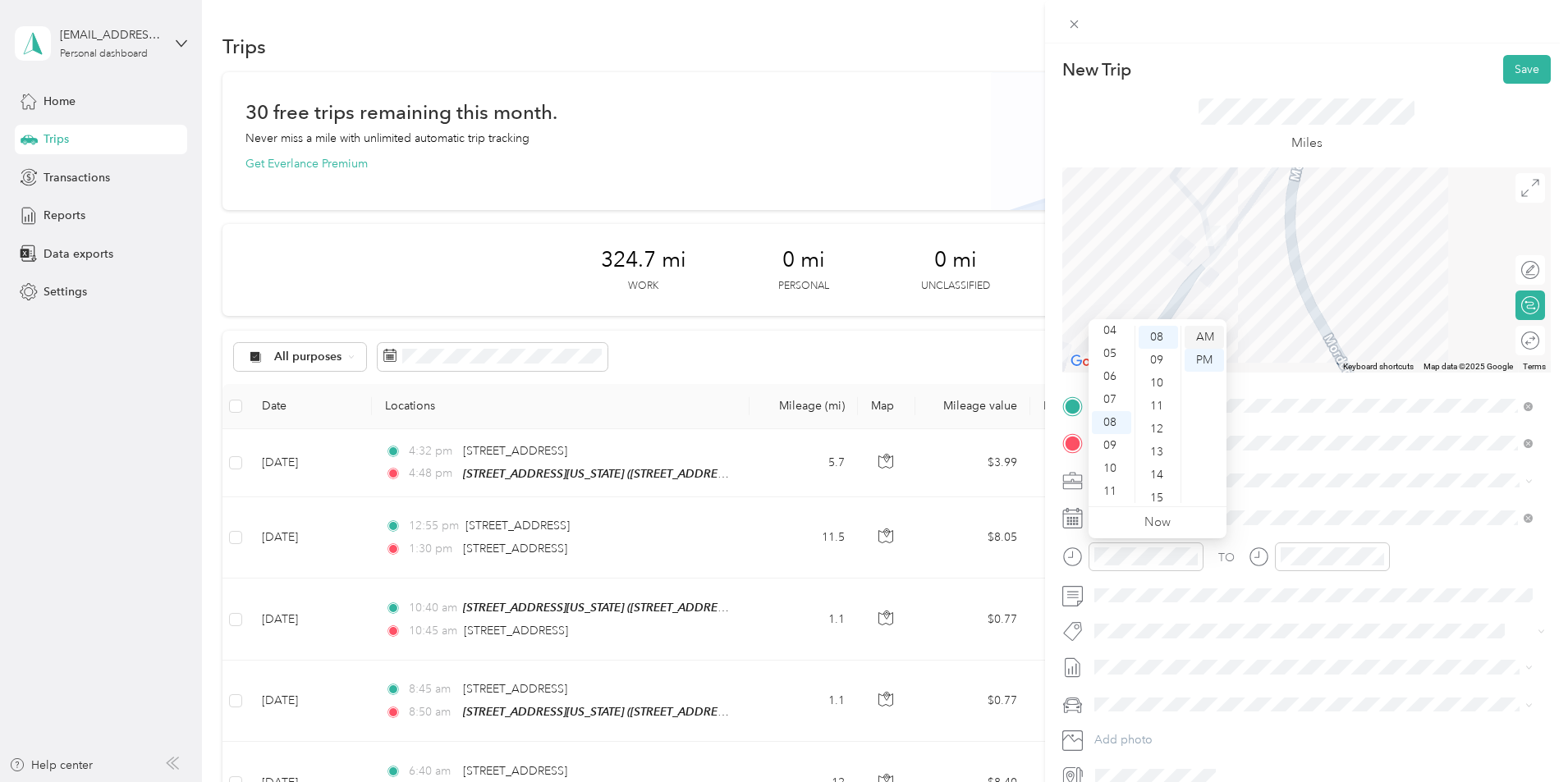
click at [1206, 342] on div "AM" at bounding box center [1204, 337] width 39 height 23
click at [1296, 445] on div "09" at bounding box center [1298, 445] width 39 height 23
click at [1349, 407] on div "03" at bounding box center [1345, 406] width 39 height 23
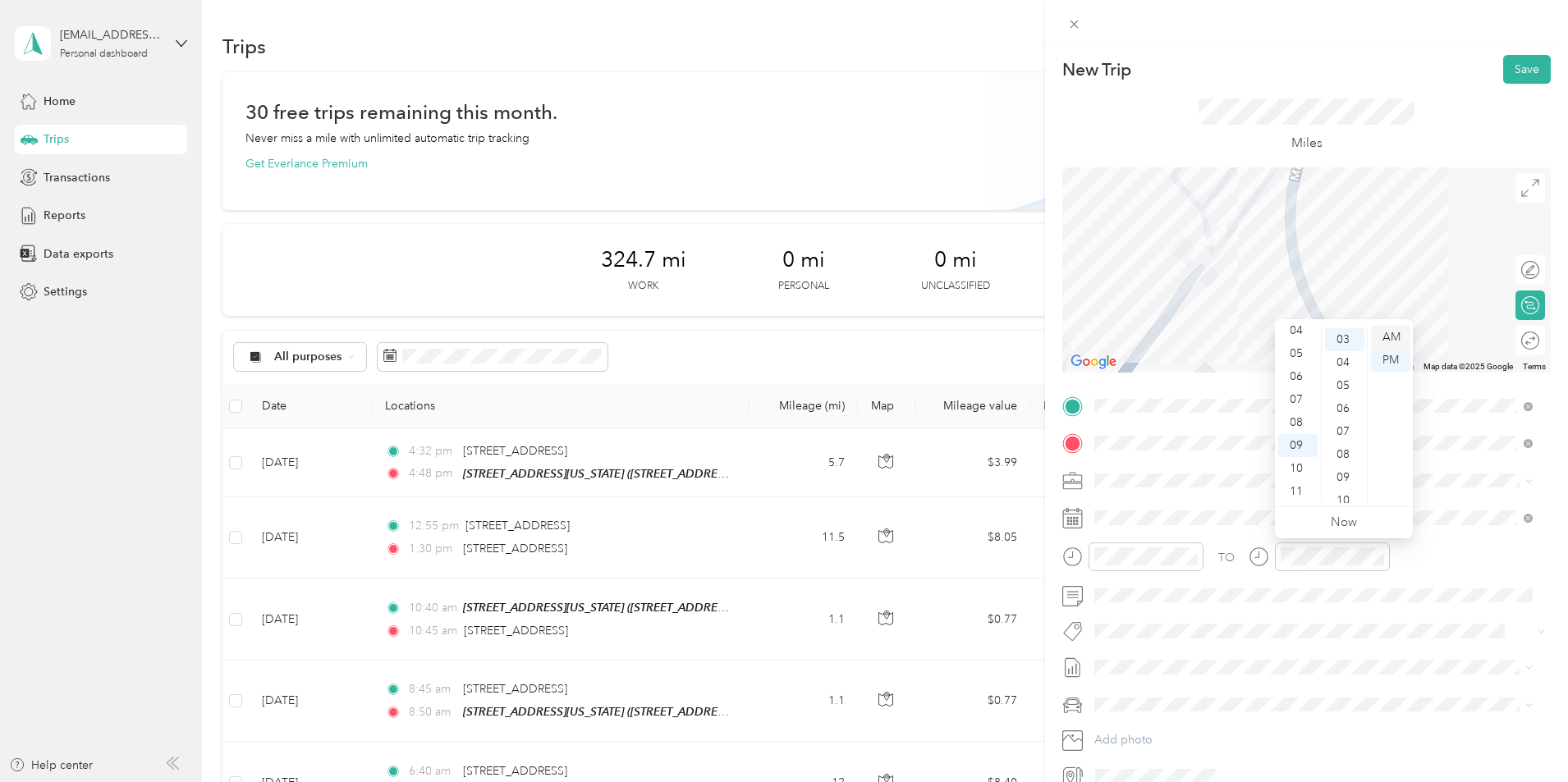
scroll to position [69, 0]
click at [1395, 330] on div "AM" at bounding box center [1391, 337] width 39 height 23
click at [1373, 609] on div "TO Add photo" at bounding box center [1306, 590] width 489 height 396
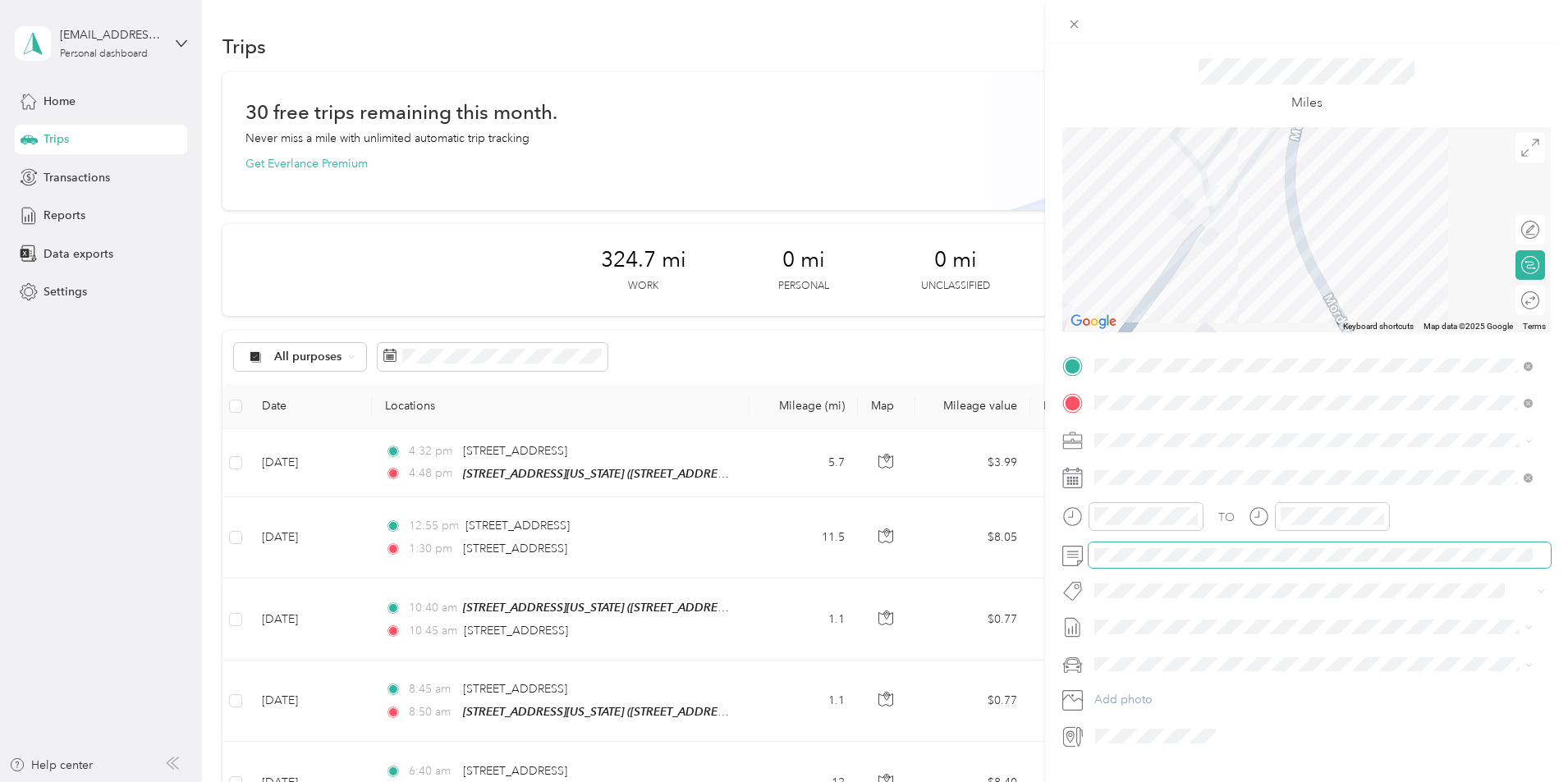
scroll to position [80, 0]
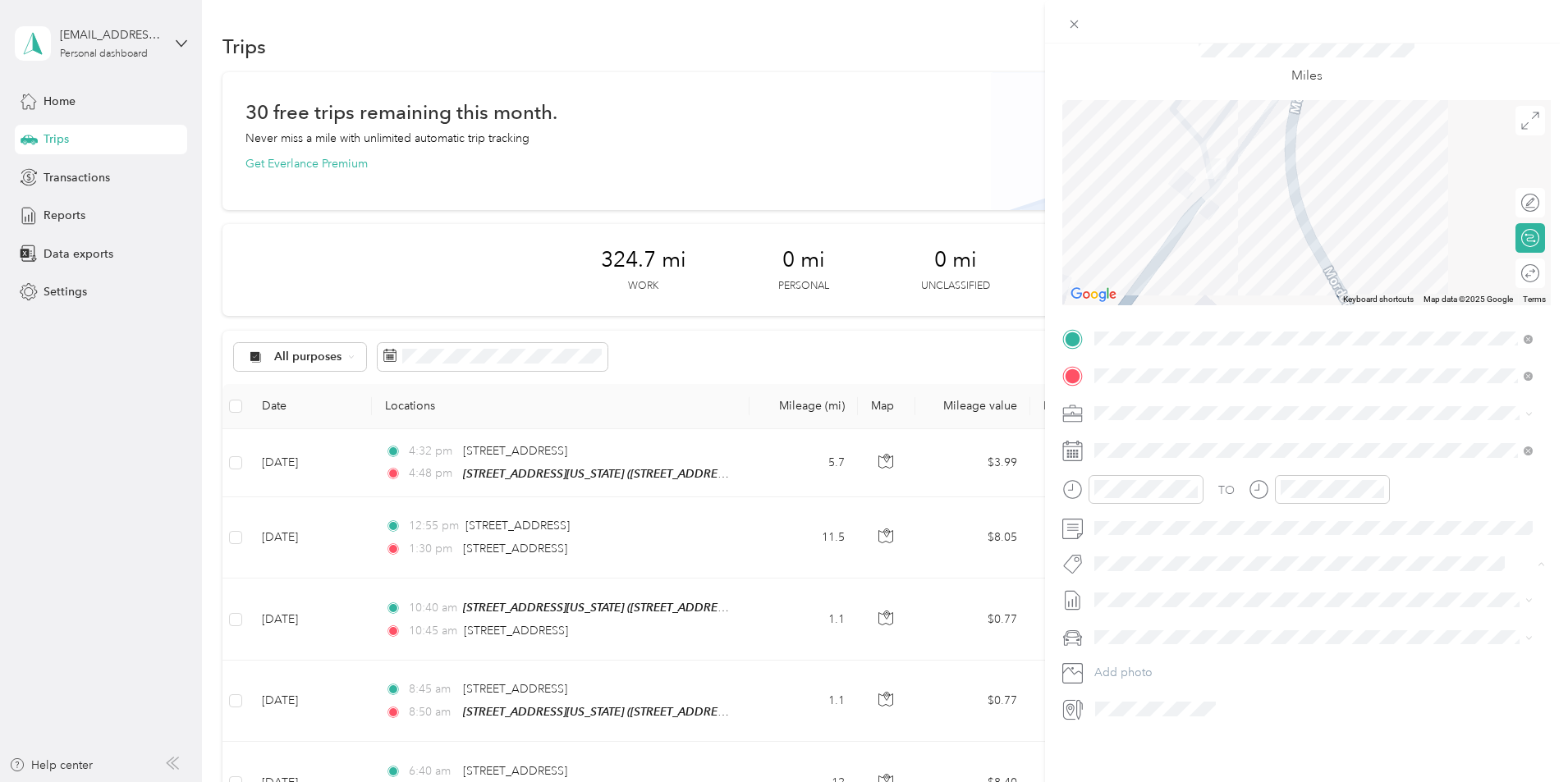
click at [1255, 719] on div "New Trip Save This trip cannot be edited because it is either under review, app…" at bounding box center [1306, 435] width 523 height 782
click at [1176, 643] on span "[DATE] - [DATE]" at bounding box center [1135, 642] width 82 height 17
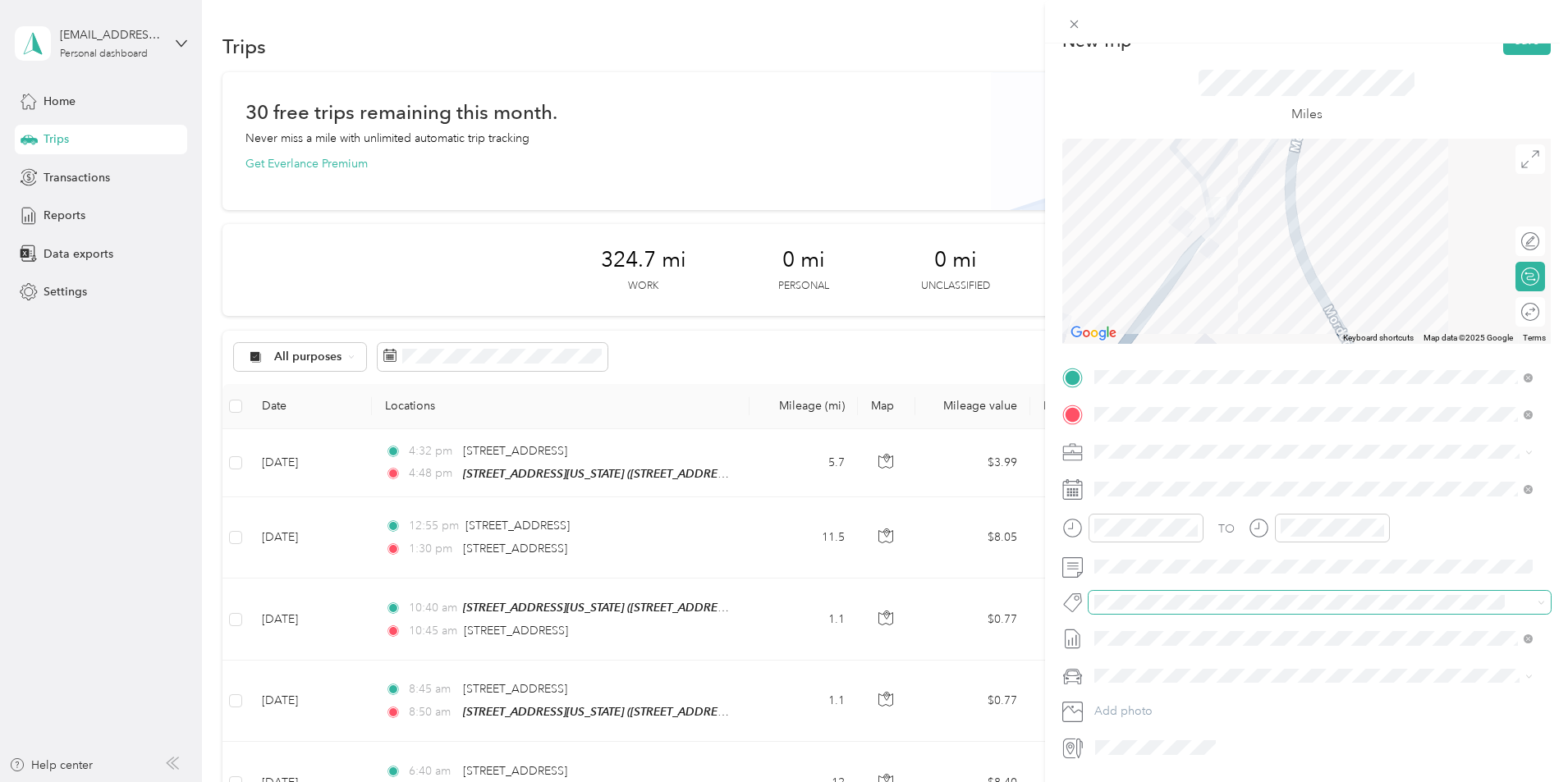
scroll to position [0, 0]
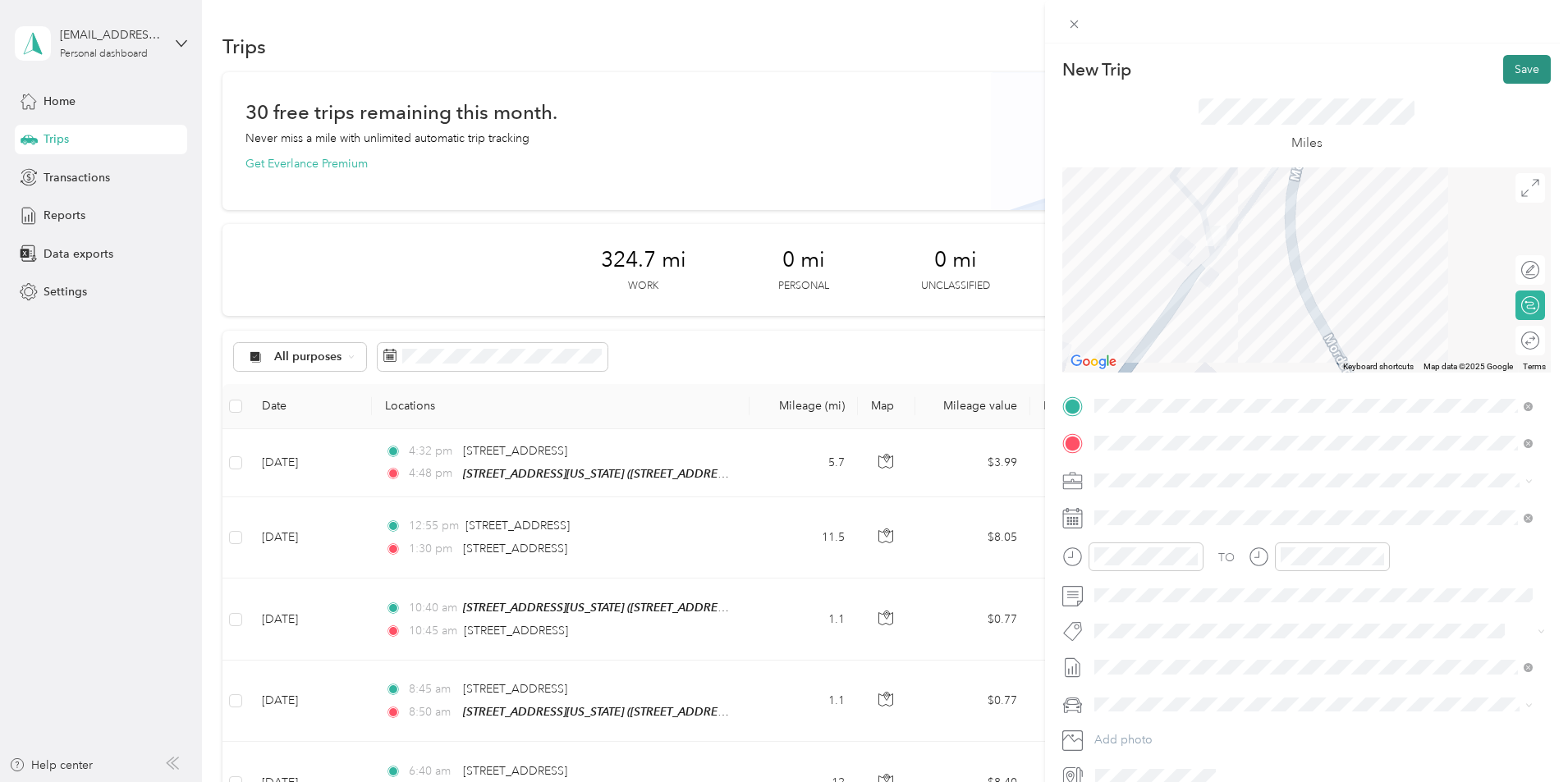
click at [1518, 63] on button "Save" at bounding box center [1527, 69] width 48 height 29
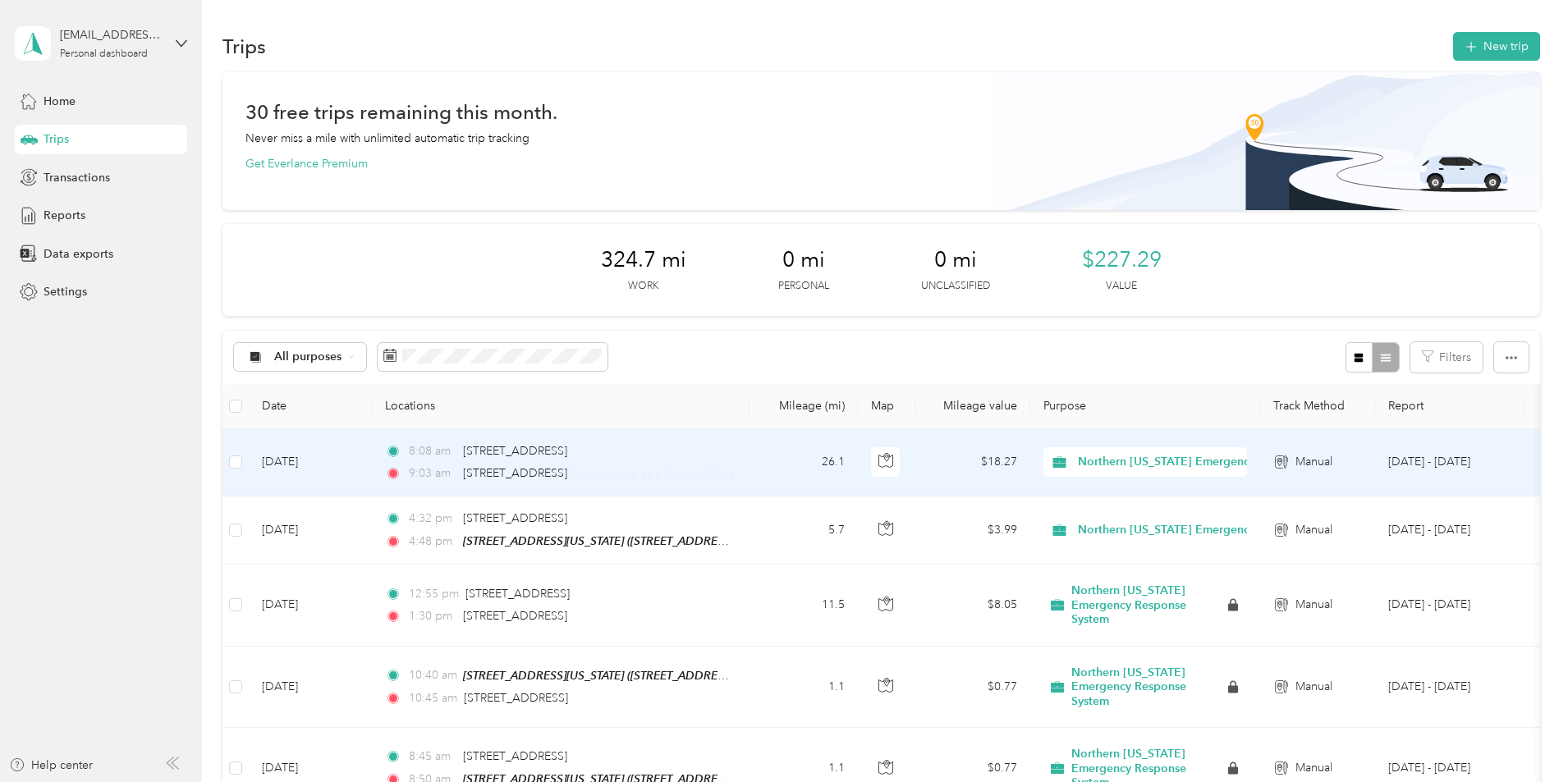
click at [371, 477] on td "[DATE]" at bounding box center [311, 463] width 123 height 68
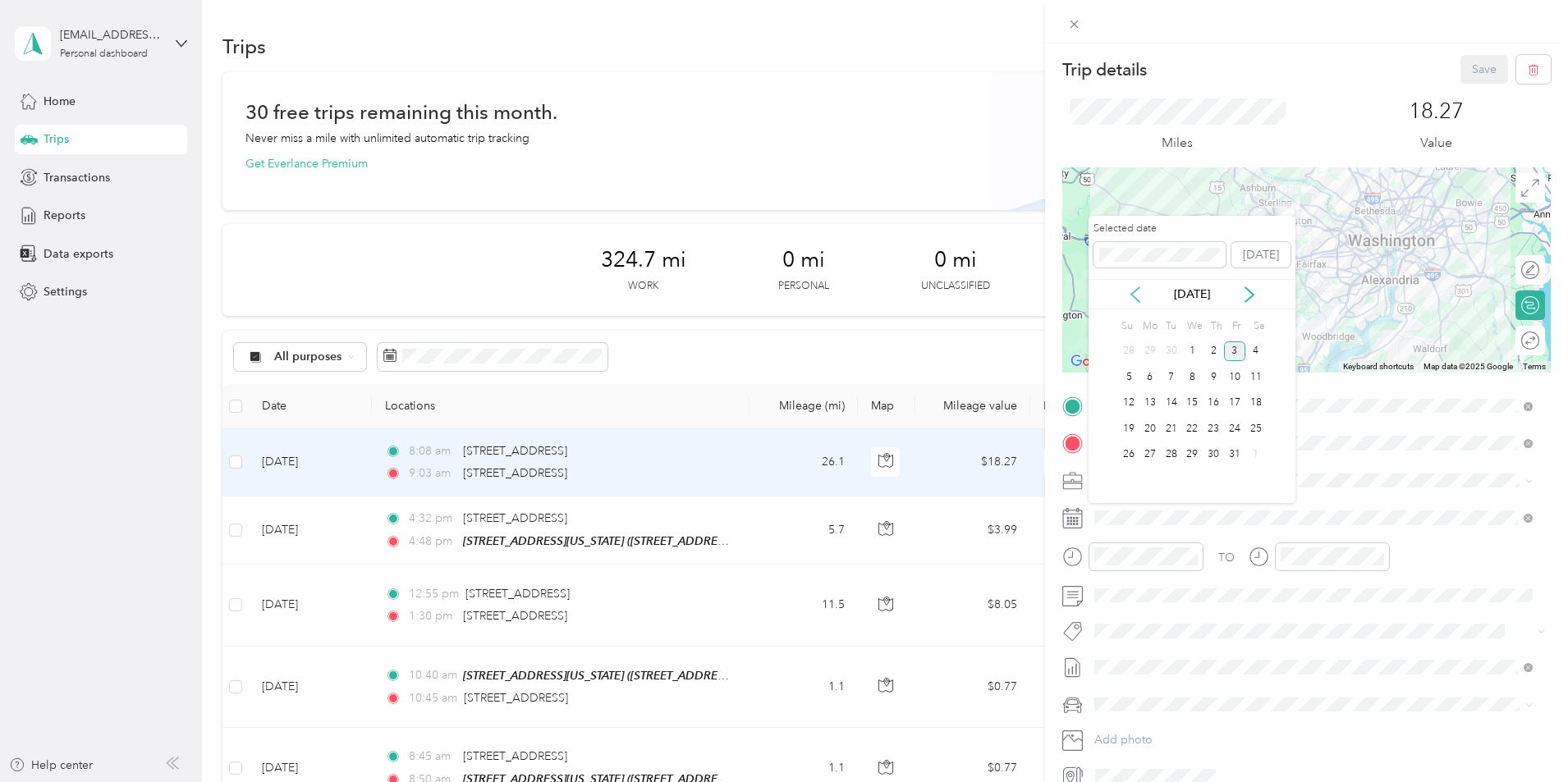
click at [1142, 296] on icon at bounding box center [1135, 294] width 16 height 16
click at [1215, 433] on div "25" at bounding box center [1213, 429] width 21 height 21
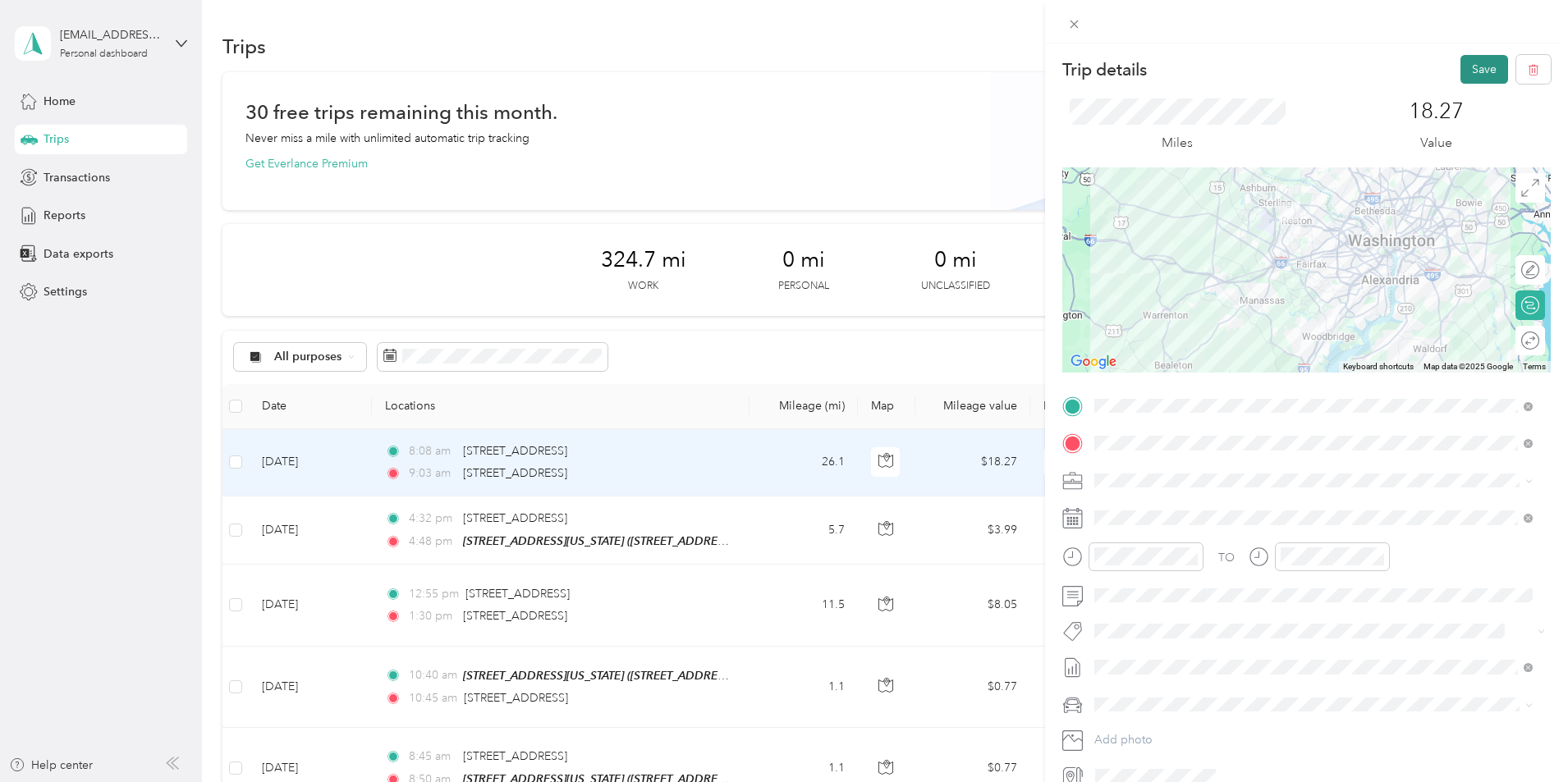
click at [1477, 70] on button "Save" at bounding box center [1484, 69] width 48 height 29
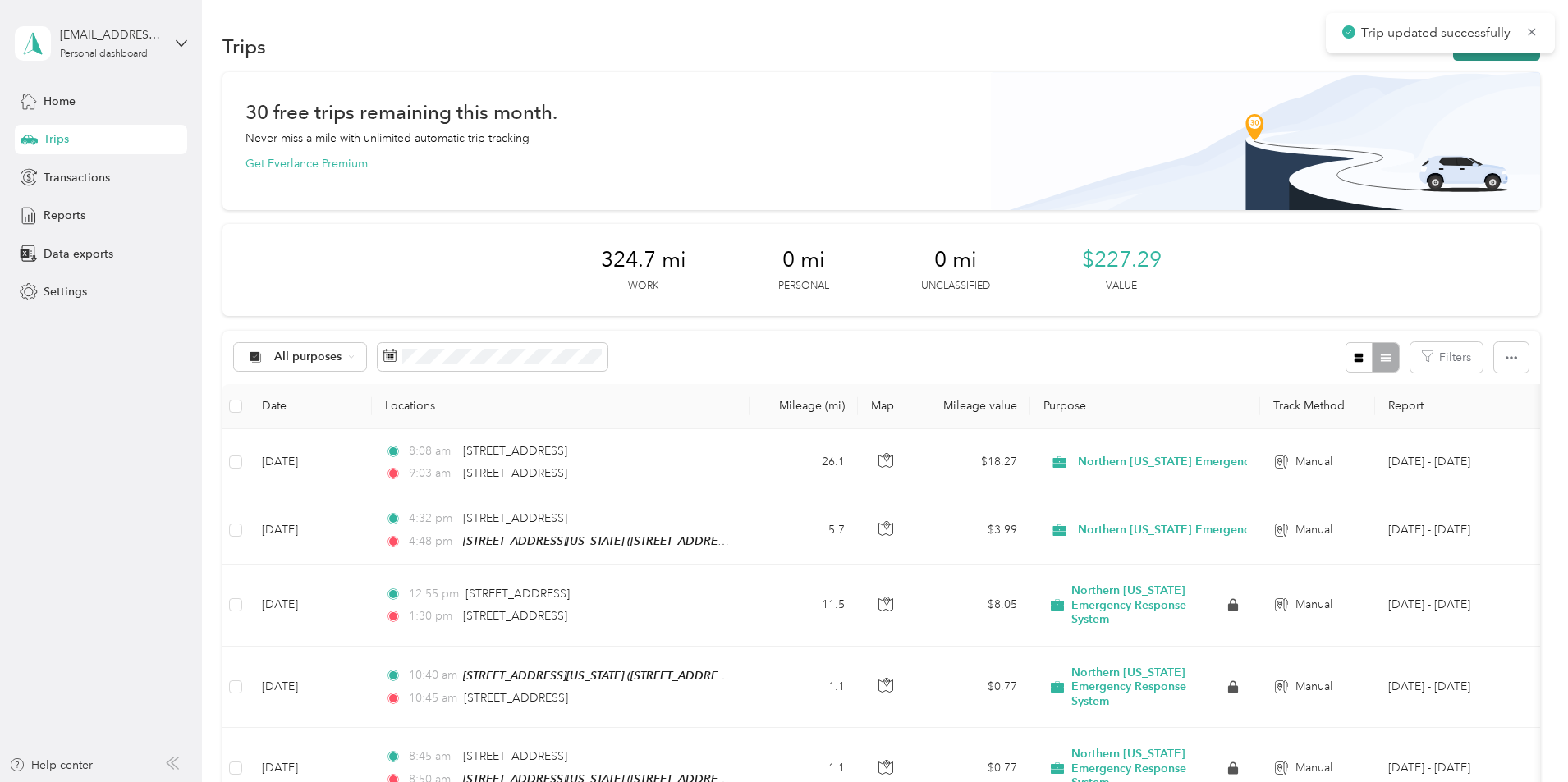
click at [1453, 56] on button "New trip" at bounding box center [1497, 46] width 87 height 29
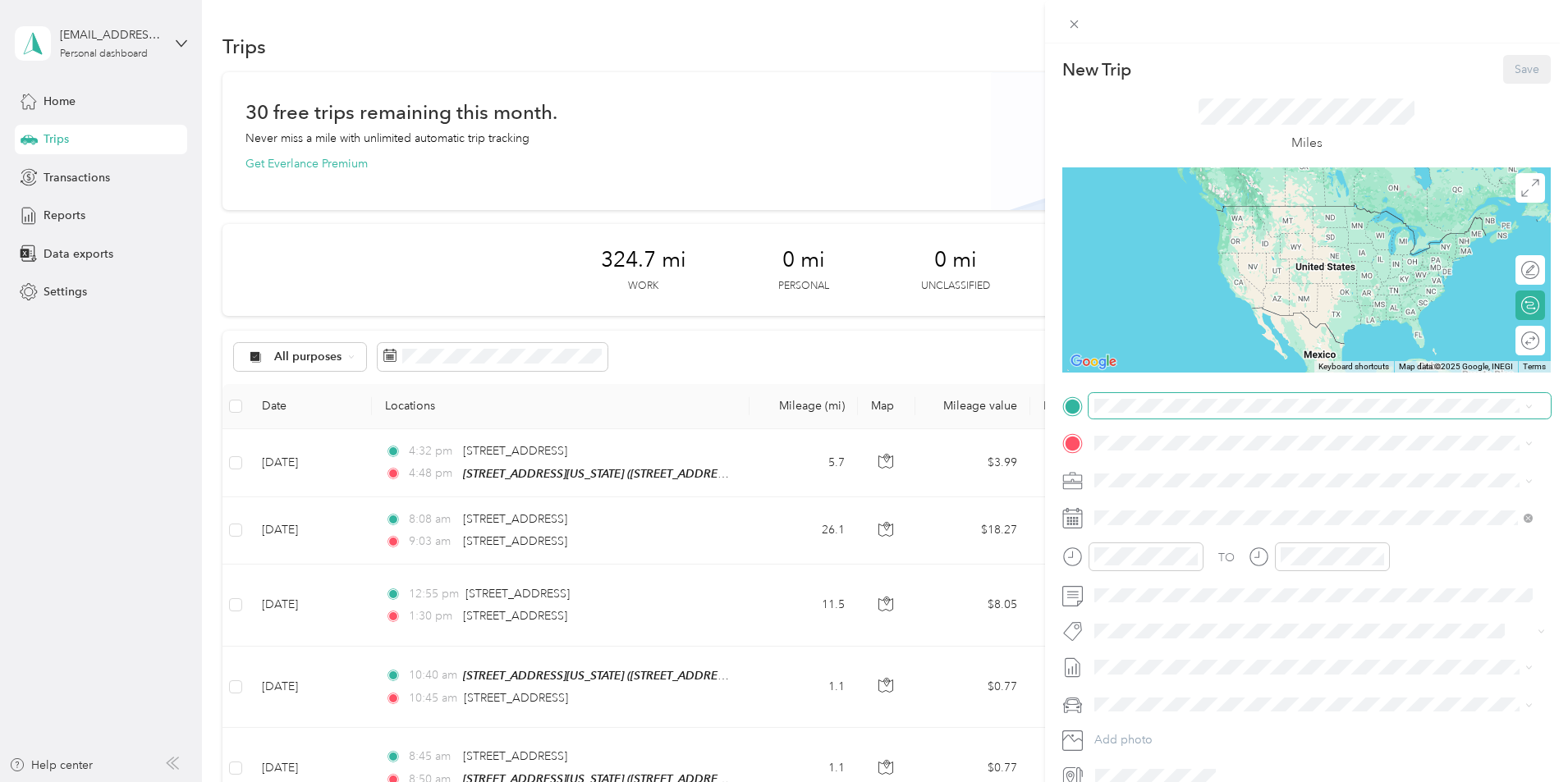
click at [1185, 415] on span at bounding box center [1320, 406] width 462 height 27
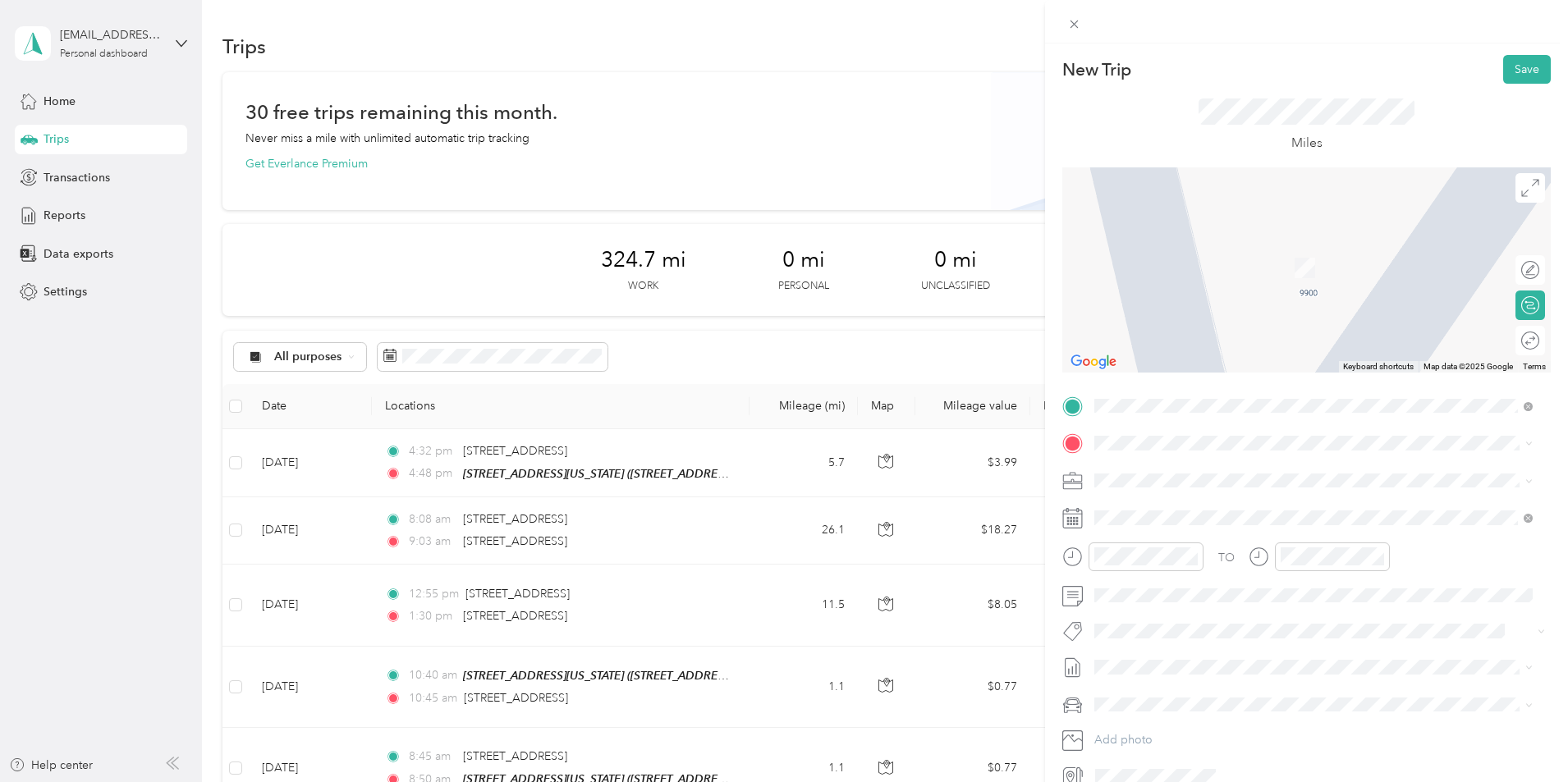
click at [1133, 429] on div "TO Add photo" at bounding box center [1306, 590] width 489 height 396
click at [1134, 430] on span at bounding box center [1320, 443] width 462 height 27
click at [1135, 434] on span at bounding box center [1320, 443] width 462 height 27
click at [1135, 435] on span at bounding box center [1320, 443] width 462 height 27
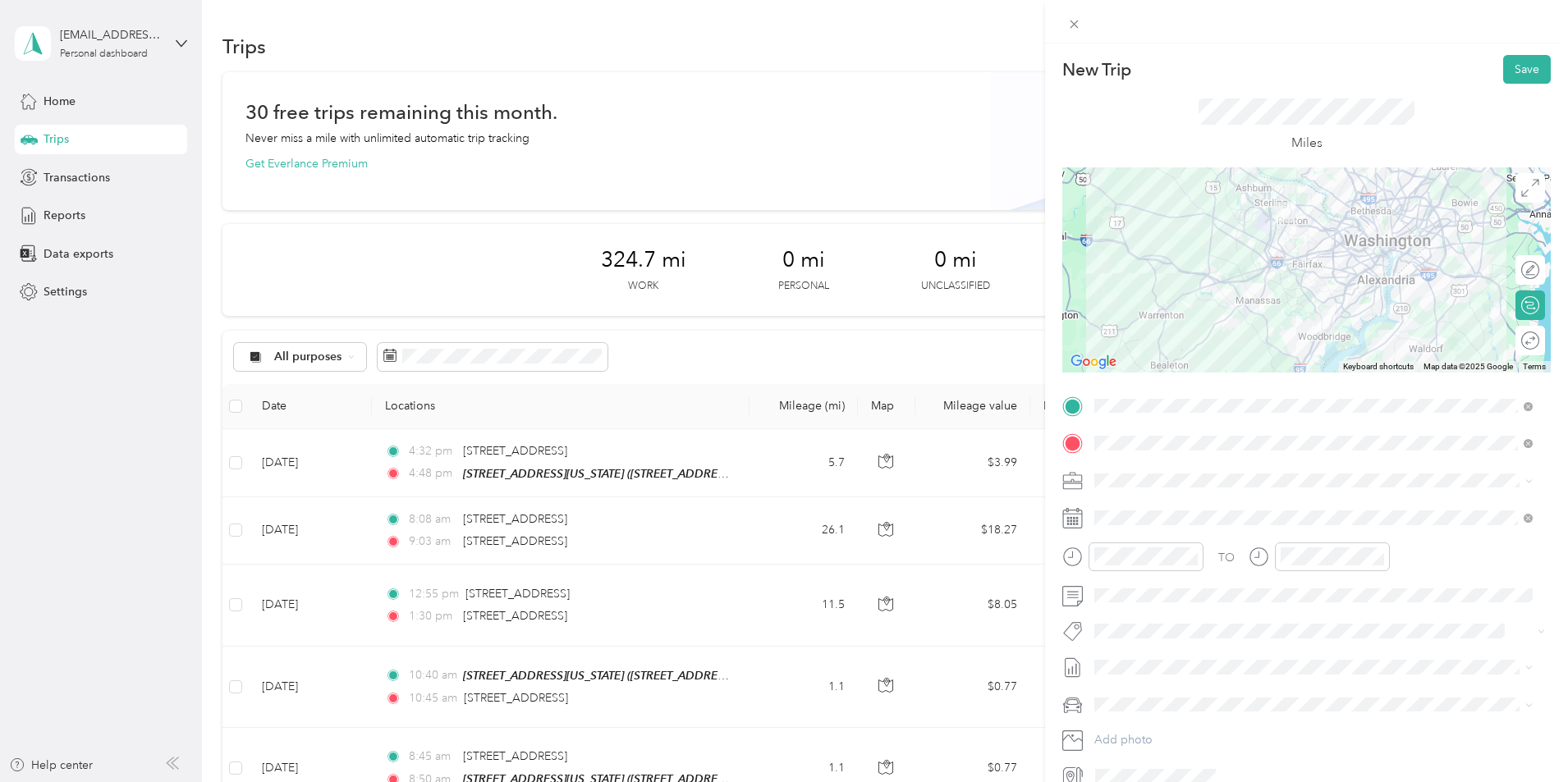
click at [1156, 572] on div at bounding box center [1132, 562] width 141 height 40
click at [1114, 388] on div "03" at bounding box center [1112, 382] width 39 height 23
click at [1159, 364] on div "27" at bounding box center [1158, 363] width 39 height 23
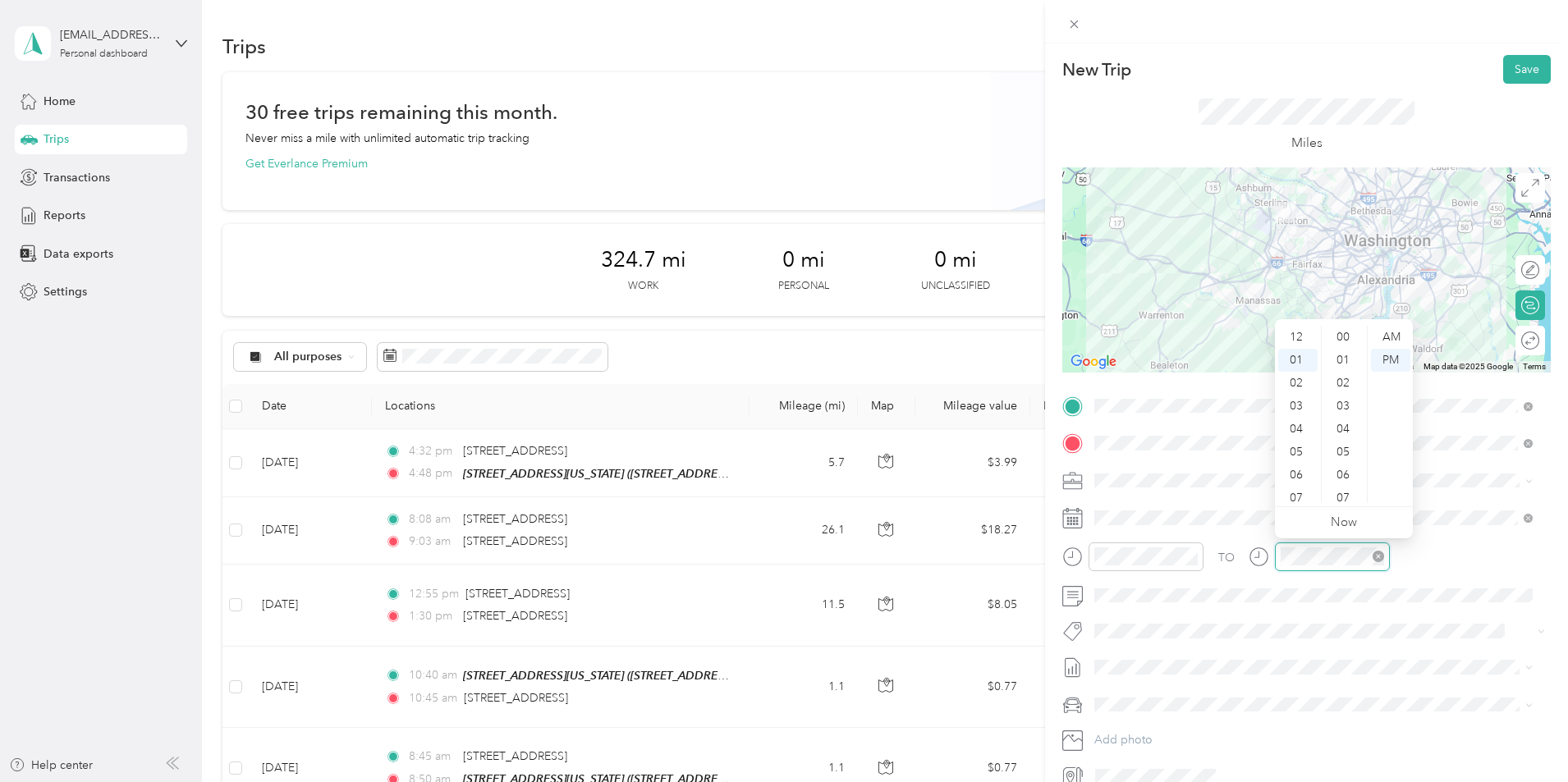
scroll to position [758, 0]
click at [1299, 412] on div "04" at bounding box center [1298, 406] width 39 height 23
click at [1226, 551] on div "TO" at bounding box center [1226, 558] width 16 height 17
click at [1159, 657] on span at bounding box center [1320, 666] width 462 height 27
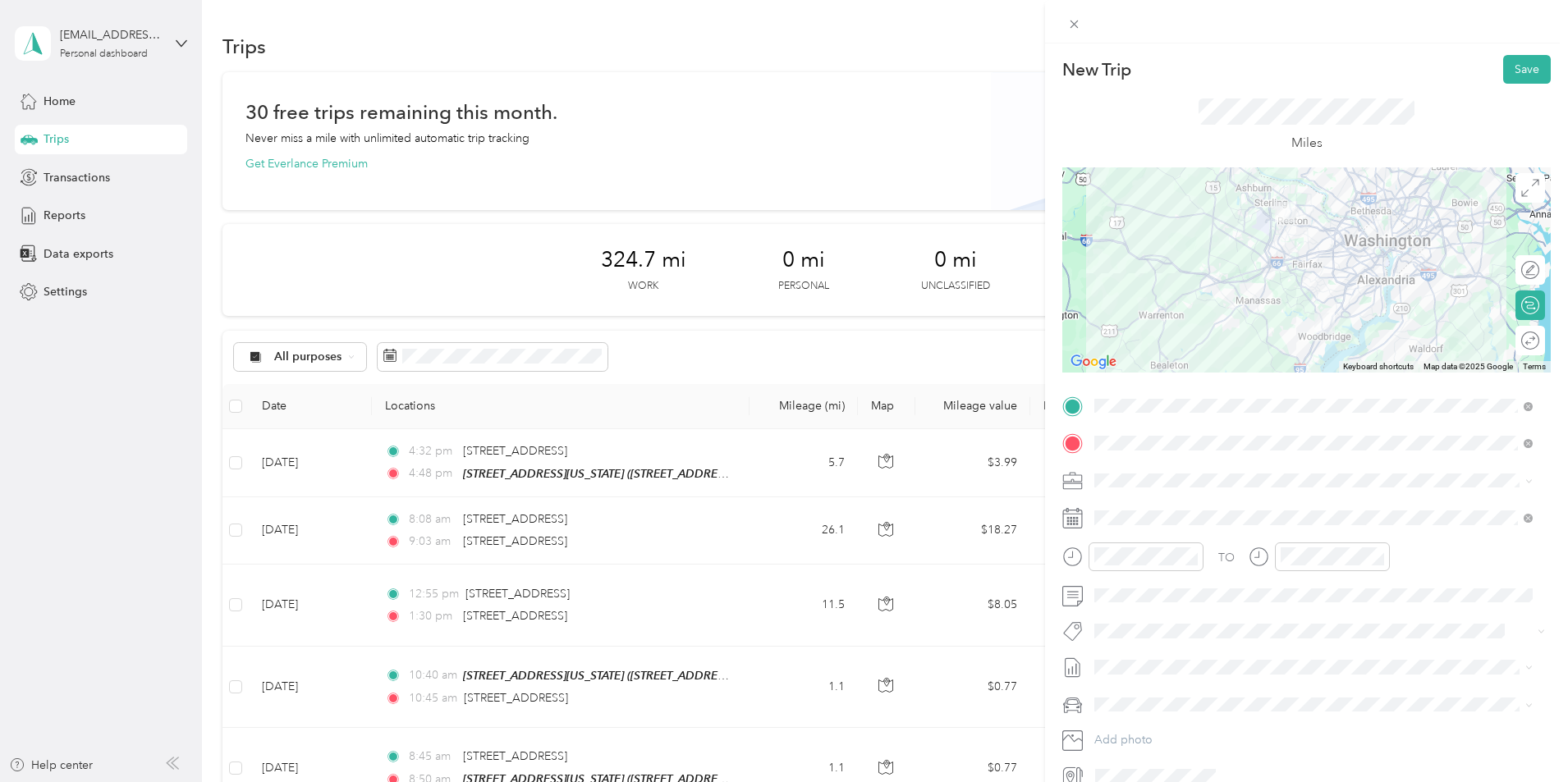
click at [1148, 714] on span "[DATE] - [DATE]" at bounding box center [1135, 720] width 82 height 17
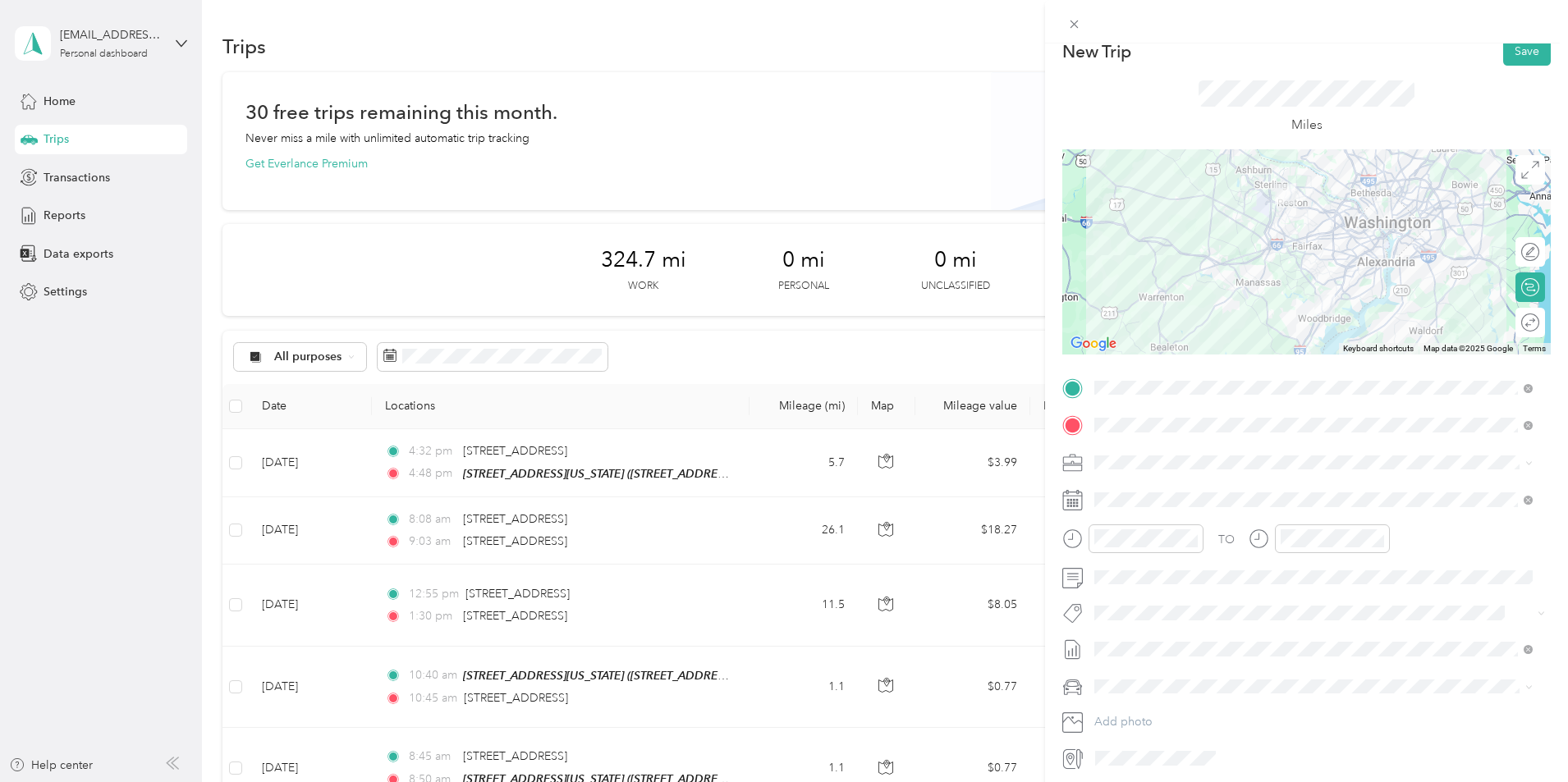
scroll to position [0, 0]
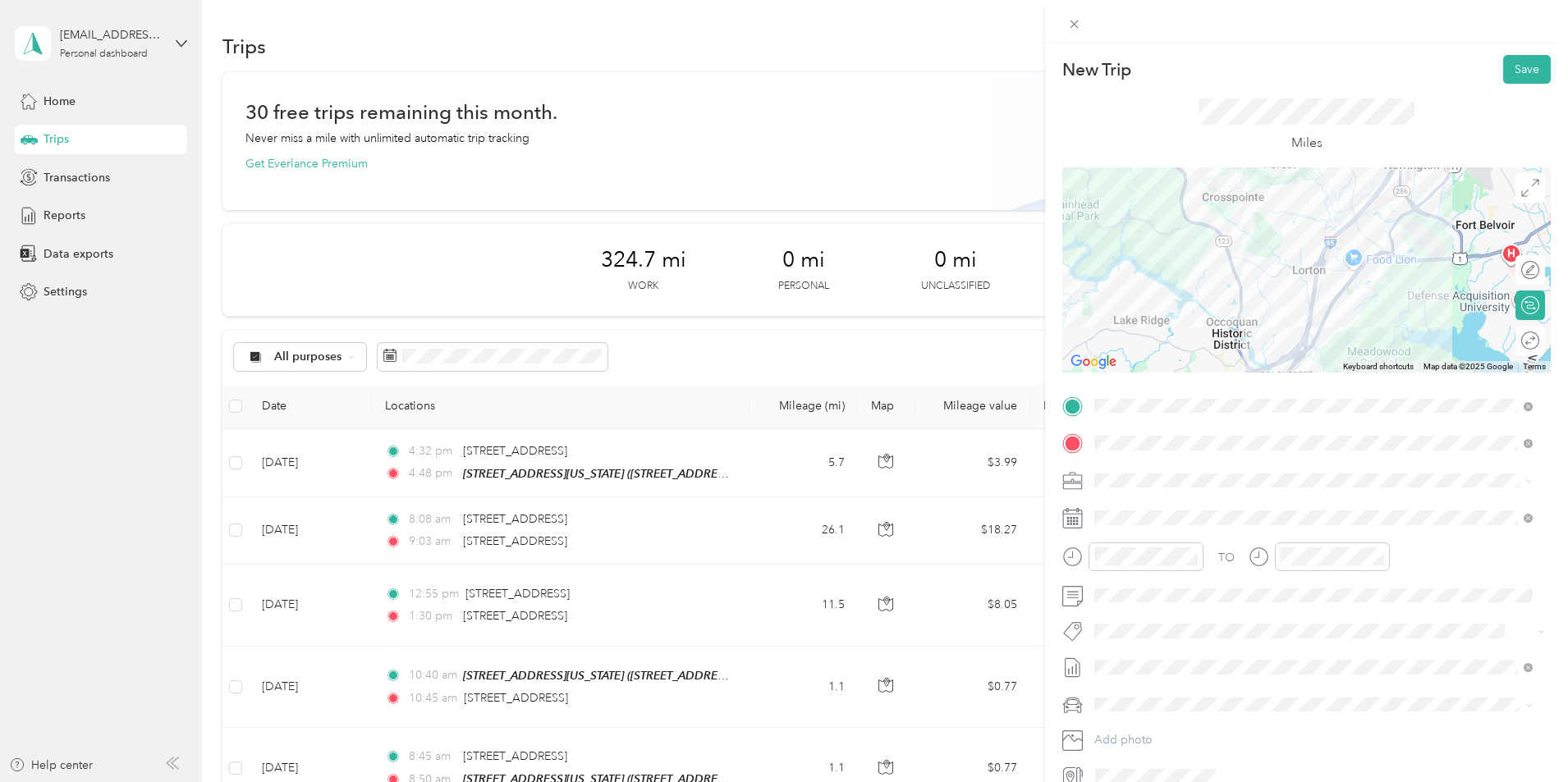
drag, startPoint x: 1270, startPoint y: 279, endPoint x: 1314, endPoint y: 170, distance: 117.5
click at [1314, 170] on div at bounding box center [1306, 270] width 489 height 205
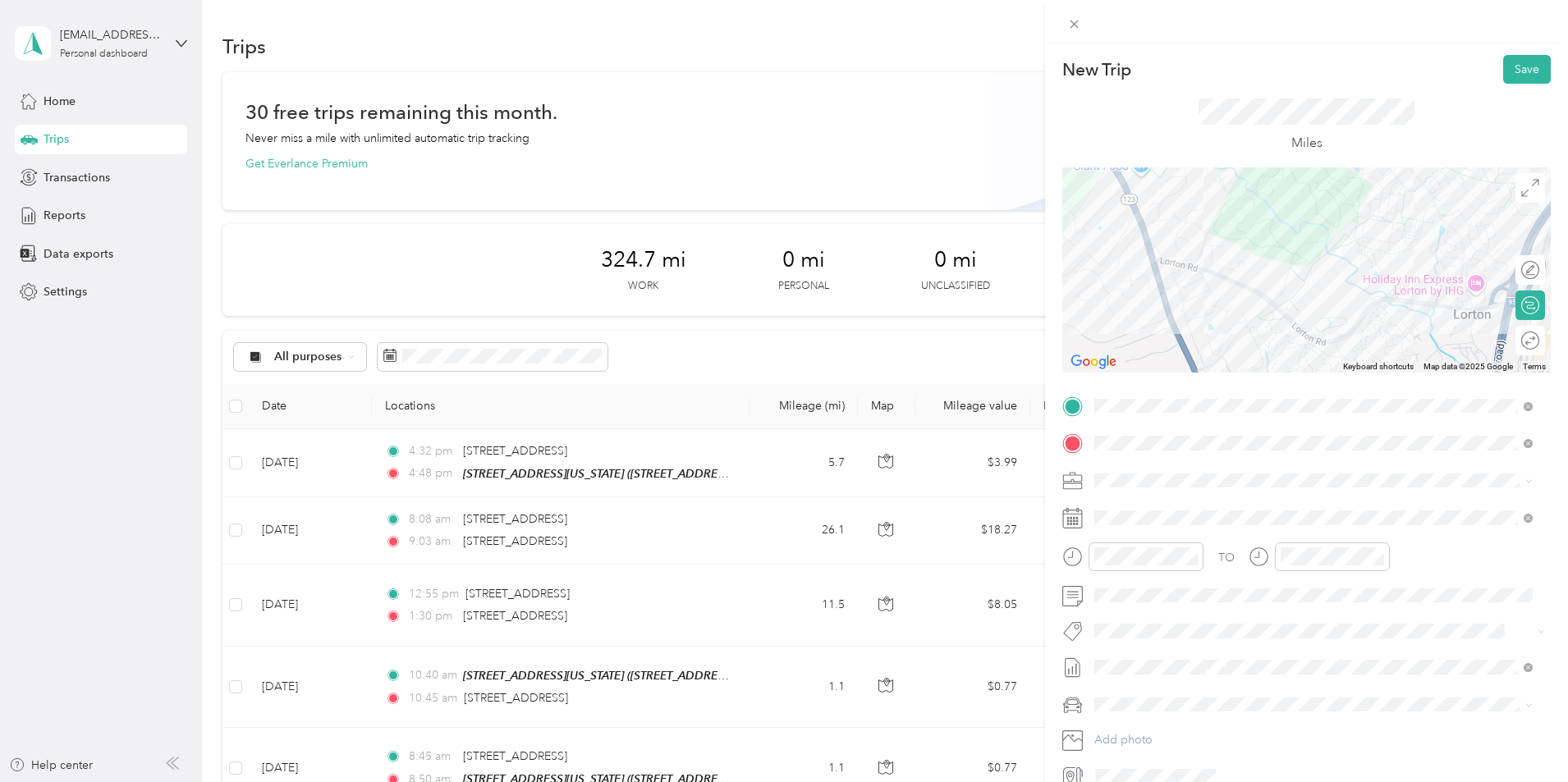
drag, startPoint x: 1247, startPoint y: 258, endPoint x: 1311, endPoint y: 276, distance: 66.5
click at [1311, 276] on div at bounding box center [1306, 270] width 489 height 205
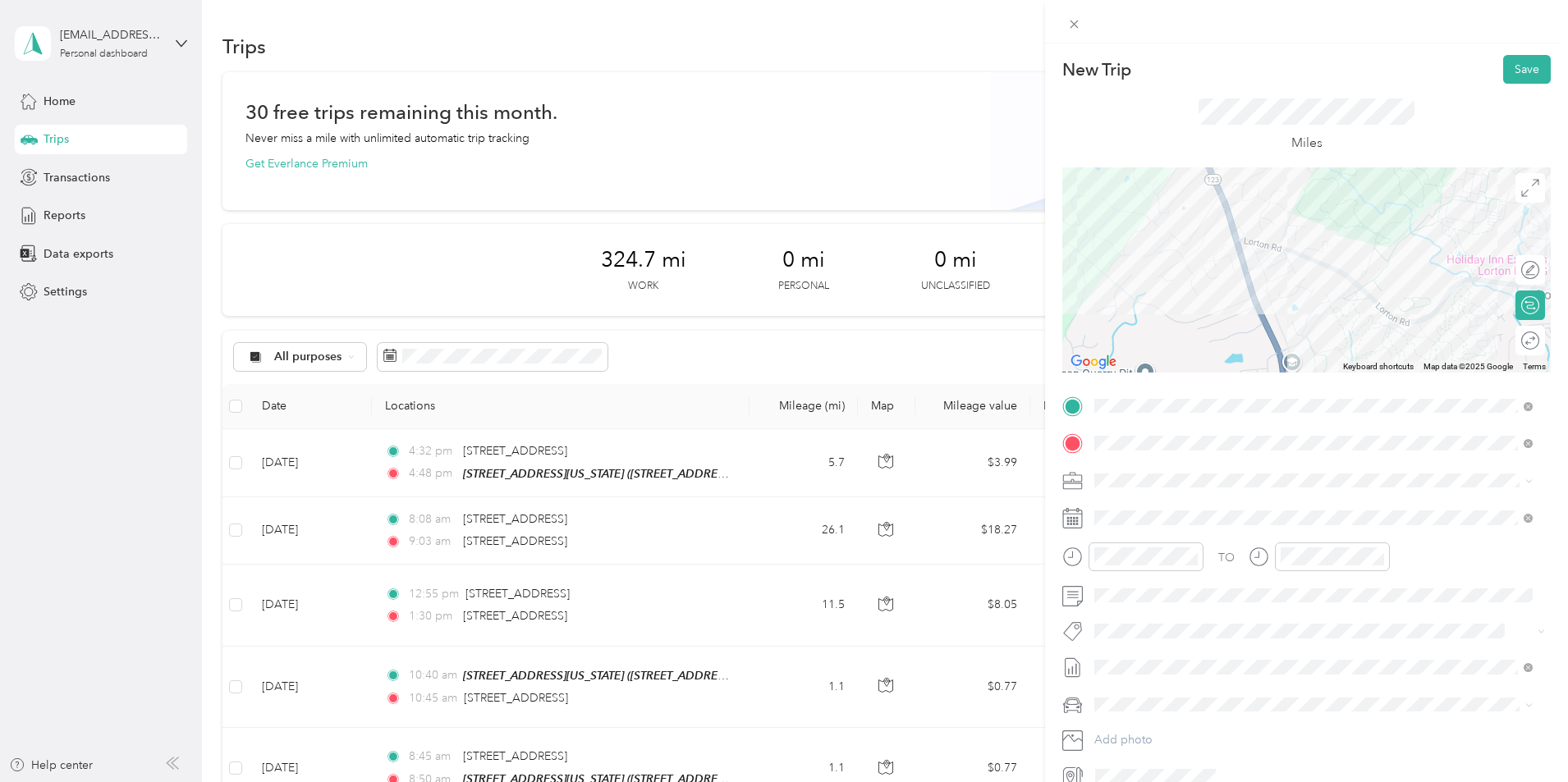
drag, startPoint x: 1304, startPoint y: 273, endPoint x: 1388, endPoint y: 243, distance: 89.2
click at [1388, 243] on div at bounding box center [1306, 270] width 489 height 205
click at [1368, 296] on div at bounding box center [1306, 270] width 489 height 205
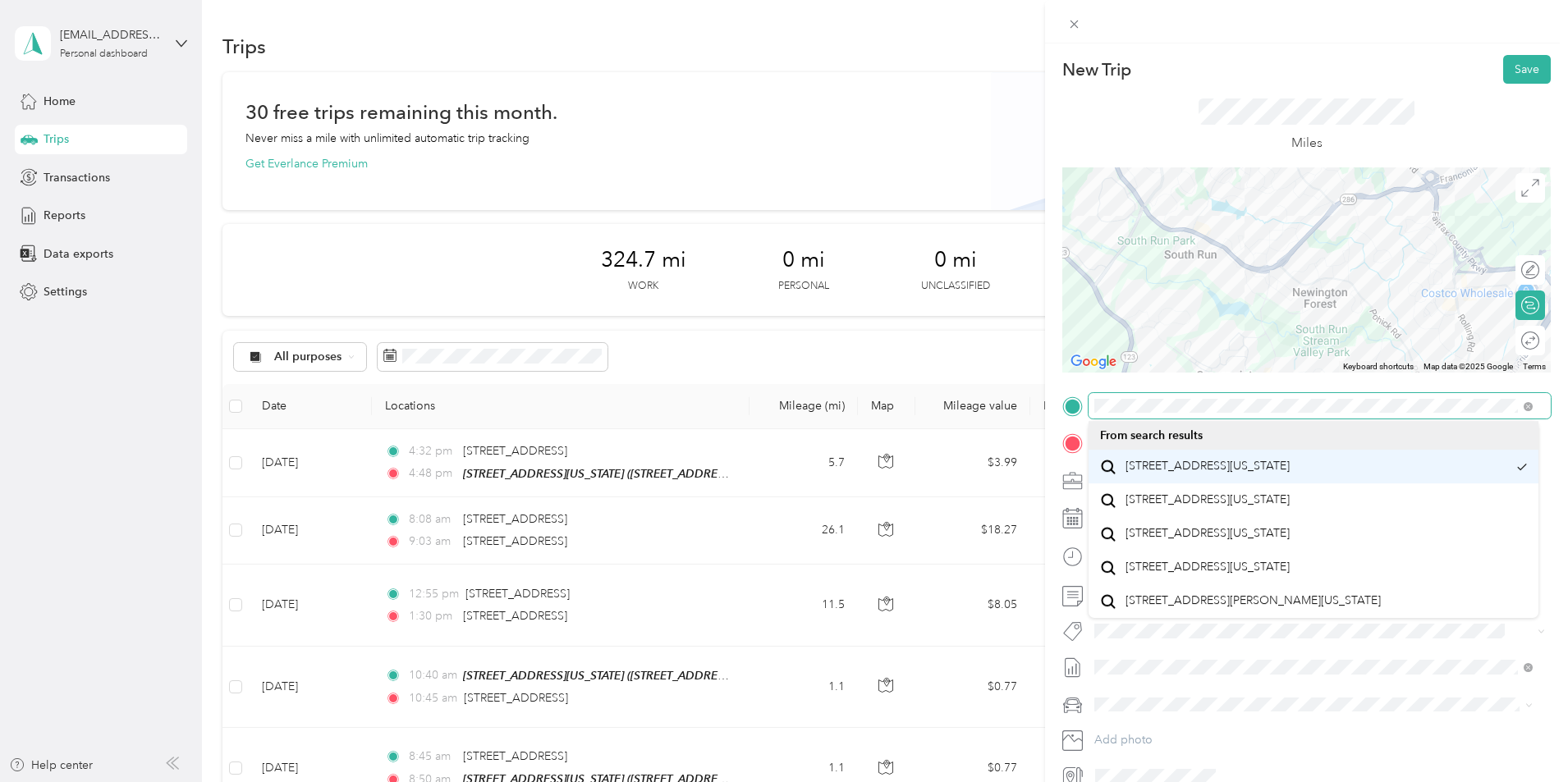
drag, startPoint x: 1322, startPoint y: 299, endPoint x: 1332, endPoint y: 476, distance: 177.3
click at [1332, 781] on div "New Trip Save This trip cannot be edited because it is either under review, app…" at bounding box center [780, 782] width 1559 height 0
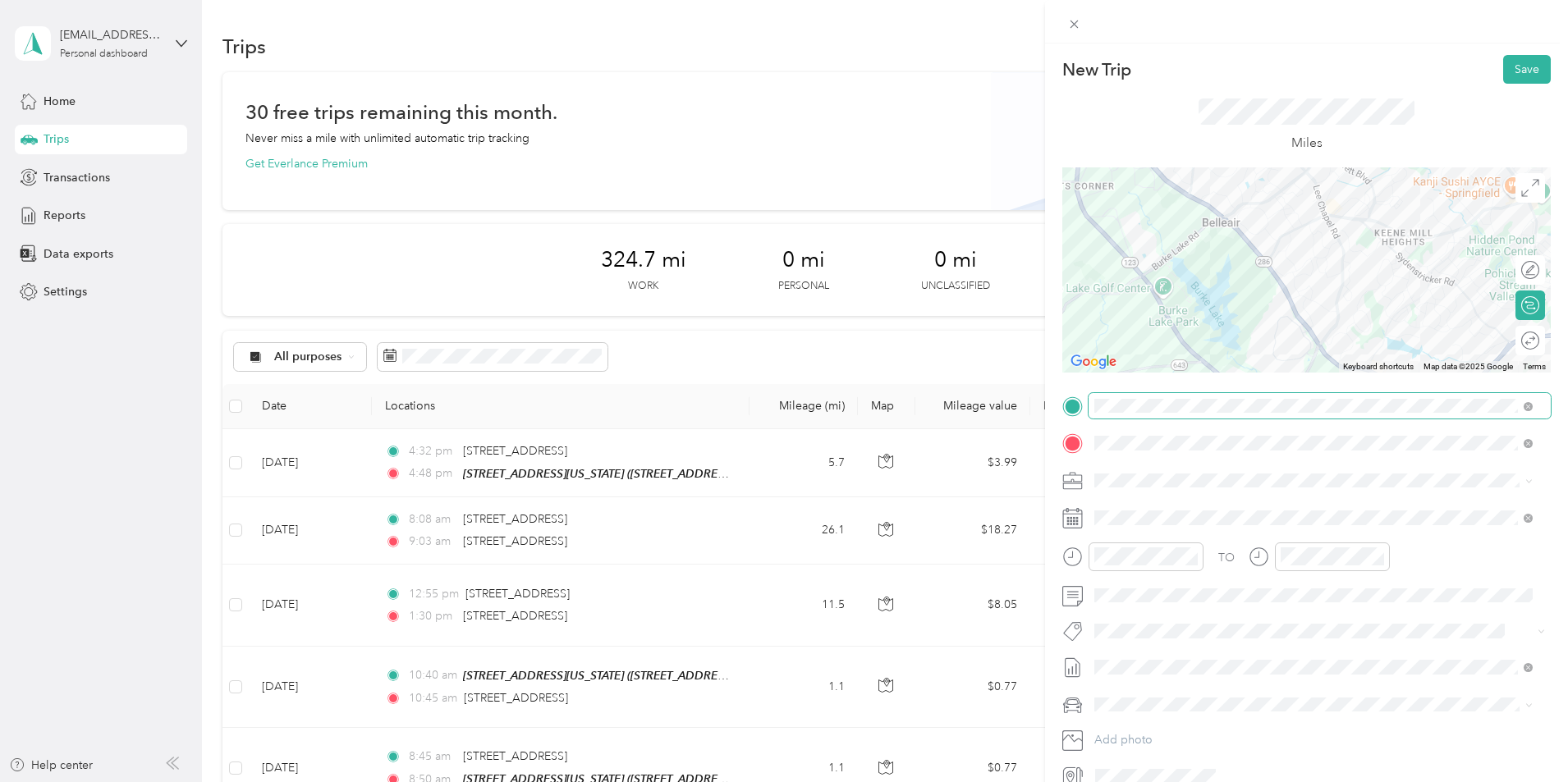
click at [1488, 411] on div "New Trip Save This trip cannot be edited because it is either under review, app…" at bounding box center [1306, 422] width 489 height 734
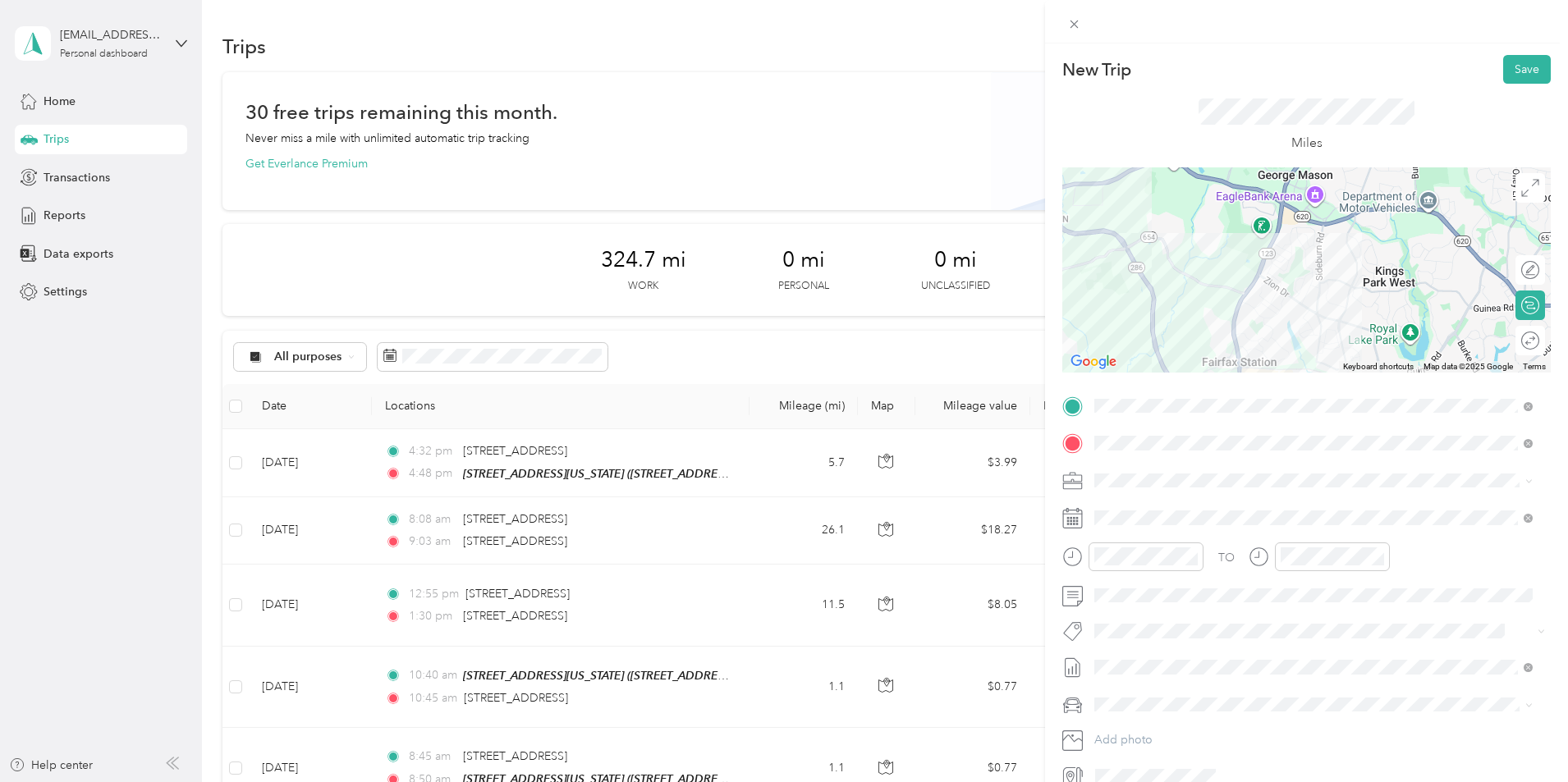
drag, startPoint x: 1316, startPoint y: 227, endPoint x: 1487, endPoint y: 548, distance: 363.7
click at [1487, 548] on div "New Trip Save This trip cannot be edited because it is either under review, app…" at bounding box center [1306, 422] width 489 height 734
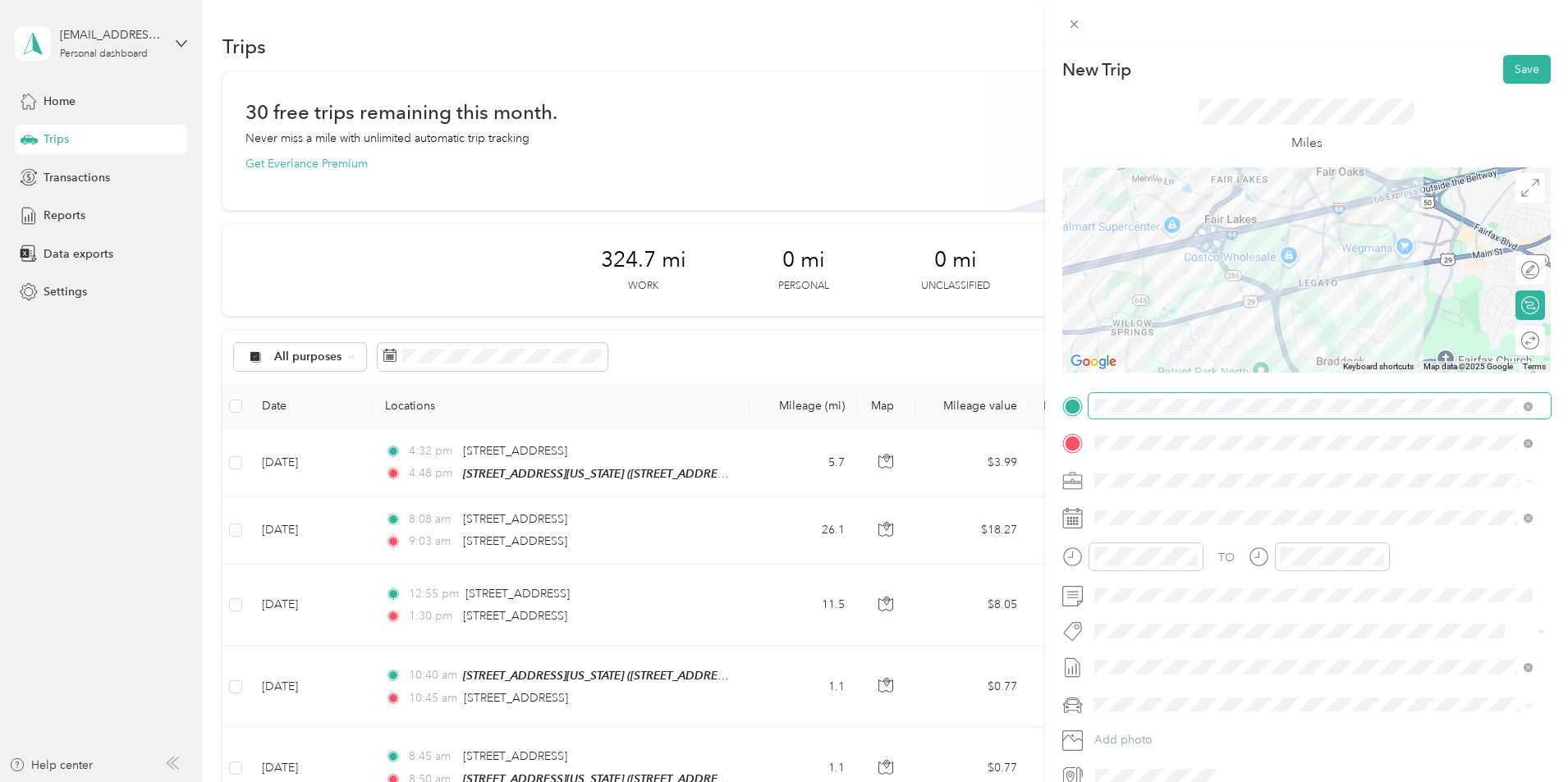
click at [1450, 411] on div "New Trip Save This trip cannot be edited because it is either under review, app…" at bounding box center [1306, 422] width 489 height 734
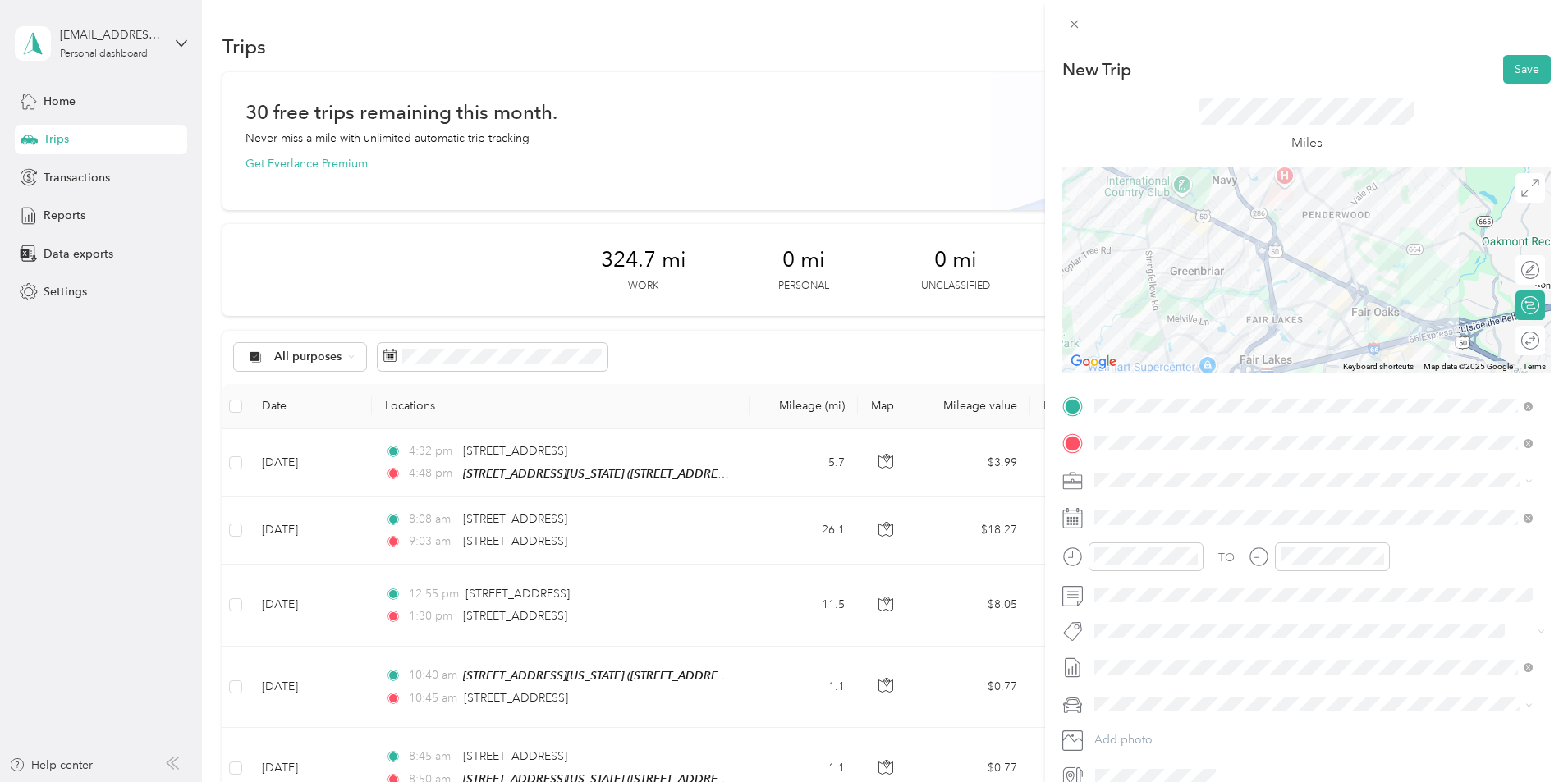
drag, startPoint x: 1317, startPoint y: 223, endPoint x: 1387, endPoint y: 422, distance: 211.0
click at [1387, 422] on div "New Trip Save This trip cannot be edited because it is either under review, app…" at bounding box center [1306, 422] width 489 height 734
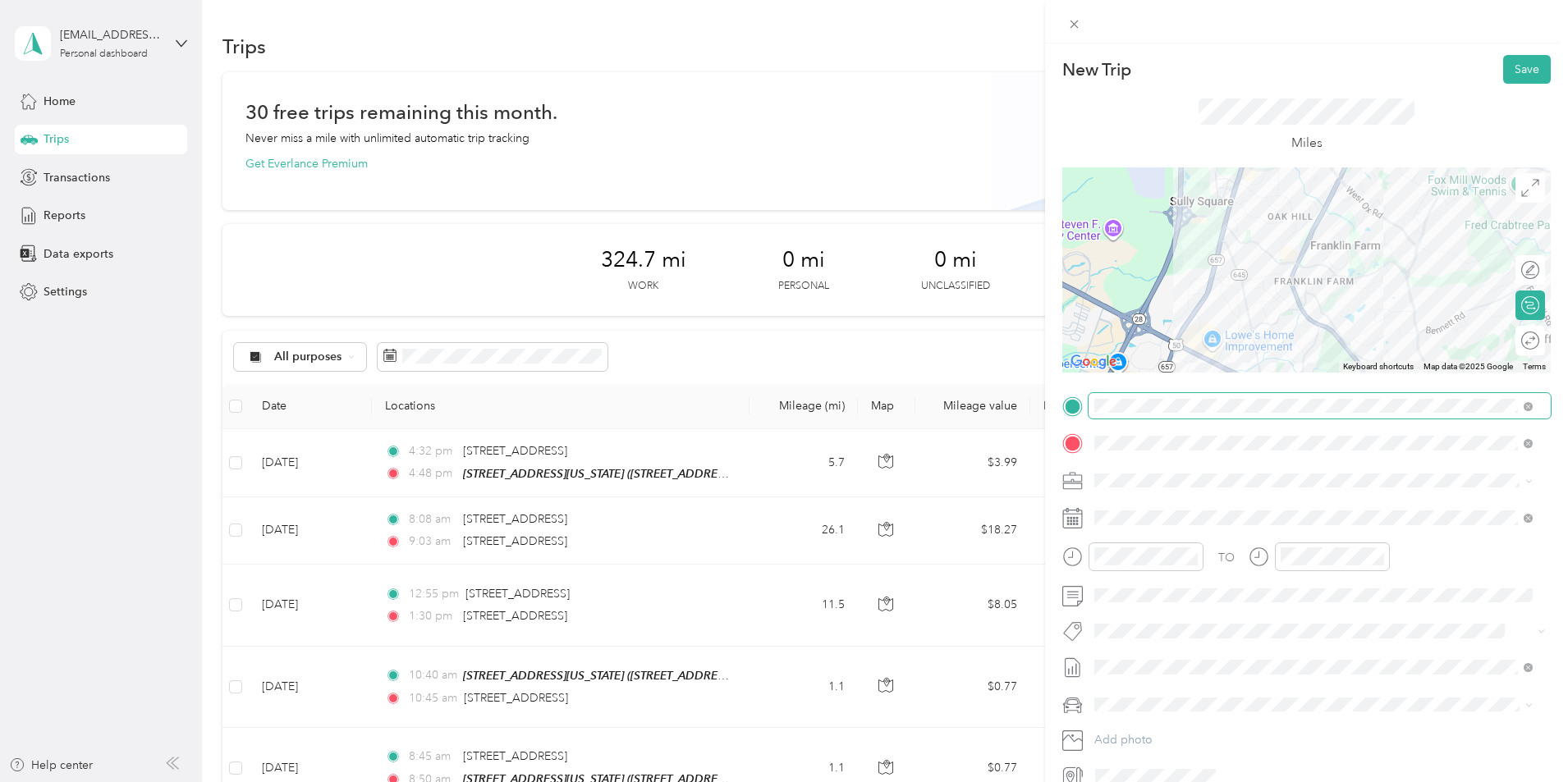
click at [1452, 412] on div "New Trip Save This trip cannot be edited because it is either under review, app…" at bounding box center [1306, 422] width 489 height 734
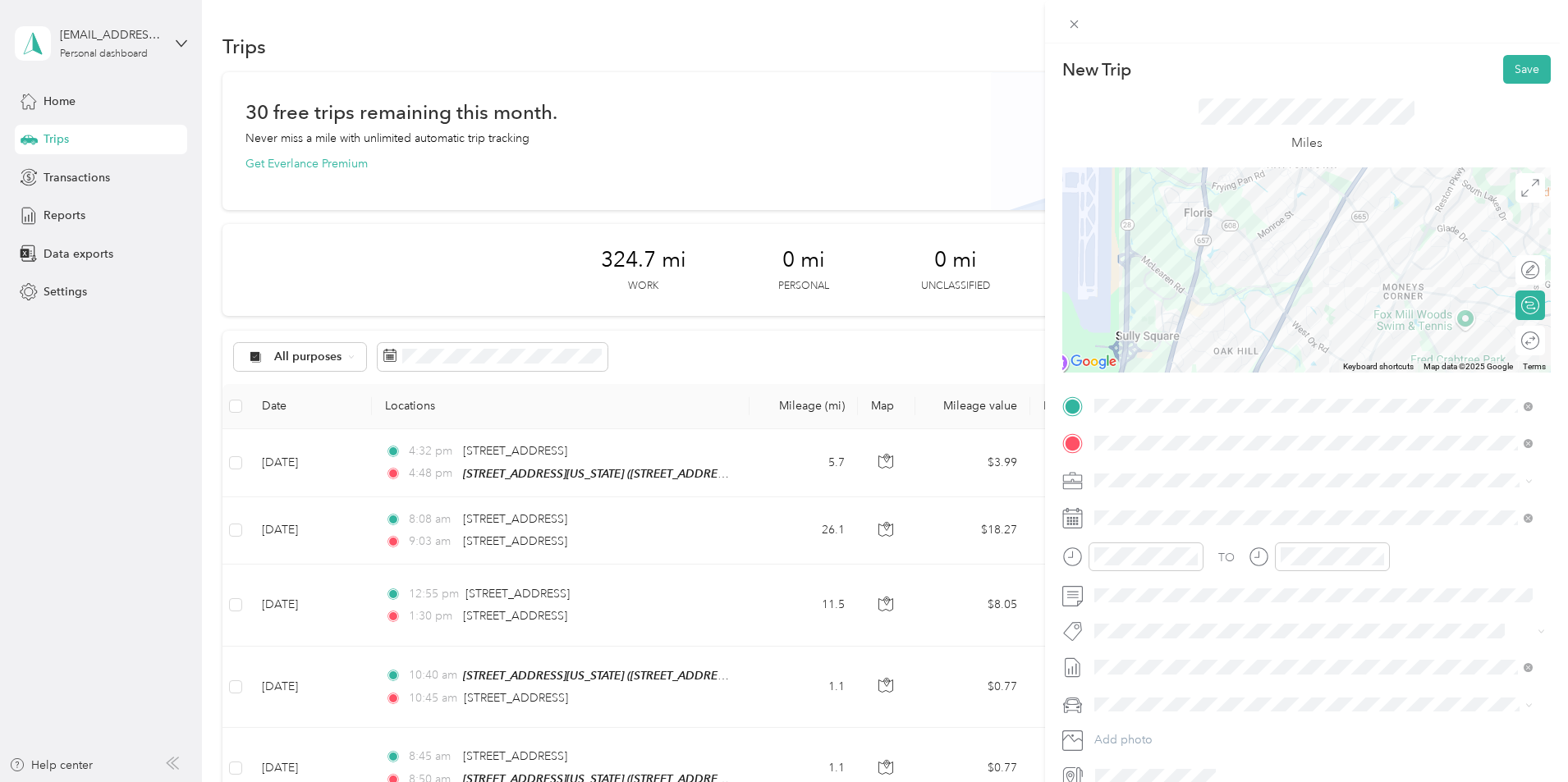
drag, startPoint x: 1382, startPoint y: 246, endPoint x: 1307, endPoint y: 368, distance: 143.2
click at [1308, 368] on div at bounding box center [1306, 270] width 489 height 205
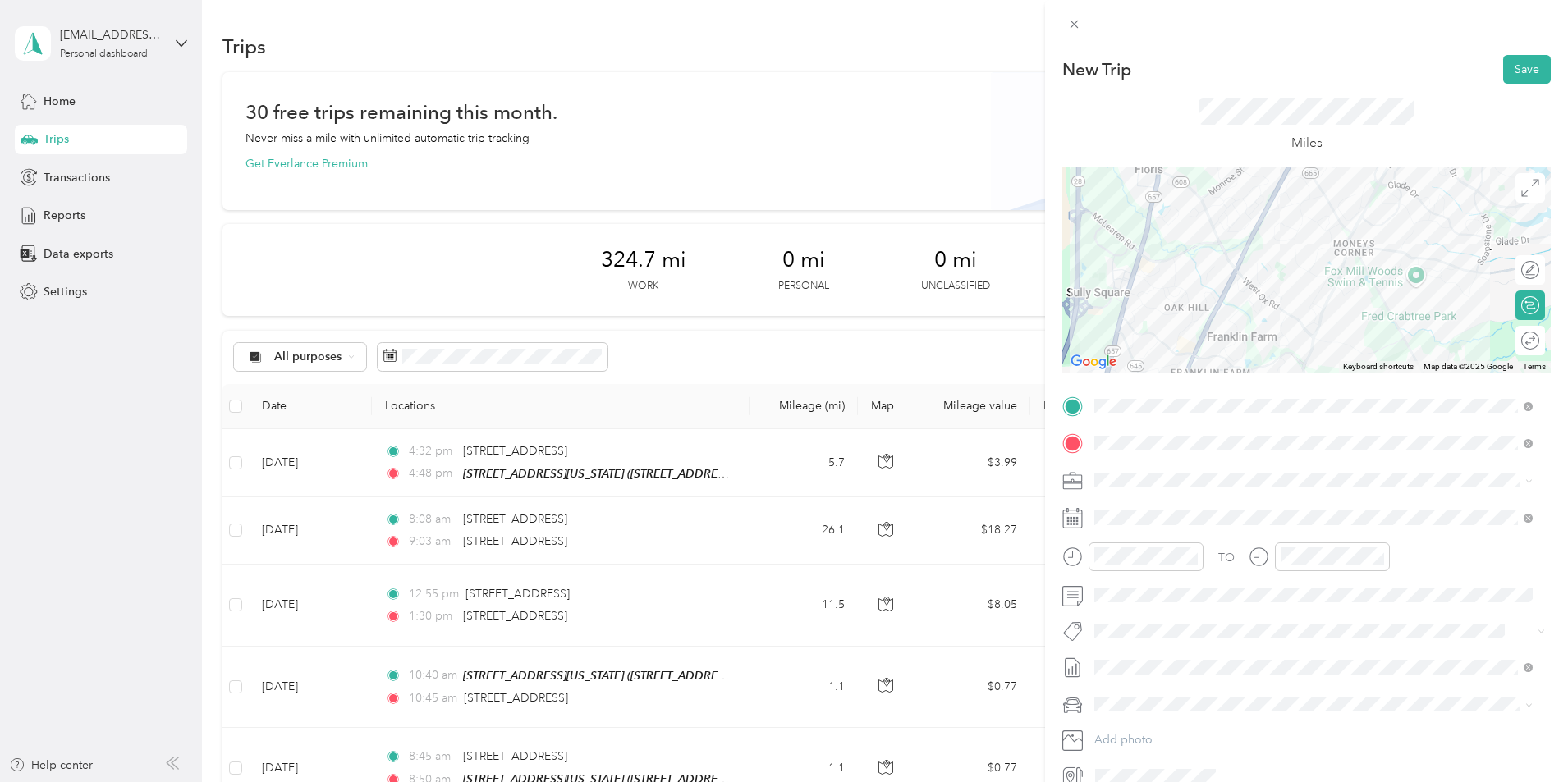
drag, startPoint x: 1354, startPoint y: 219, endPoint x: 1342, endPoint y: -71, distance: 290.2
click at [1342, 0] on html "[EMAIL_ADDRESS][PERSON_NAME][DOMAIN_NAME] Personal dashboard Home Trips Transac…" at bounding box center [780, 391] width 1559 height 782
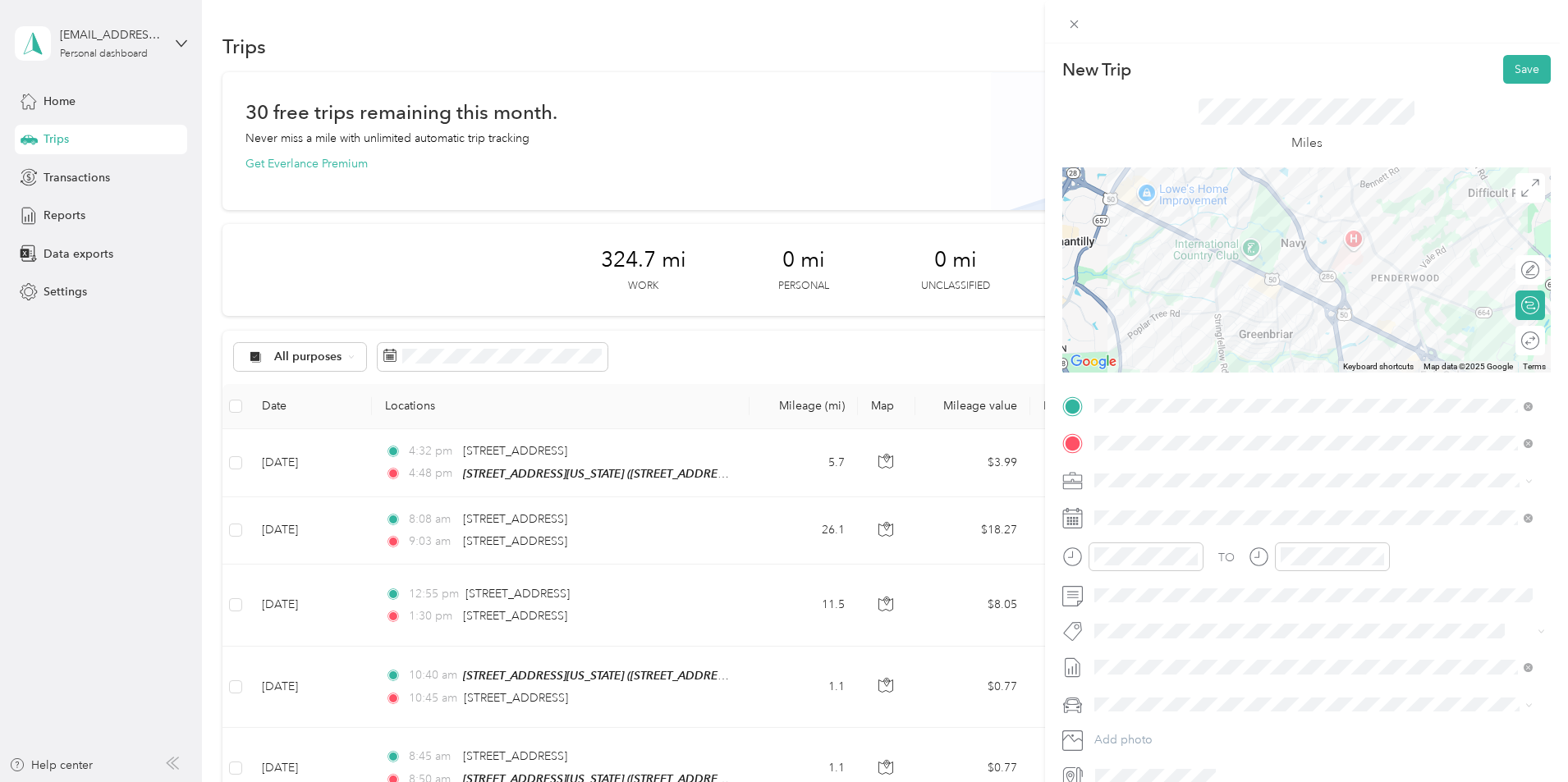
drag, startPoint x: 1268, startPoint y: 333, endPoint x: 1276, endPoint y: 70, distance: 263.1
click at [1275, 71] on div "New Trip Save This trip cannot be edited because it is either under review, app…" at bounding box center [1306, 422] width 489 height 734
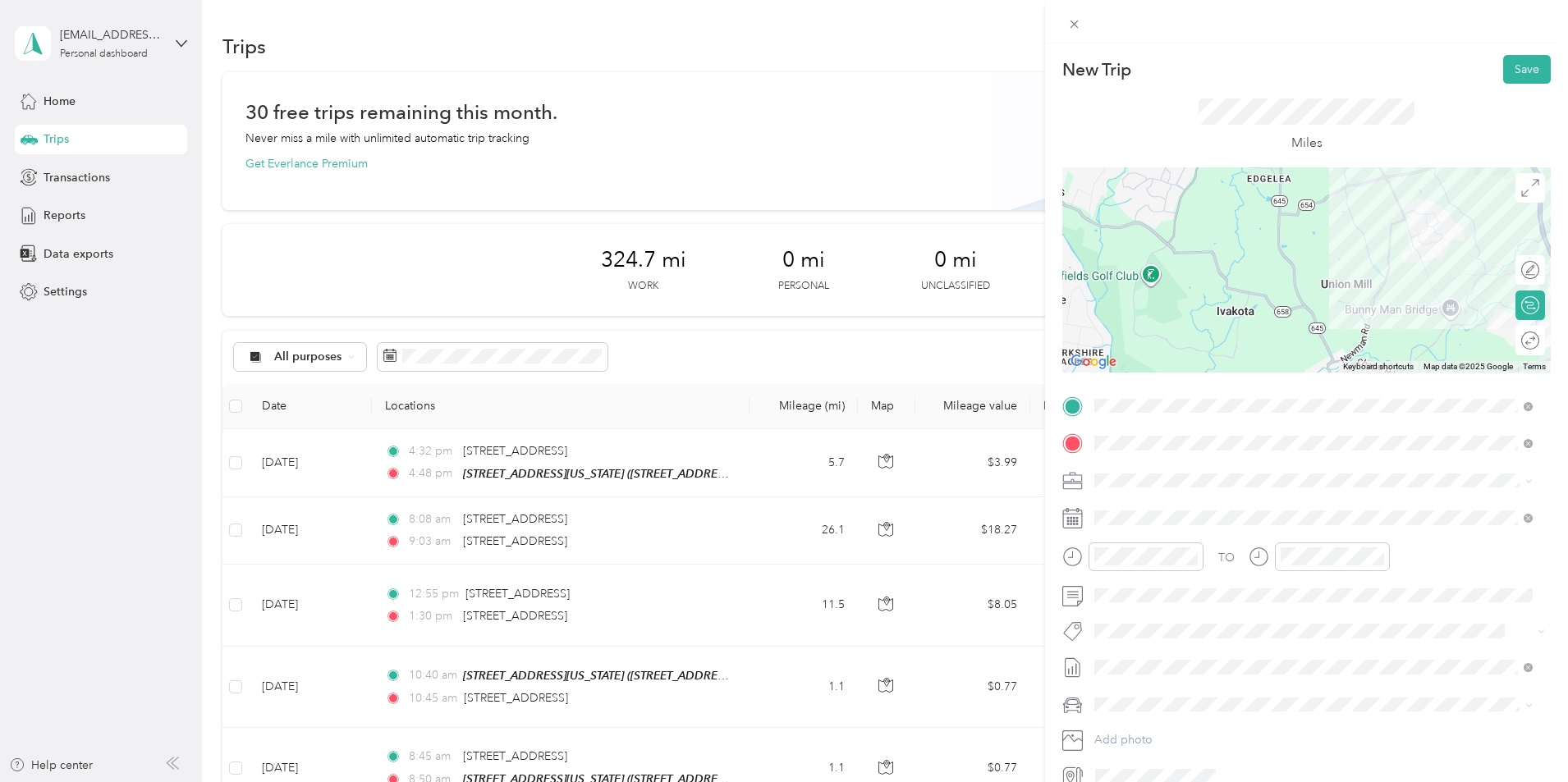
drag, startPoint x: 1294, startPoint y: 270, endPoint x: 1179, endPoint y: 279, distance: 115.4
click at [1178, 280] on div at bounding box center [1306, 270] width 489 height 205
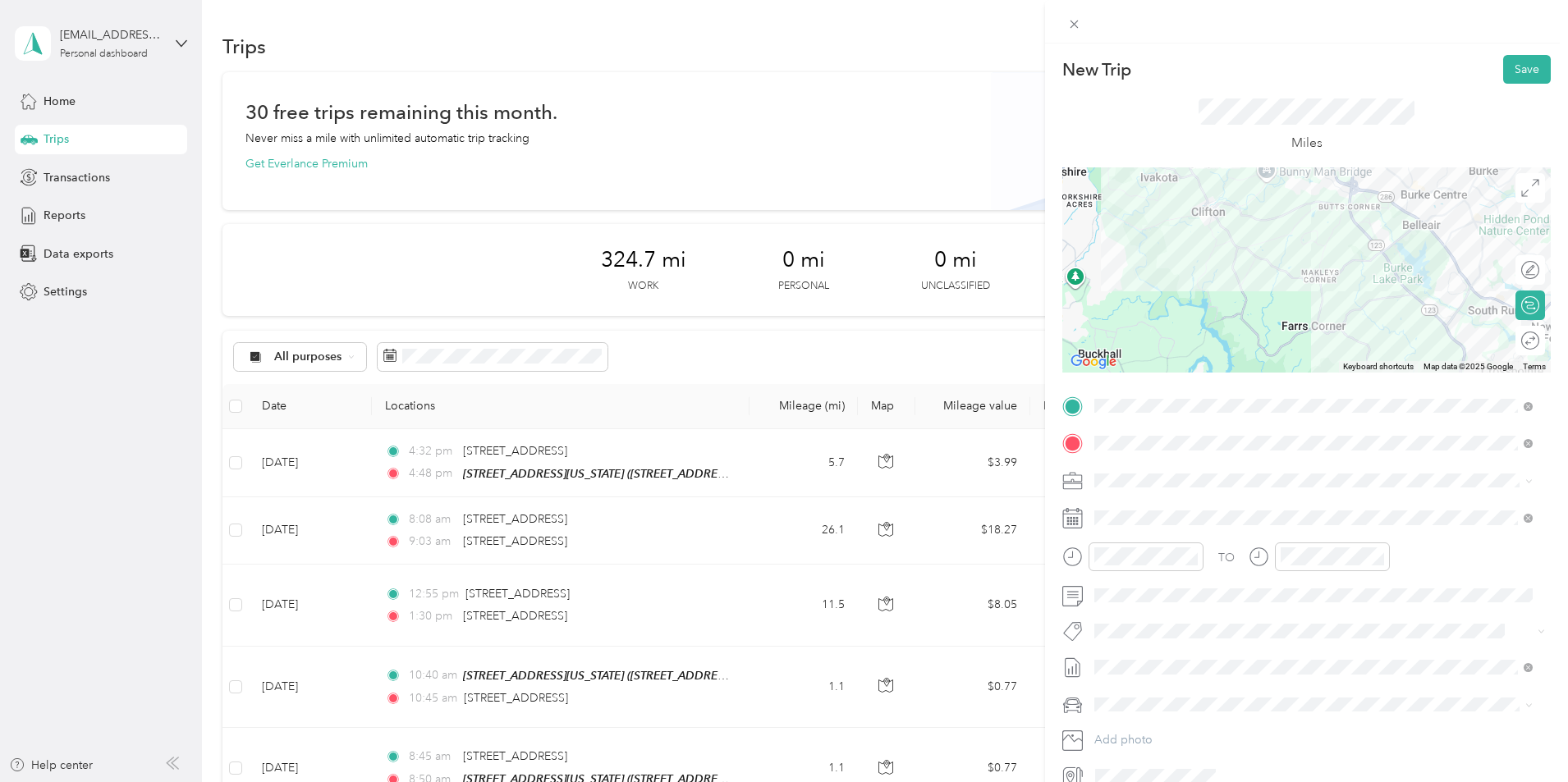
drag, startPoint x: 1332, startPoint y: 320, endPoint x: 1317, endPoint y: 142, distance: 178.6
click at [1317, 142] on div "New Trip Save This trip cannot be edited because it is either under review, app…" at bounding box center [1306, 422] width 489 height 734
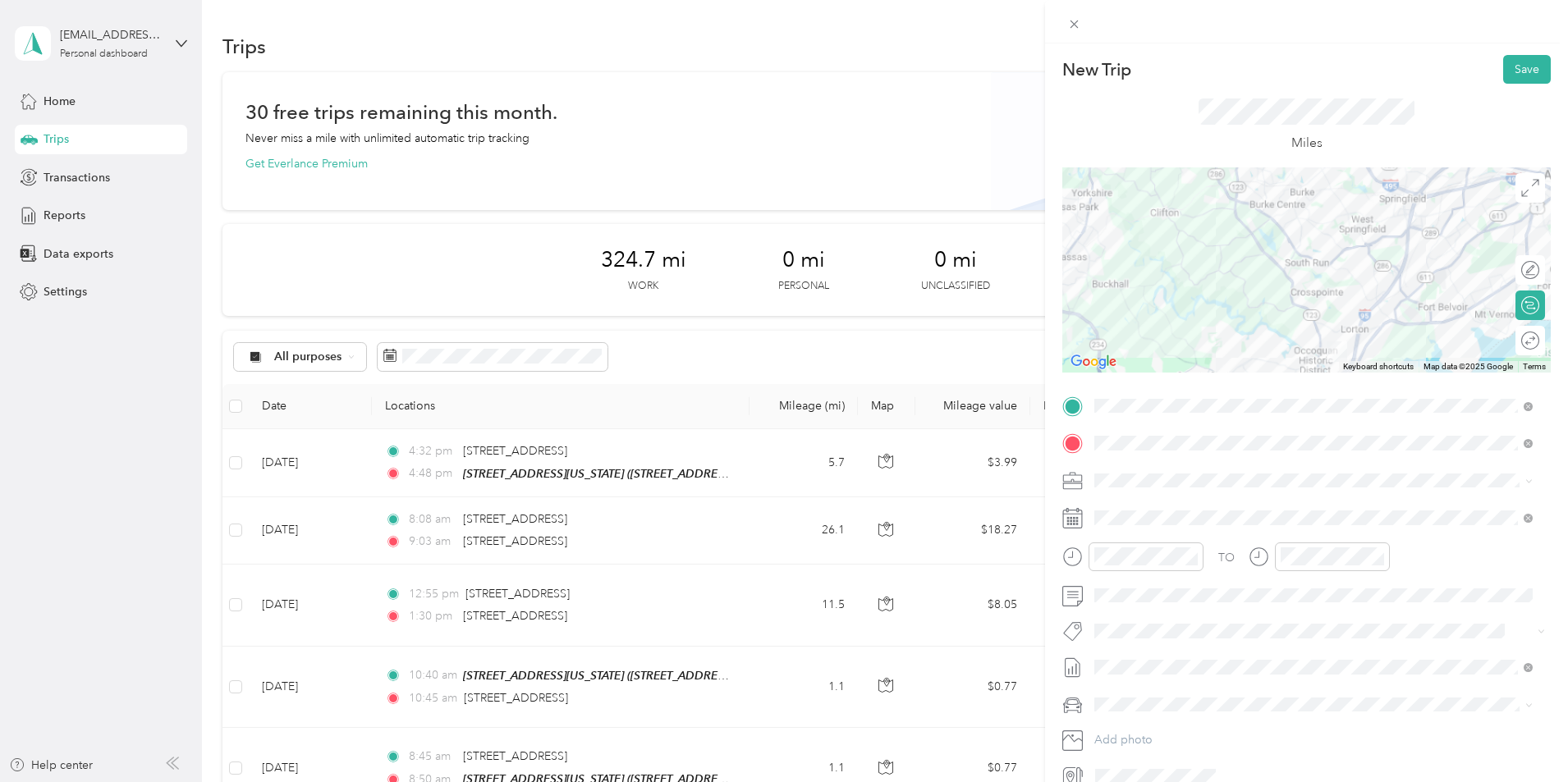
drag, startPoint x: 1374, startPoint y: 246, endPoint x: 1226, endPoint y: 316, distance: 163.7
click at [1226, 316] on div at bounding box center [1306, 270] width 489 height 205
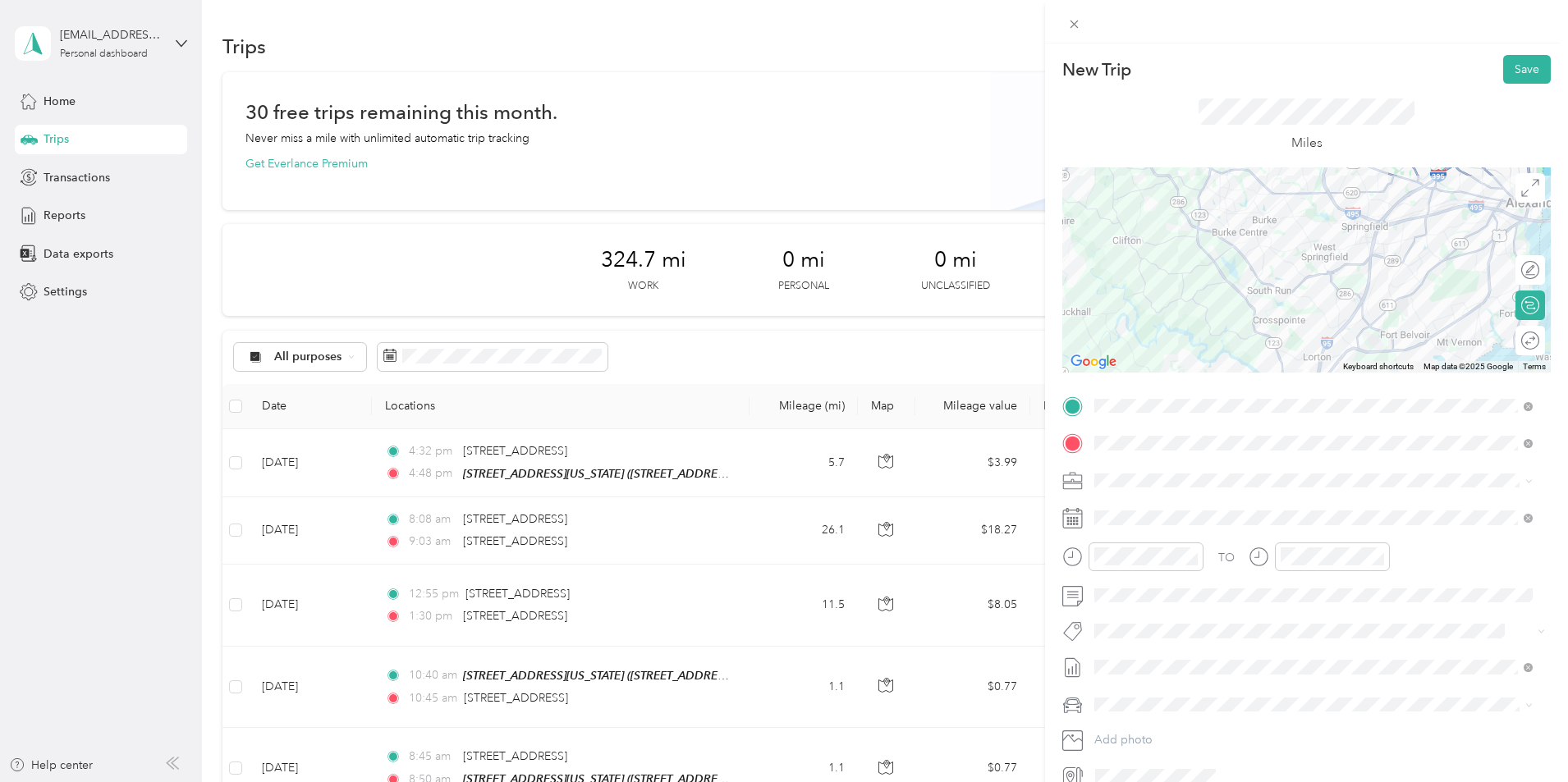
click at [1225, 288] on div at bounding box center [1306, 270] width 489 height 205
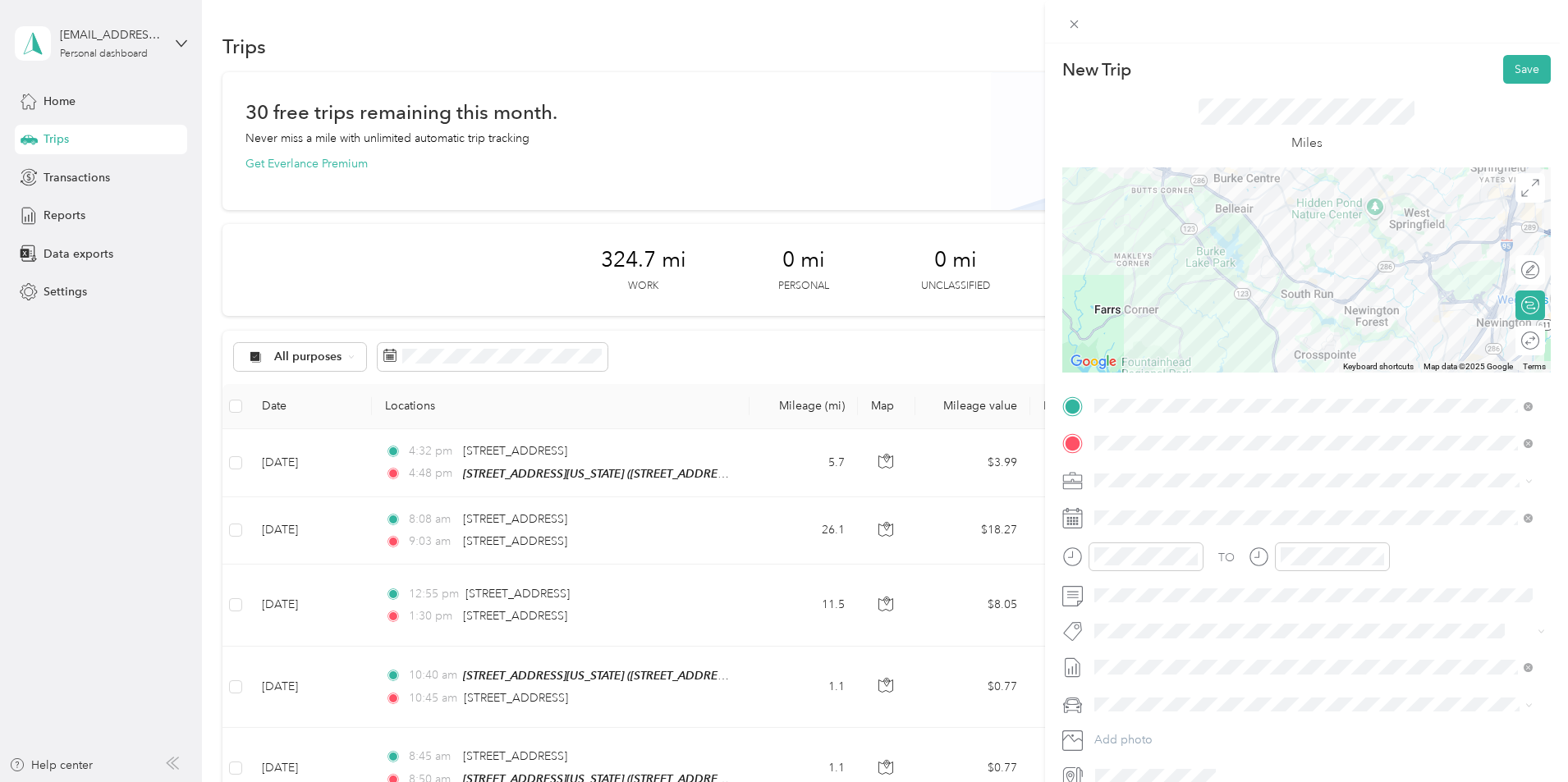
click at [1226, 287] on div at bounding box center [1306, 270] width 489 height 205
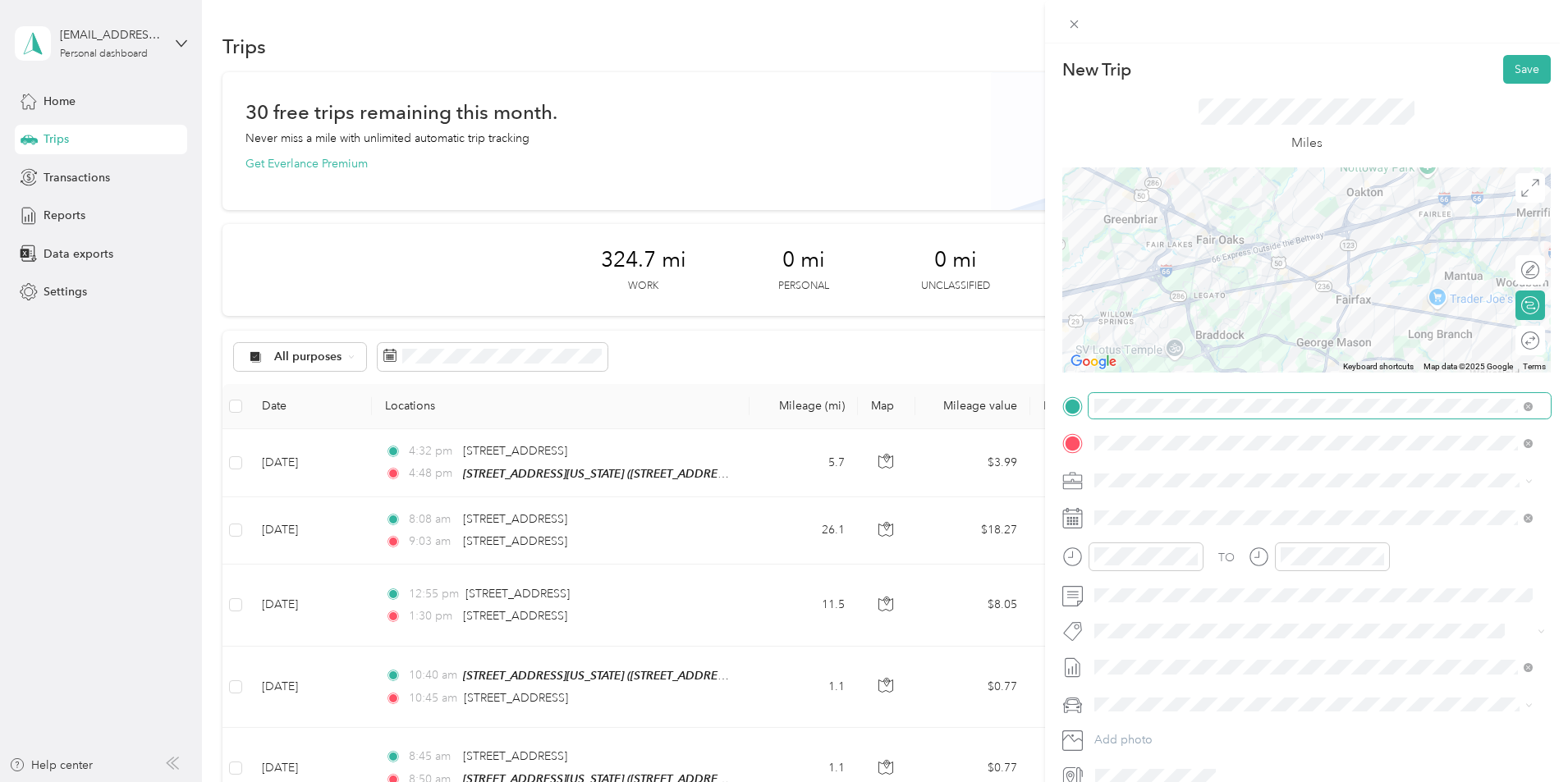
click at [1306, 412] on div "New Trip Save This trip cannot be edited because it is either under review, app…" at bounding box center [1306, 422] width 489 height 734
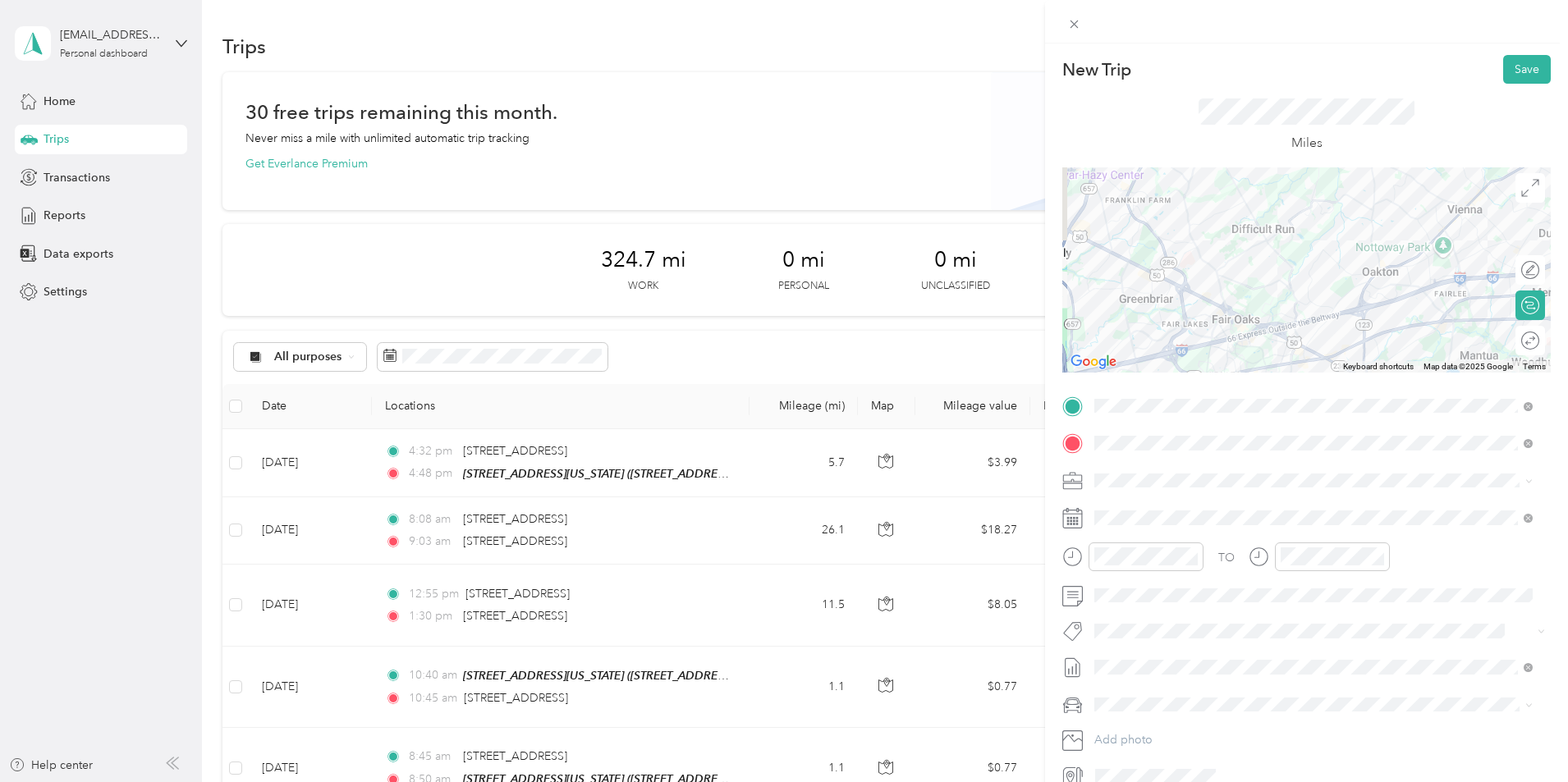
drag, startPoint x: 1257, startPoint y: 280, endPoint x: 1274, endPoint y: 353, distance: 75.0
click at [1274, 353] on div at bounding box center [1306, 270] width 489 height 205
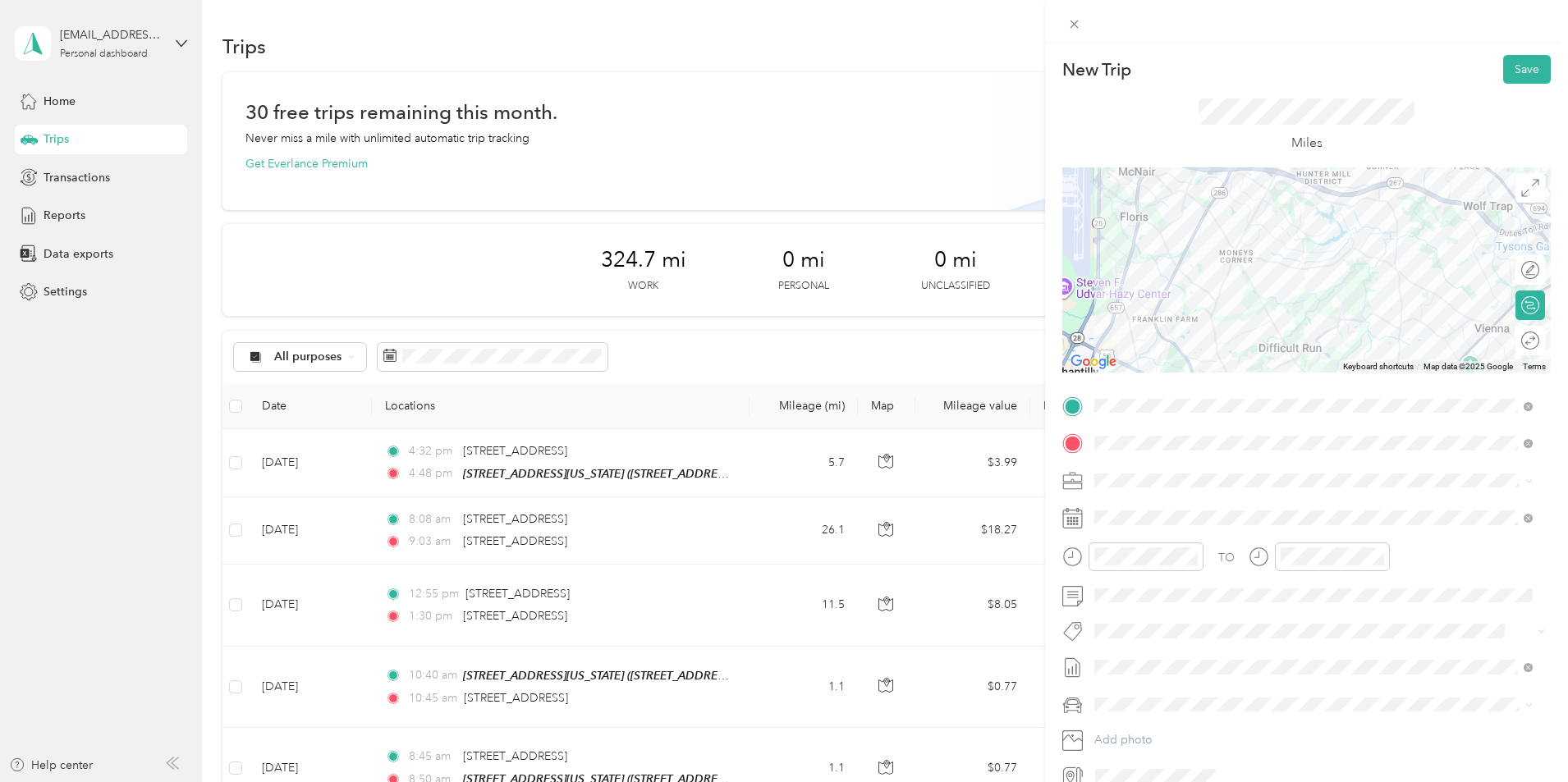
drag, startPoint x: 1244, startPoint y: 231, endPoint x: 1277, endPoint y: 365, distance: 138.0
click at [1275, 366] on div at bounding box center [1306, 270] width 489 height 205
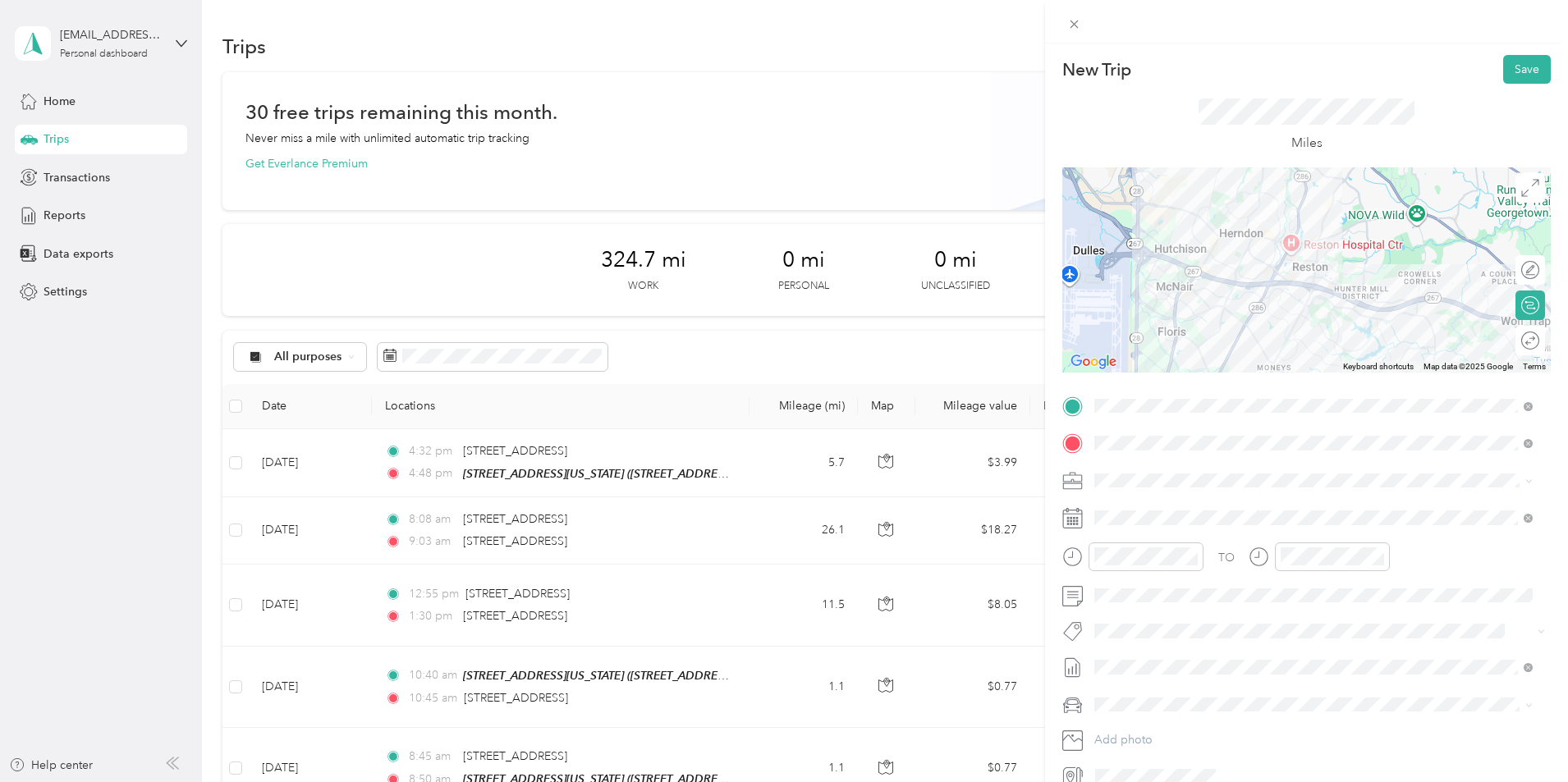
drag, startPoint x: 1292, startPoint y: 291, endPoint x: 1322, endPoint y: 387, distance: 100.6
click at [1322, 387] on div "New Trip Save This trip cannot be edited because it is either under review, app…" at bounding box center [1306, 422] width 489 height 734
click at [1529, 64] on button "Save" at bounding box center [1527, 69] width 48 height 29
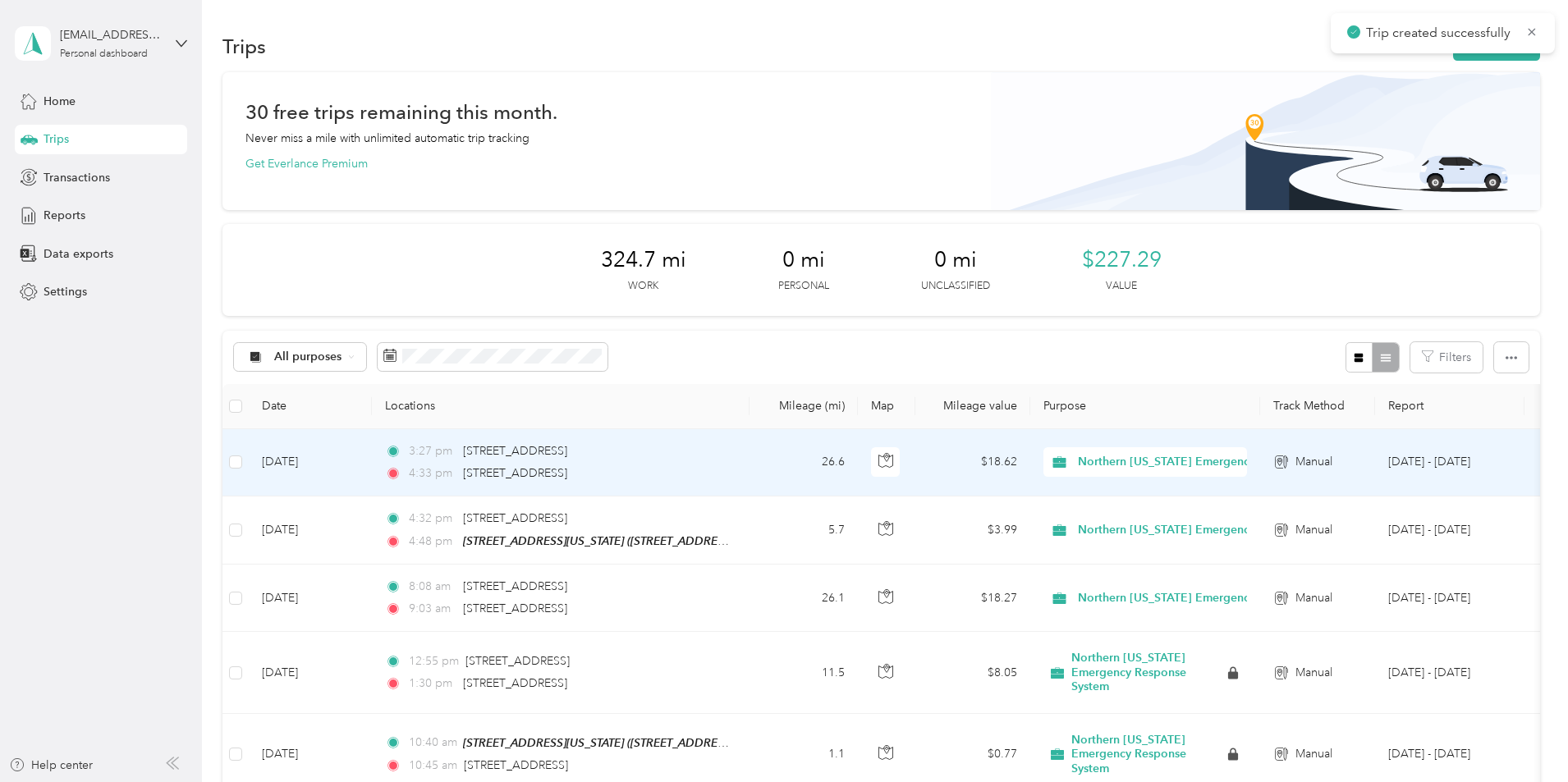
click at [750, 478] on td "3:27 pm [STREET_ADDRESS][GEOGRAPHIC_DATA]:33 pm [STREET_ADDRESS][PERSON_NAME]" at bounding box center [560, 463] width 377 height 68
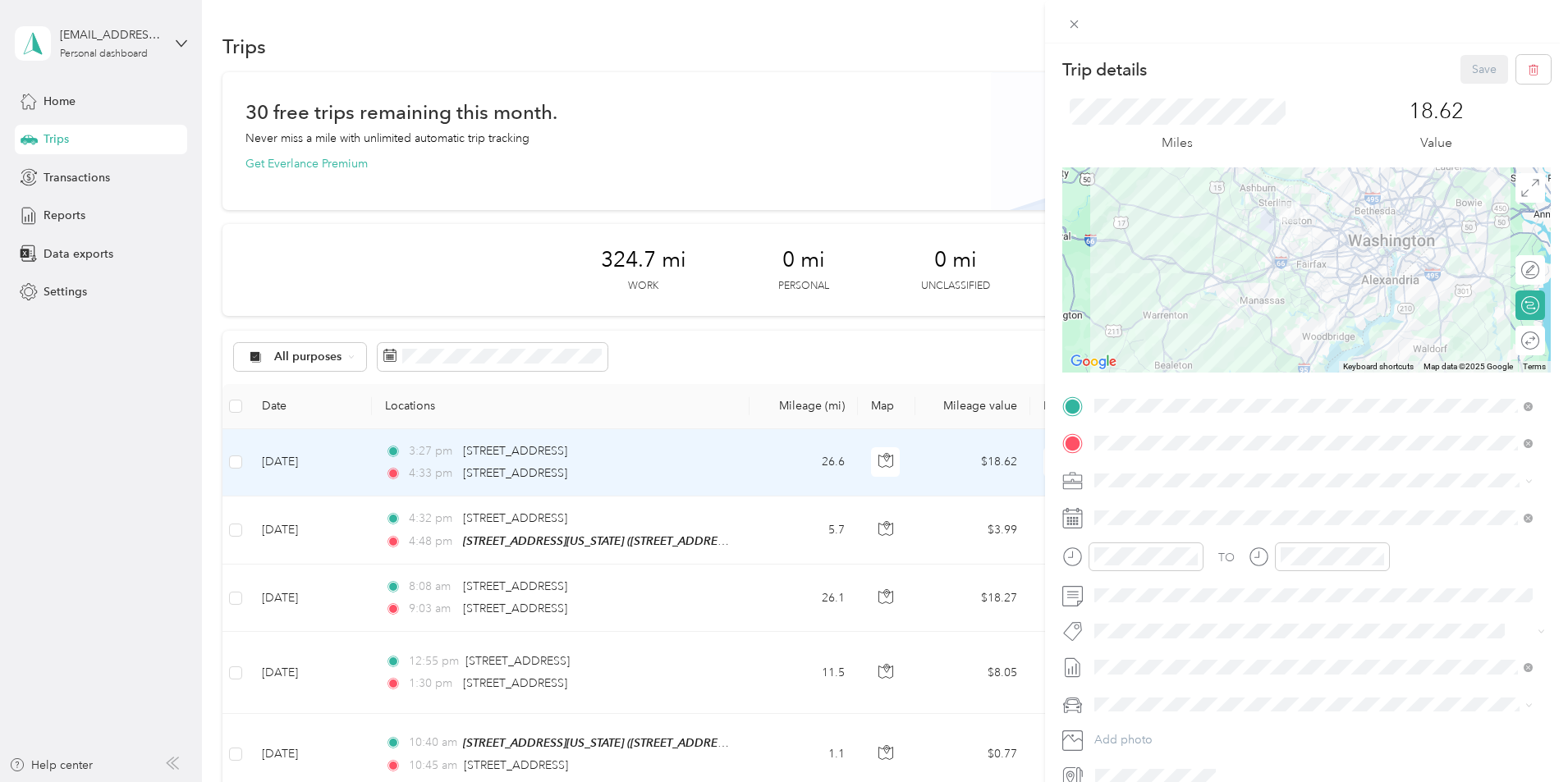
click at [1156, 502] on div "TO Add photo" at bounding box center [1306, 590] width 489 height 396
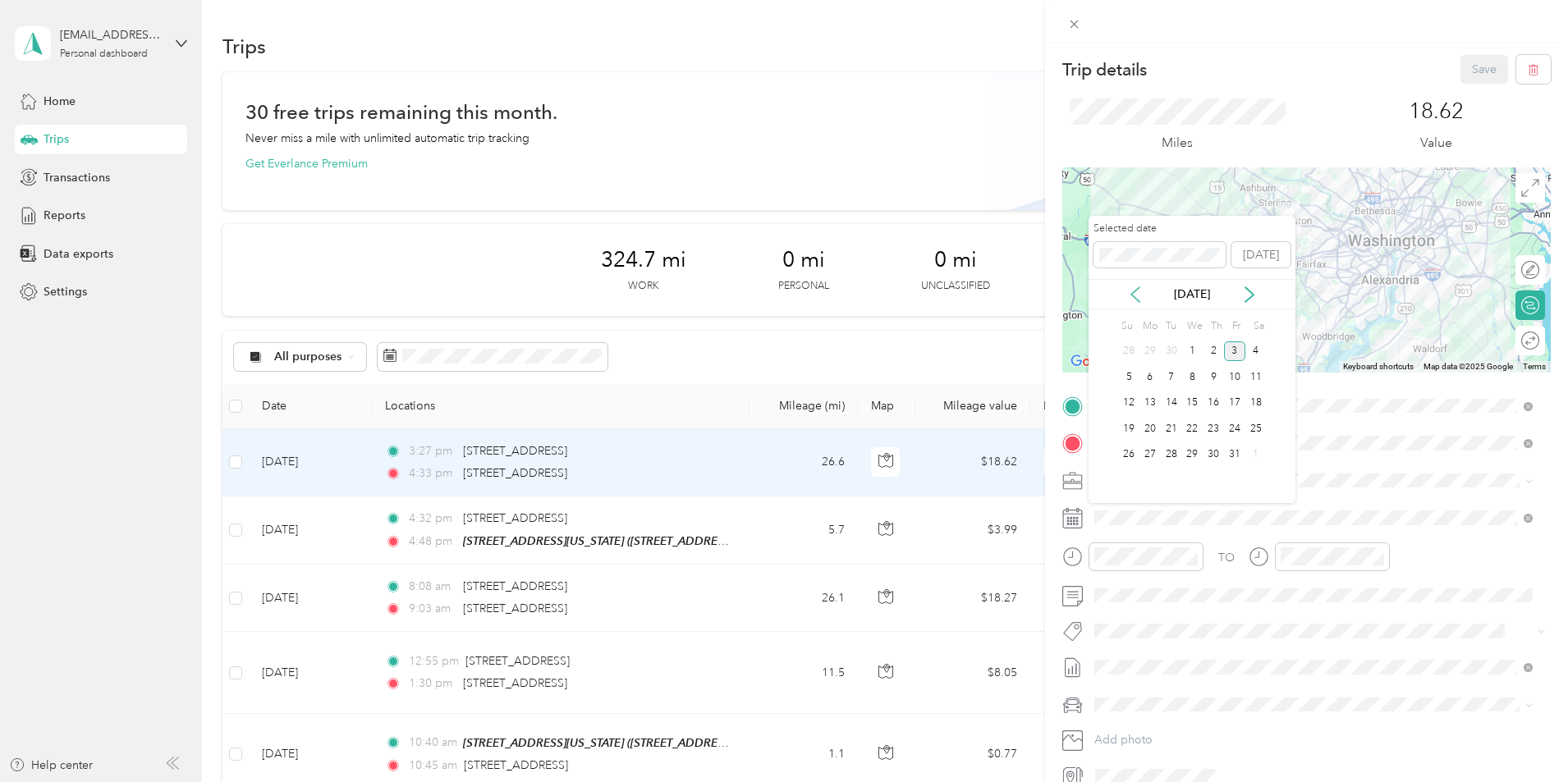
click at [1134, 293] on icon at bounding box center [1135, 294] width 16 height 16
click at [1209, 429] on div "25" at bounding box center [1213, 429] width 21 height 21
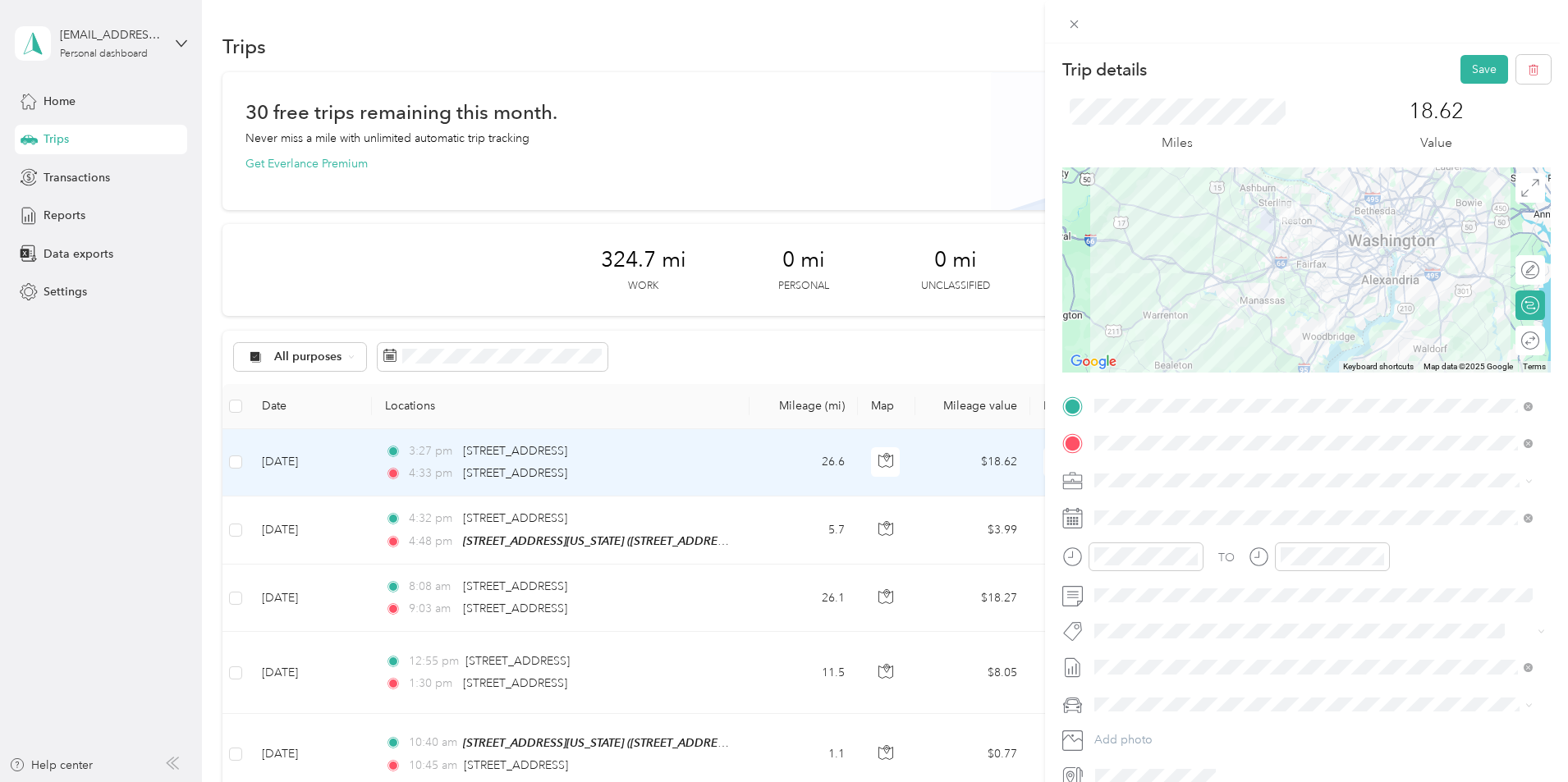
click at [806, 366] on div "Trip details Save This trip cannot be edited because it is either under review,…" at bounding box center [784, 391] width 1568 height 782
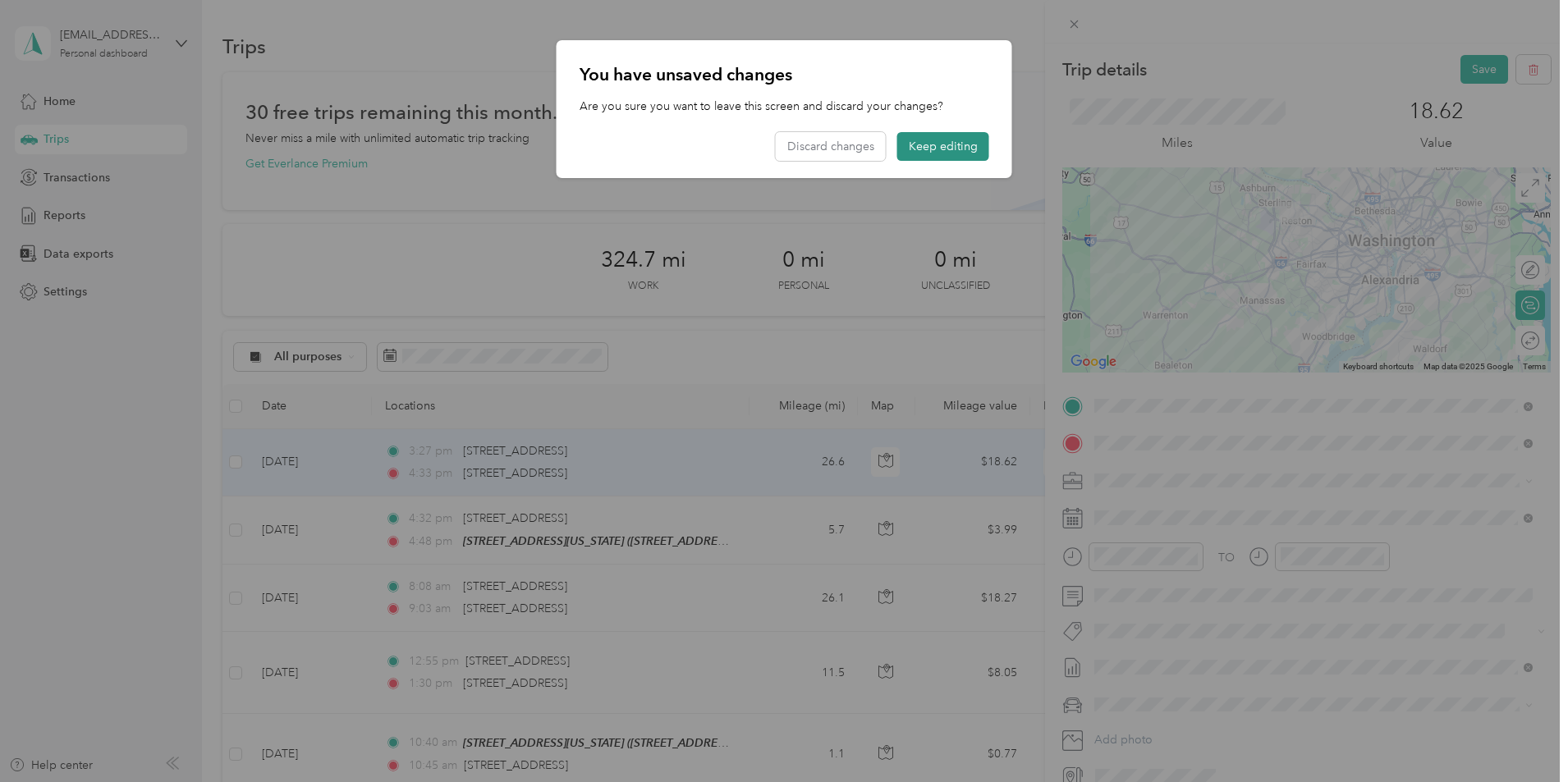
click at [936, 143] on button "Keep editing" at bounding box center [942, 146] width 92 height 29
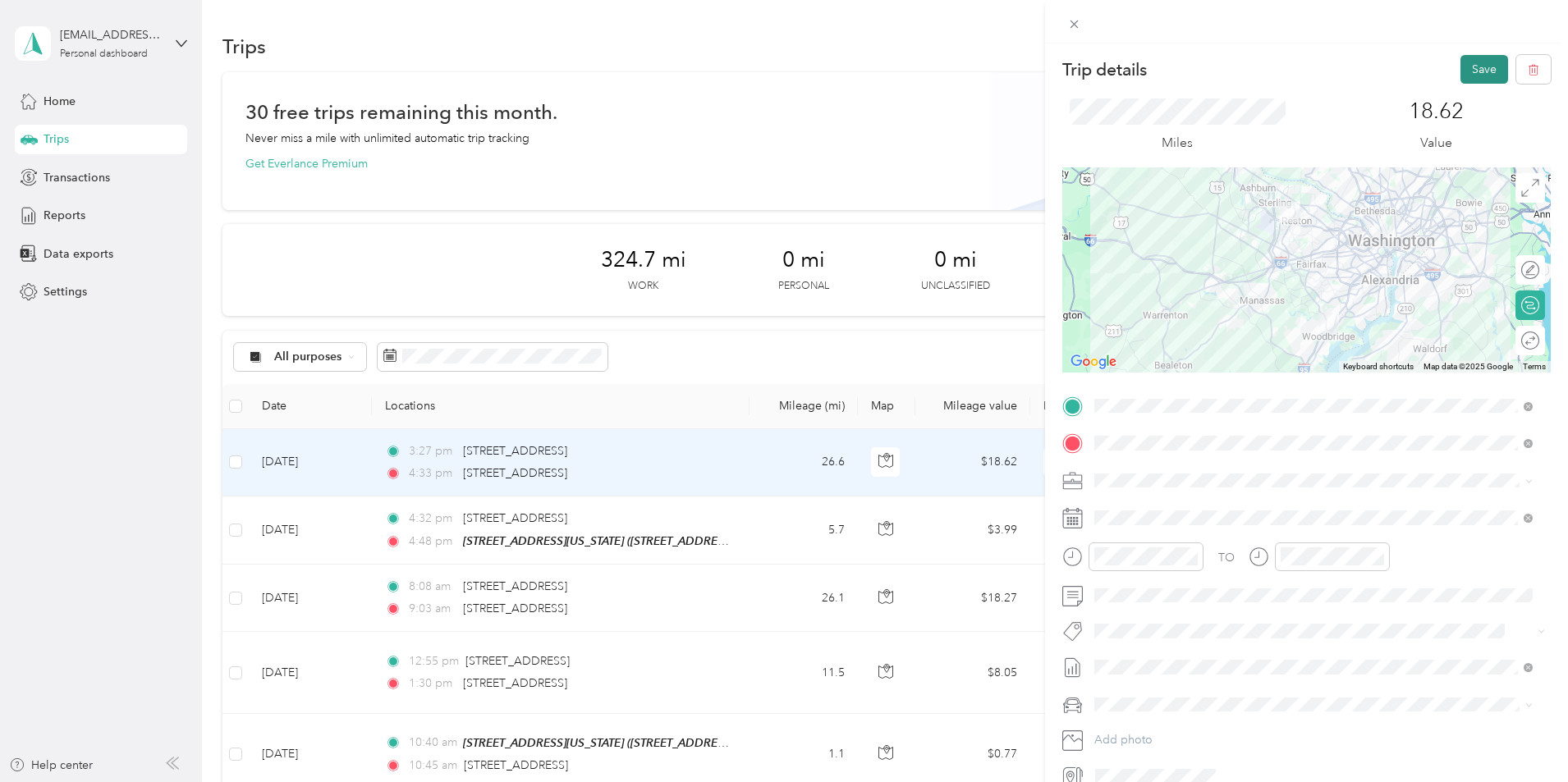
click at [1477, 73] on button "Save" at bounding box center [1484, 69] width 48 height 29
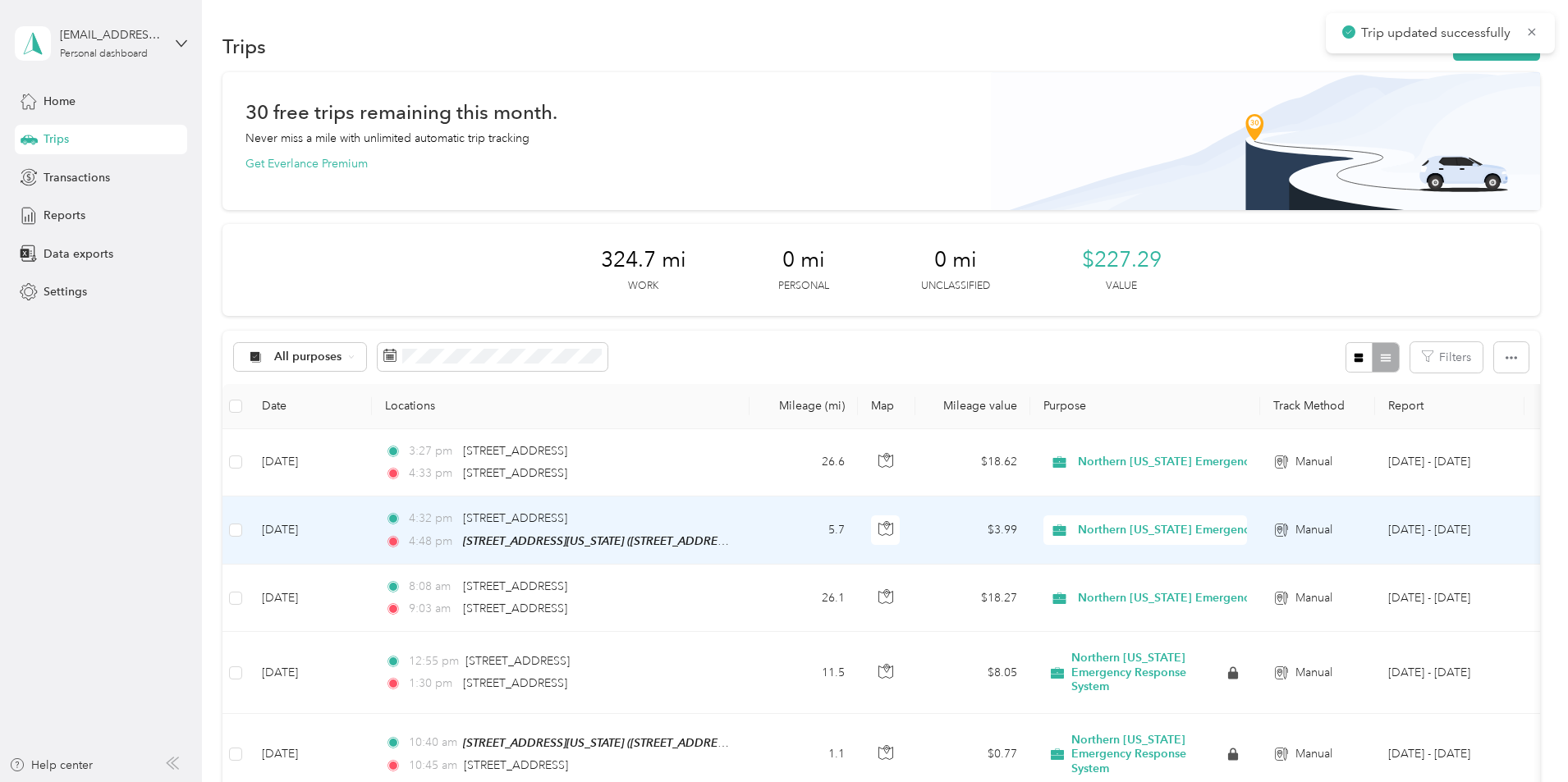
click at [858, 524] on td "5.7" at bounding box center [804, 530] width 109 height 68
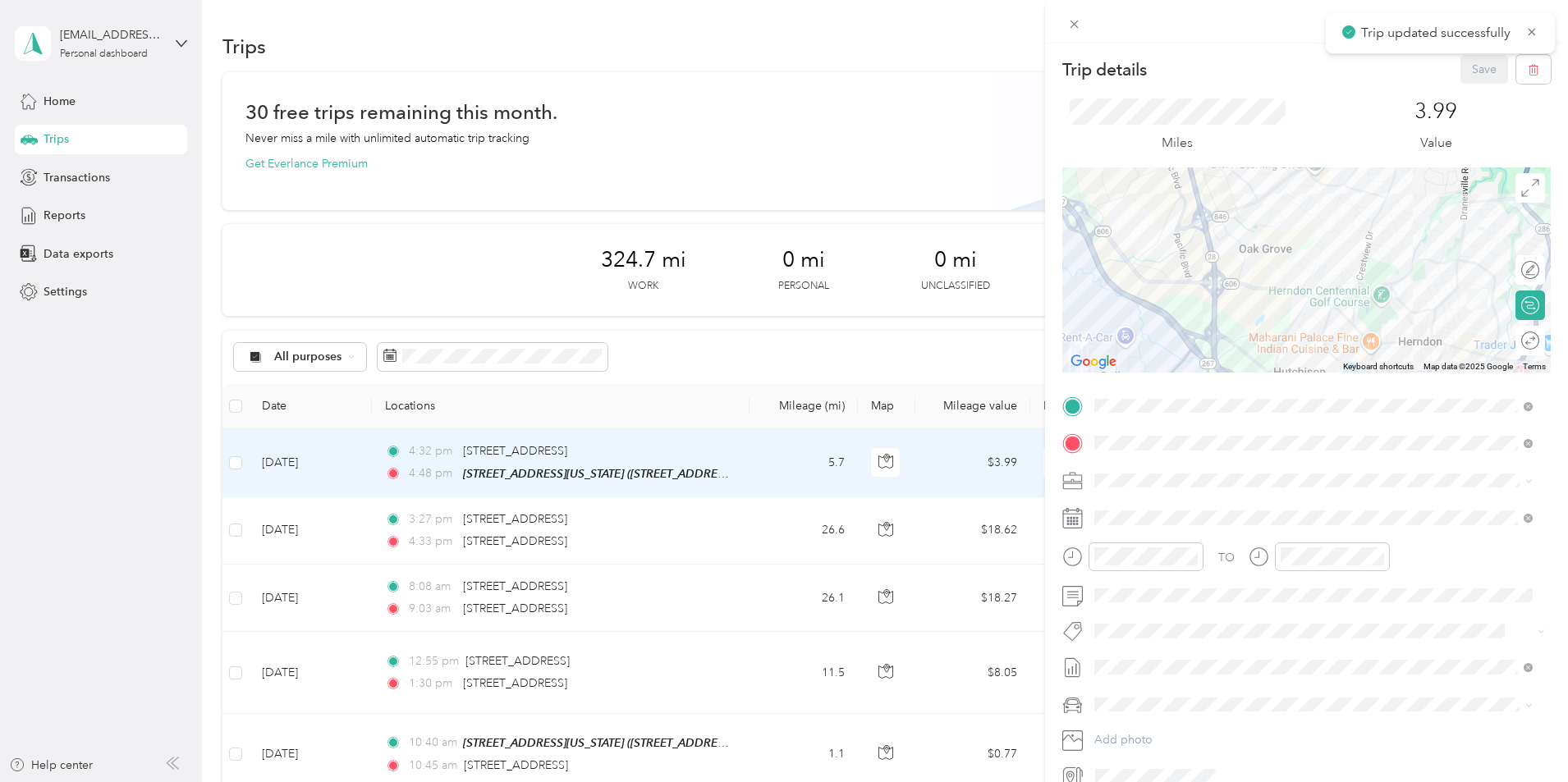
click at [889, 584] on div "Trip details Save This trip cannot be edited because it is either under review,…" at bounding box center [784, 391] width 1568 height 782
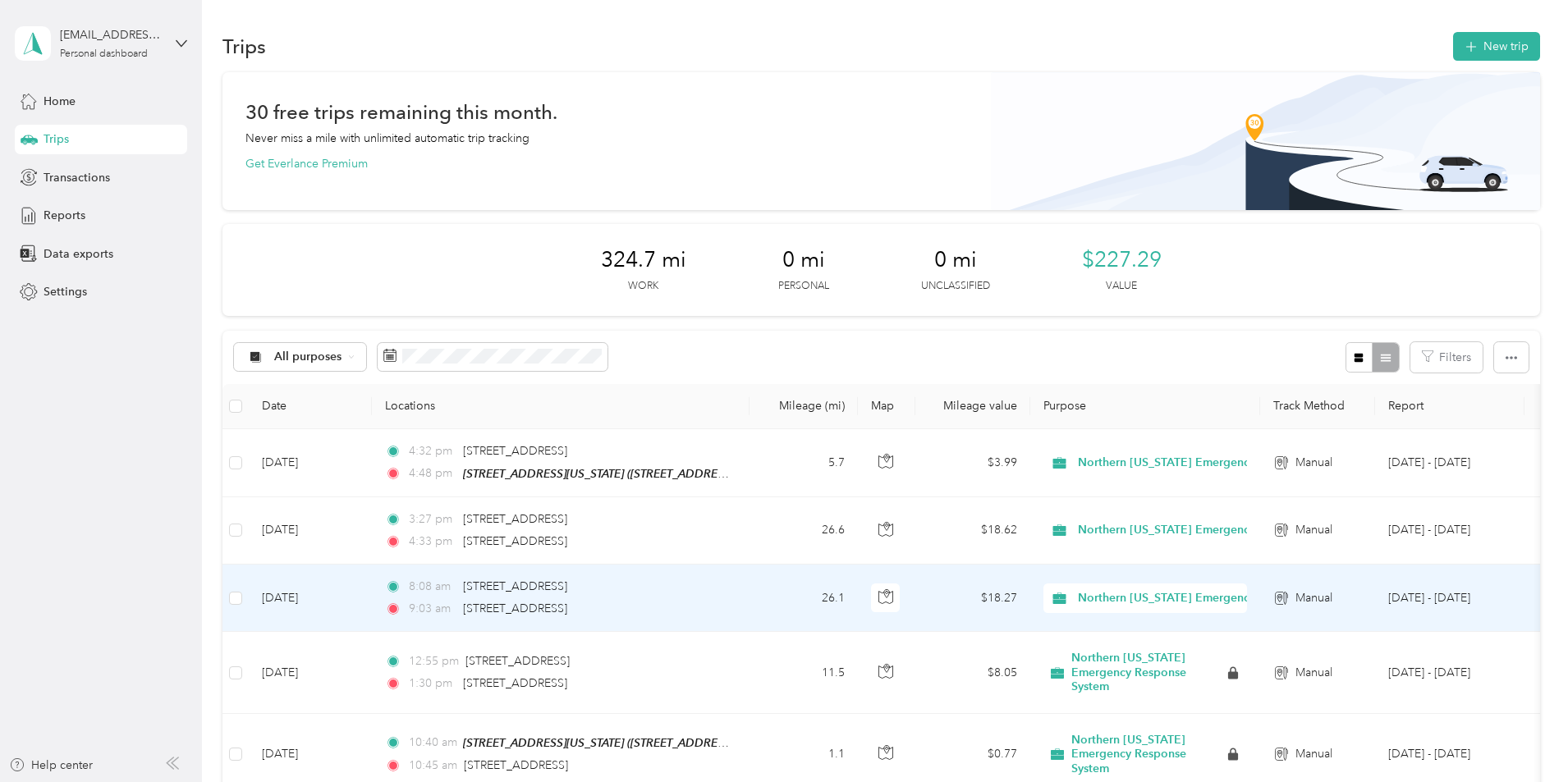
click at [858, 589] on td "26.1" at bounding box center [804, 598] width 109 height 68
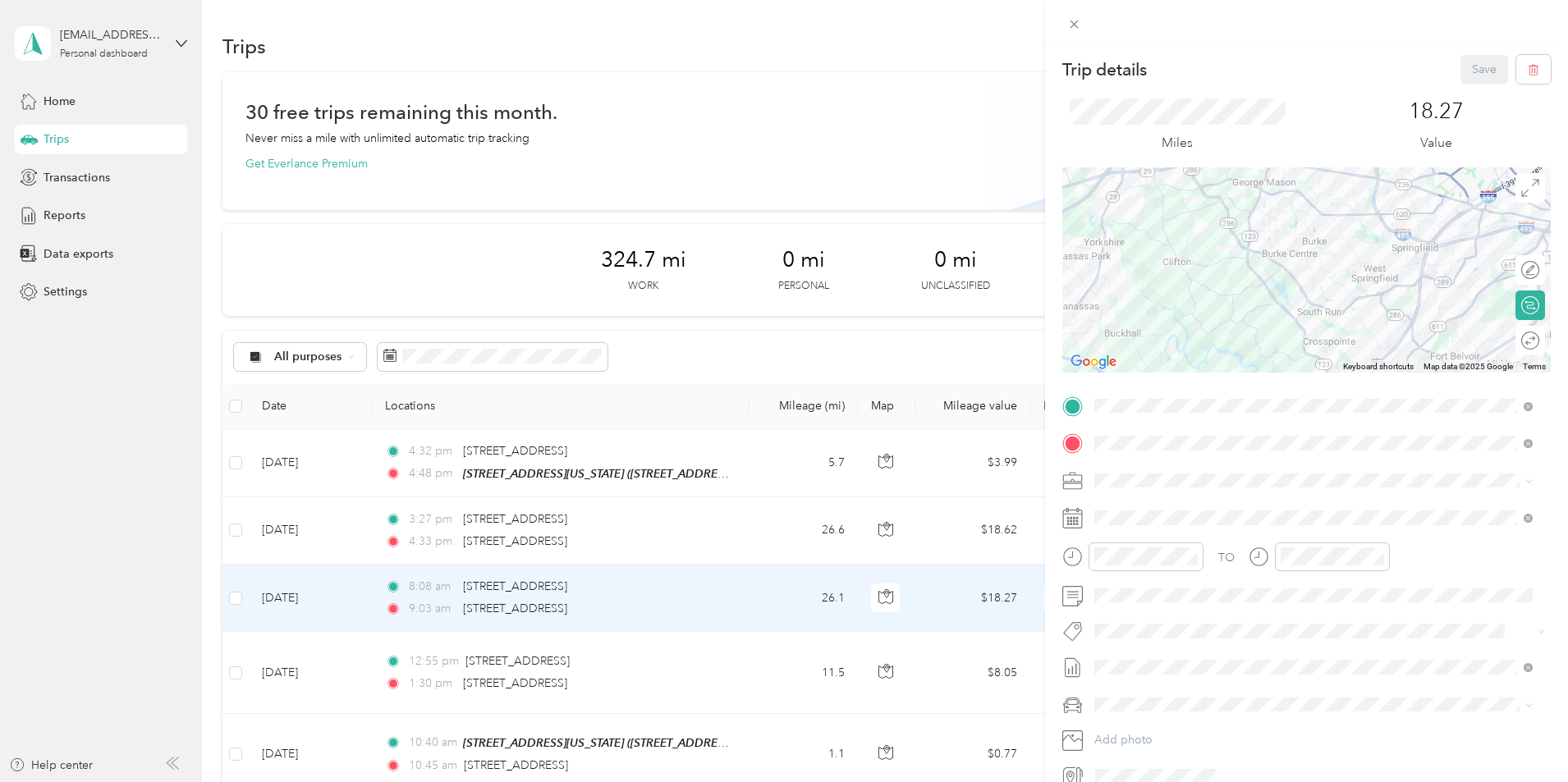
click at [894, 201] on div "Trip details Save This trip cannot be edited because it is either under review,…" at bounding box center [784, 391] width 1568 height 782
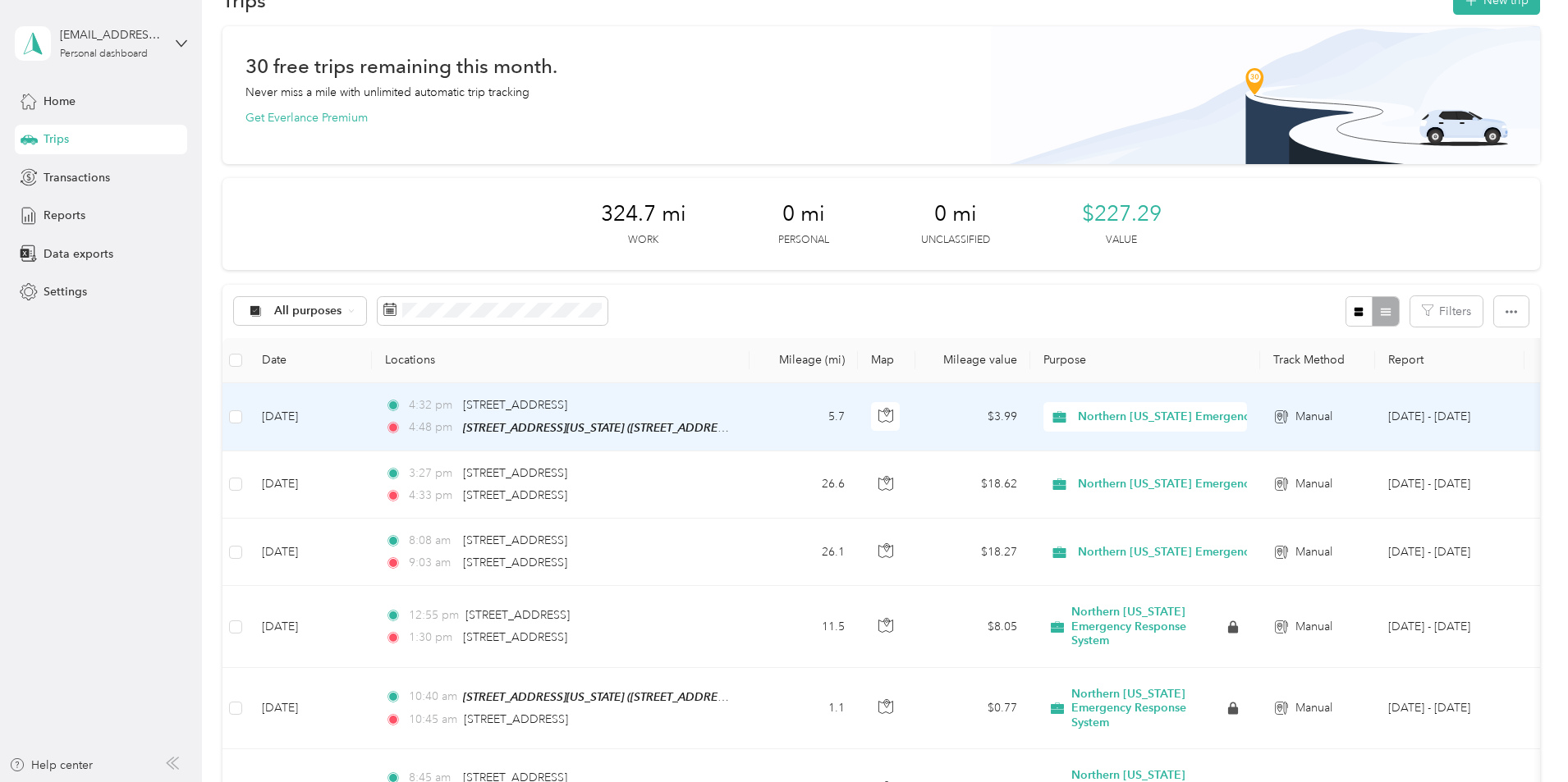
scroll to position [164, 0]
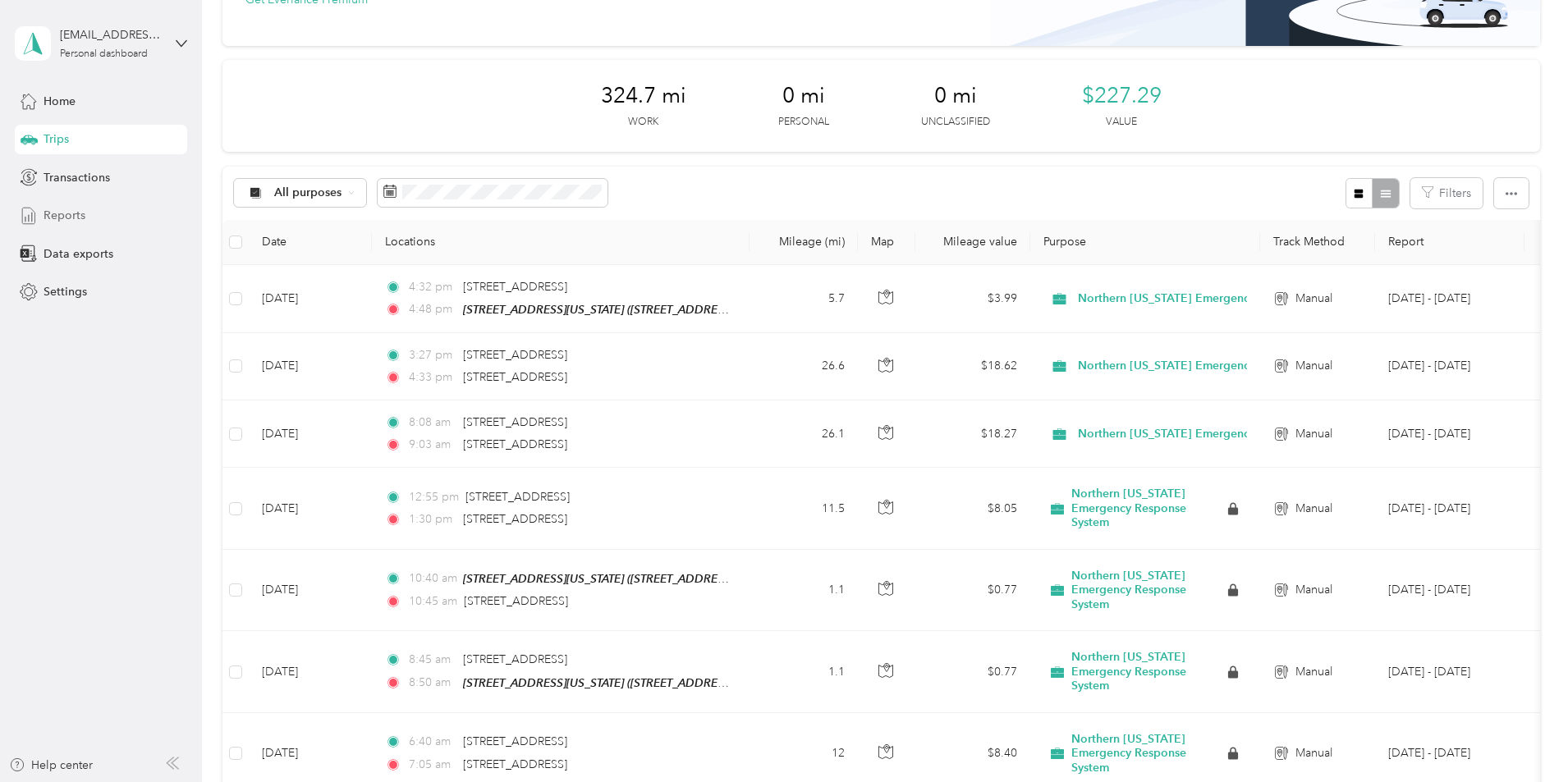
click at [112, 214] on div "Reports" at bounding box center [100, 216] width 172 height 30
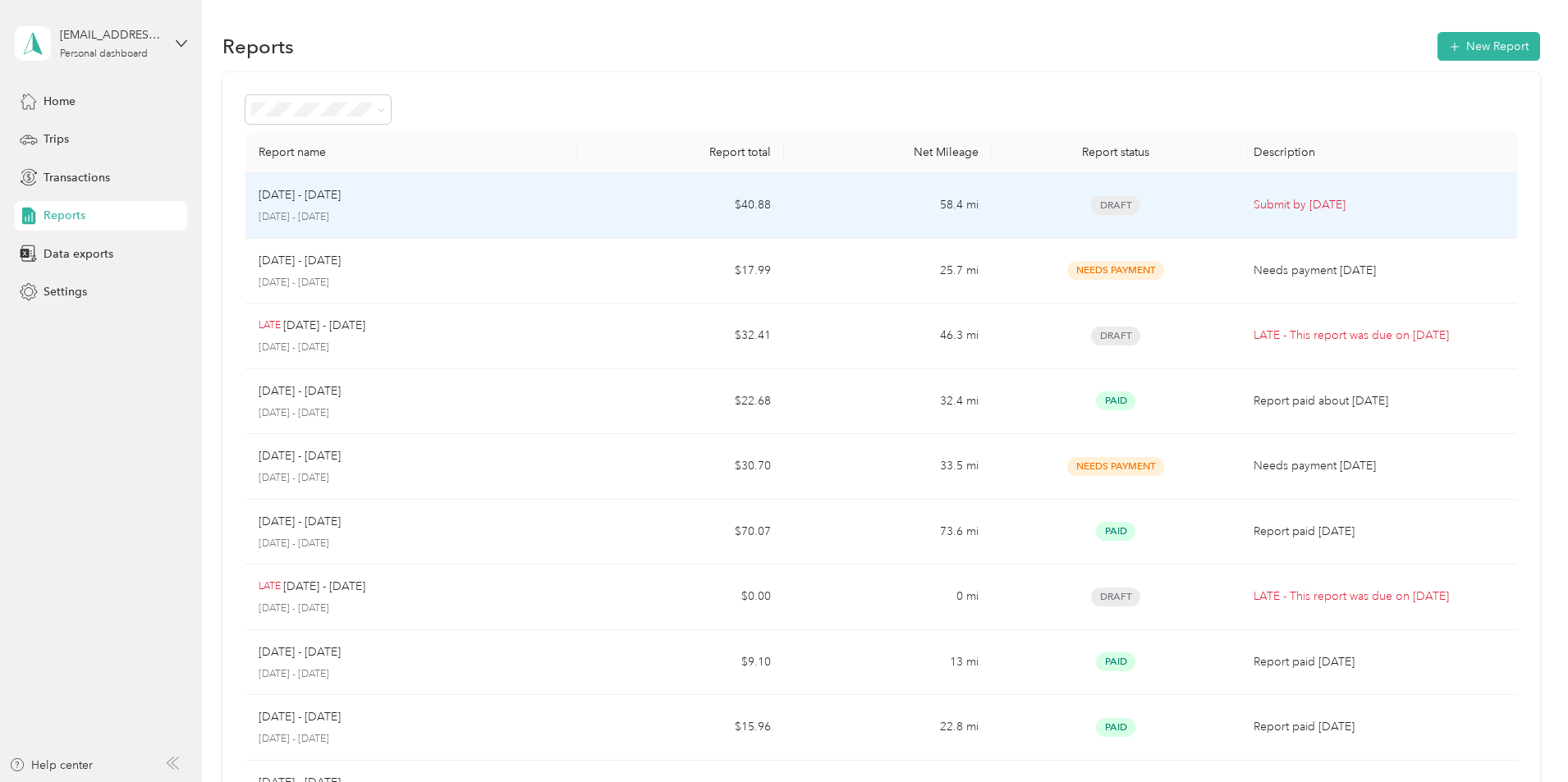
click at [668, 221] on td "$40.88" at bounding box center [680, 205] width 207 height 66
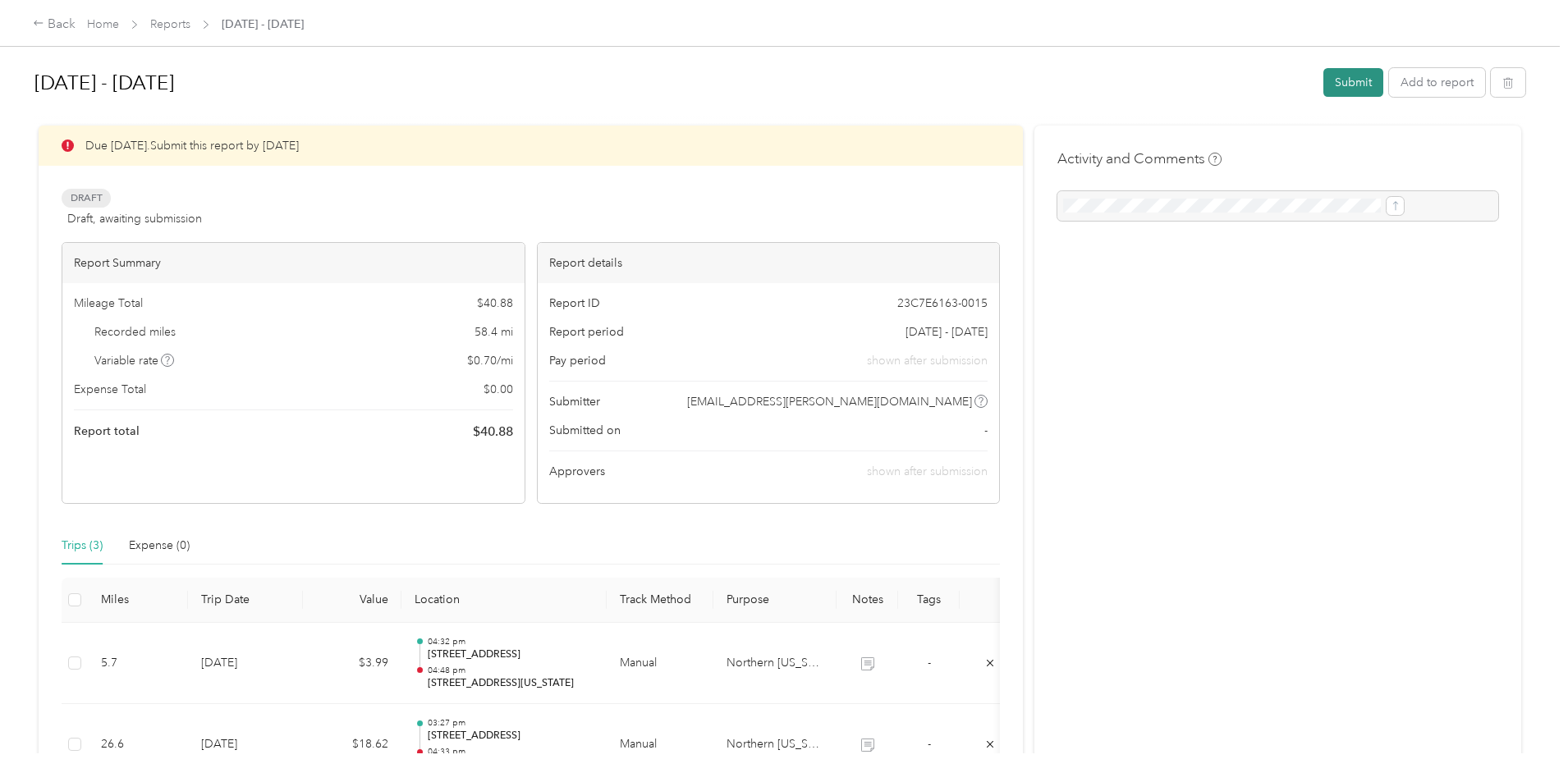
click at [1323, 83] on button "Submit" at bounding box center [1353, 83] width 60 height 29
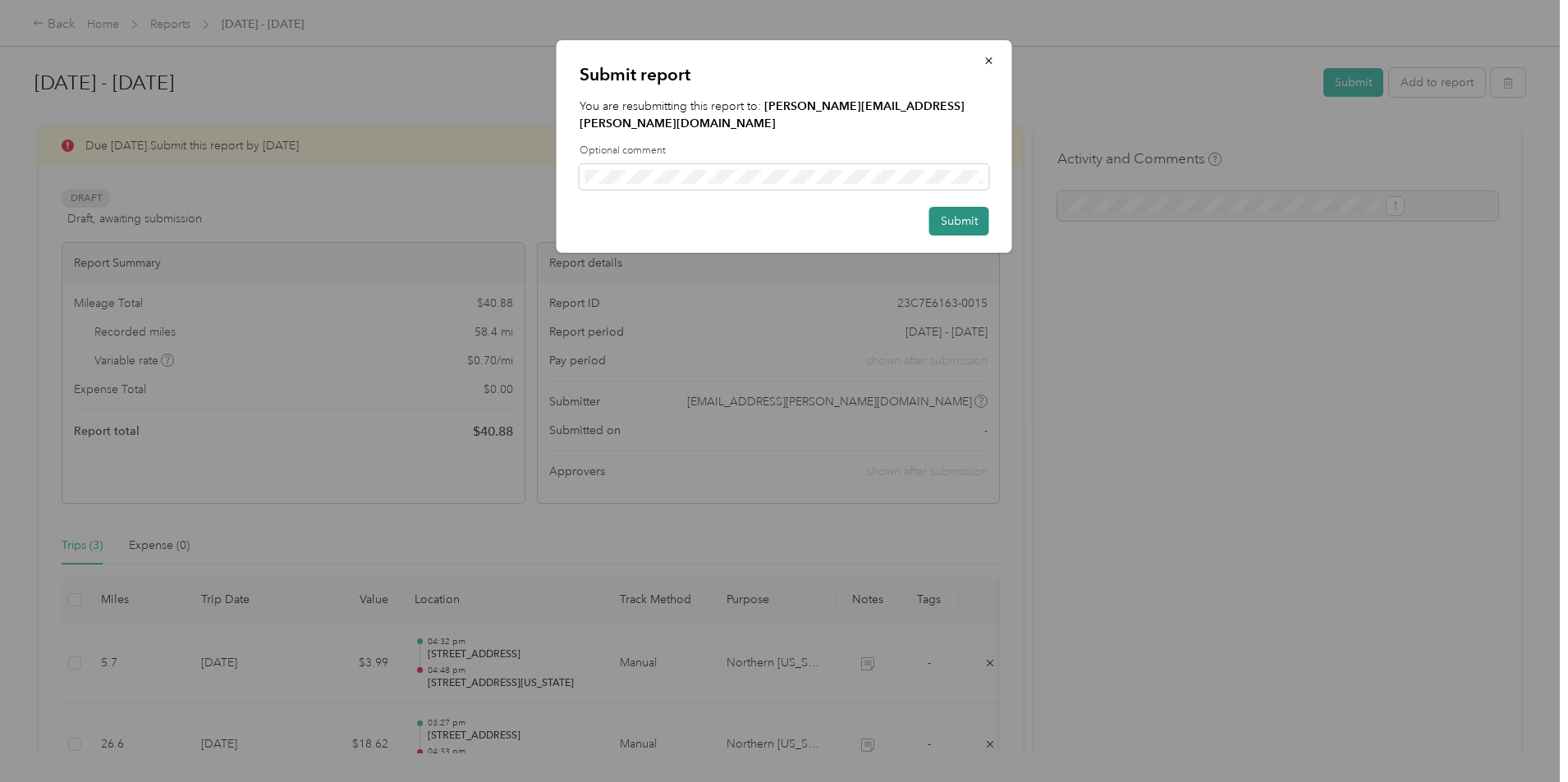
click at [984, 207] on button "Submit" at bounding box center [959, 222] width 60 height 29
